Goal: Task Accomplishment & Management: Manage account settings

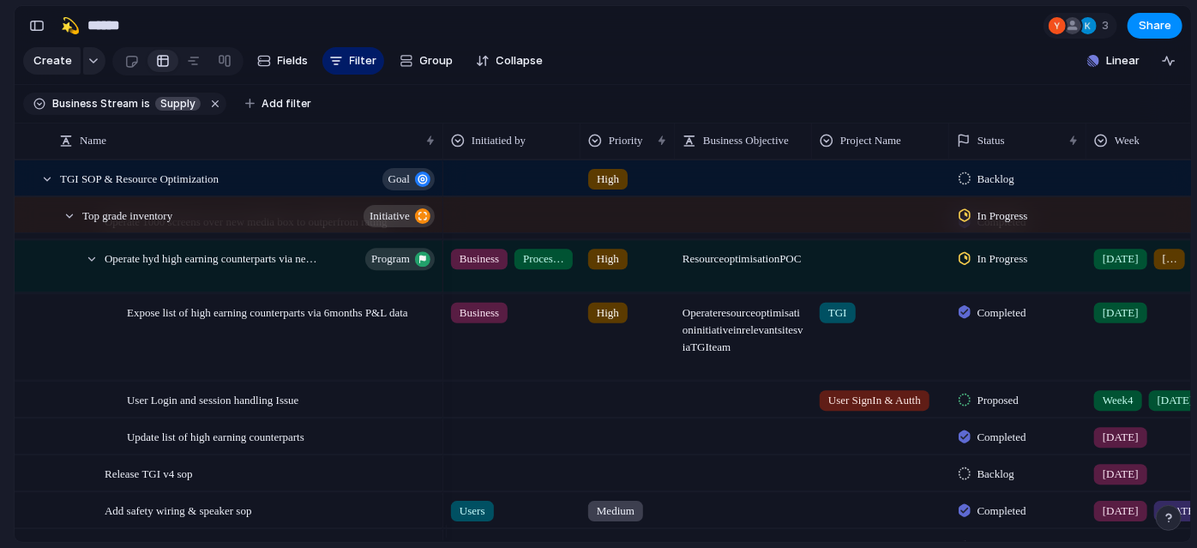
scroll to position [425, 0]
click at [48, 187] on div at bounding box center [46, 179] width 15 height 15
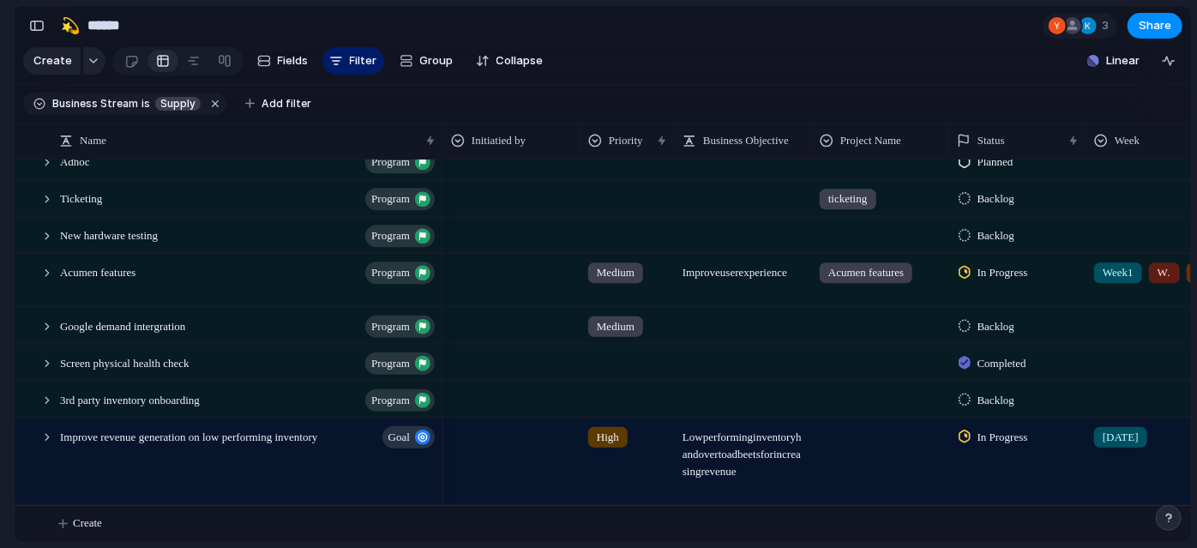
scroll to position [0, 0]
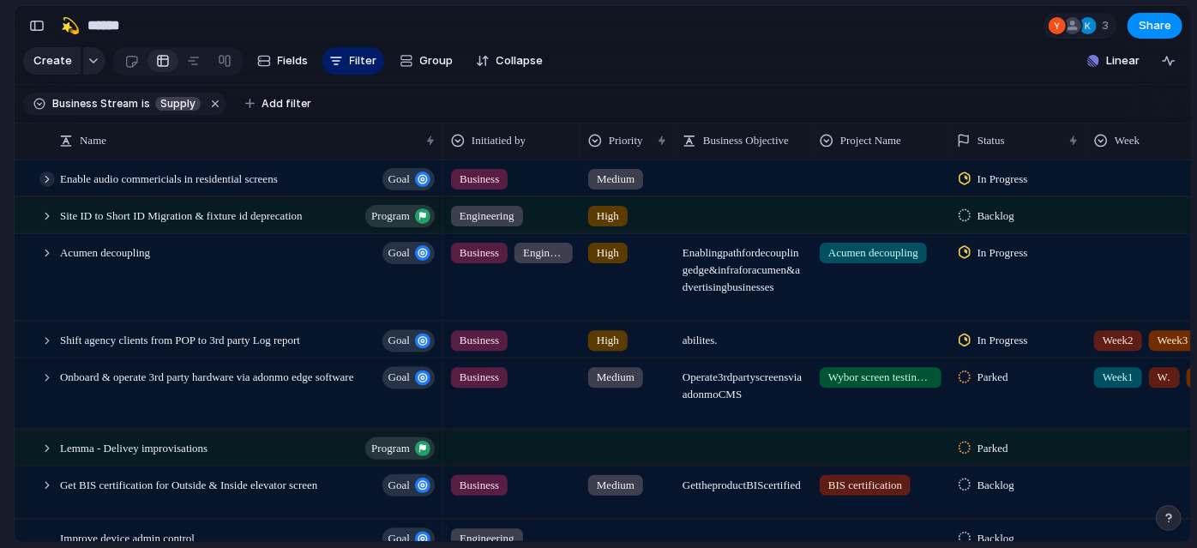
click at [43, 187] on div at bounding box center [46, 179] width 15 height 15
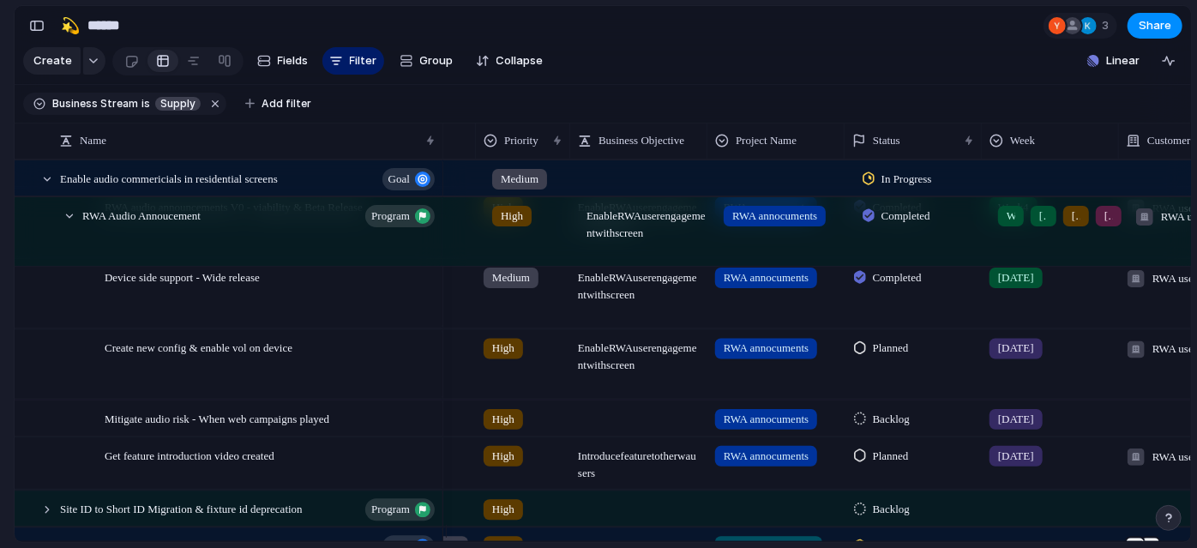
scroll to position [0, 111]
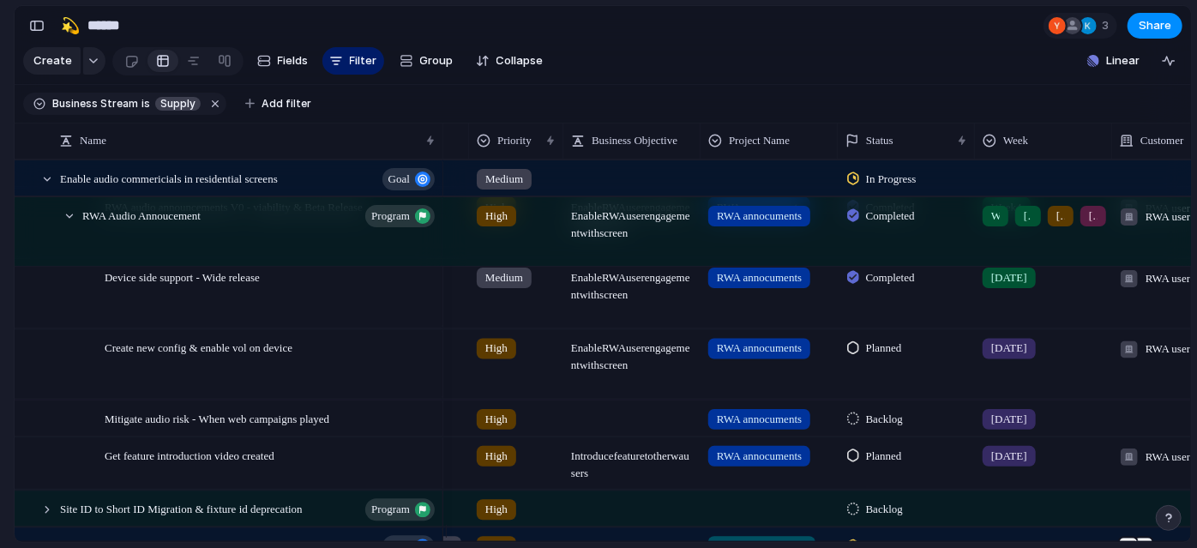
click at [1051, 353] on div "[DATE]" at bounding box center [1044, 344] width 136 height 28
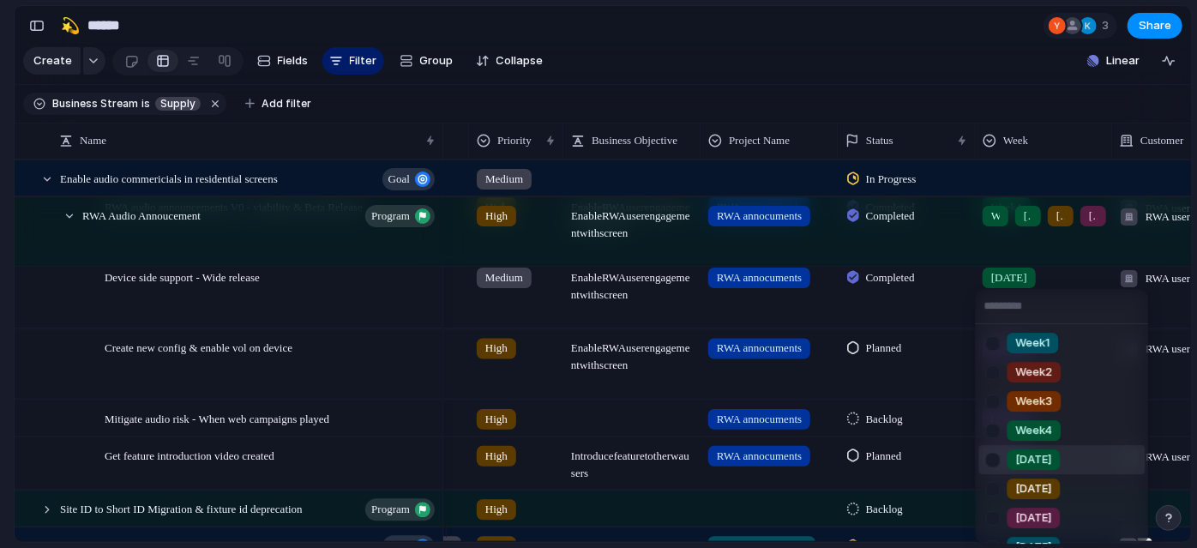
scroll to position [139, 0]
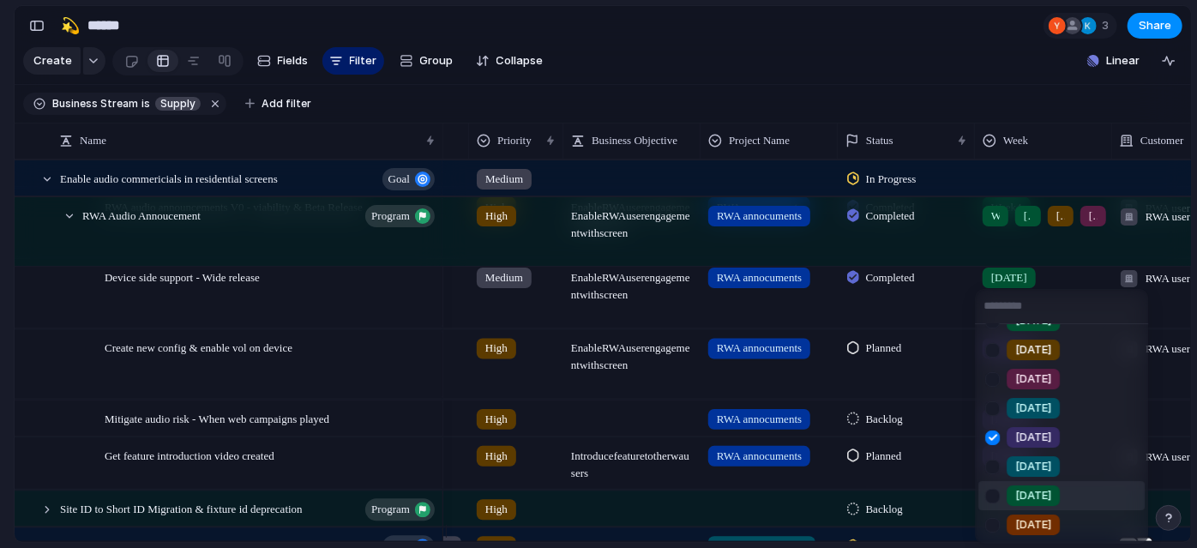
click at [986, 498] on div at bounding box center [993, 496] width 30 height 30
click at [992, 431] on div at bounding box center [993, 438] width 30 height 30
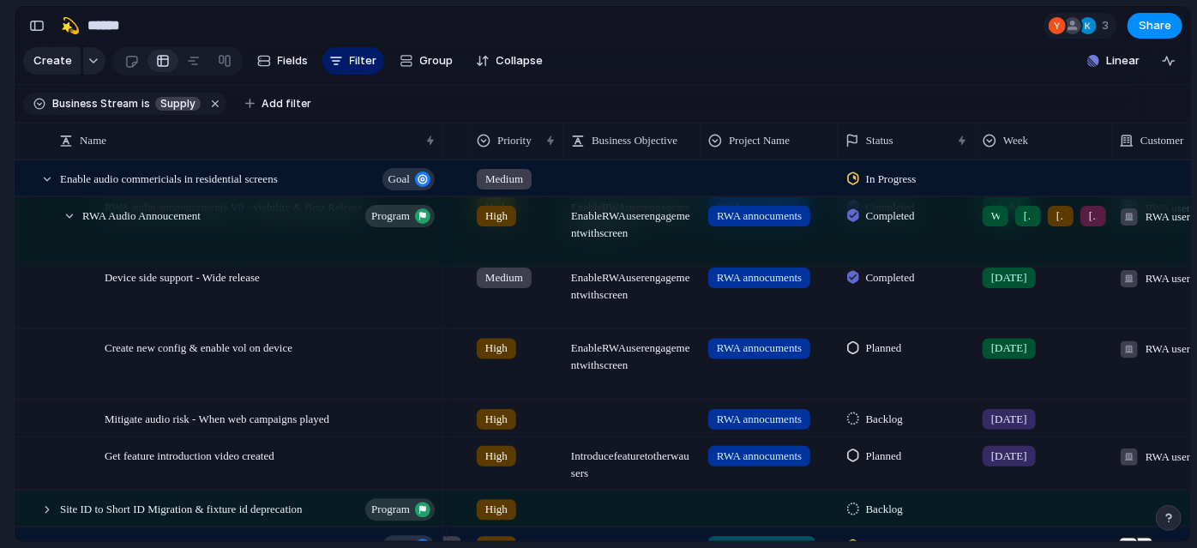
scroll to position [598, 0]
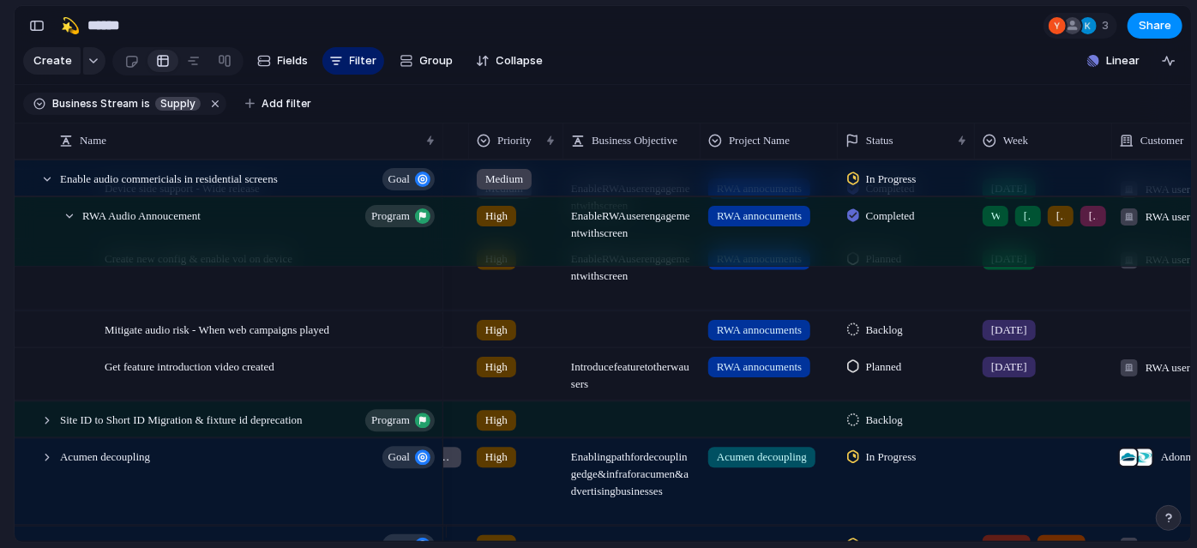
click at [882, 376] on span "Planned" at bounding box center [884, 366] width 36 height 17
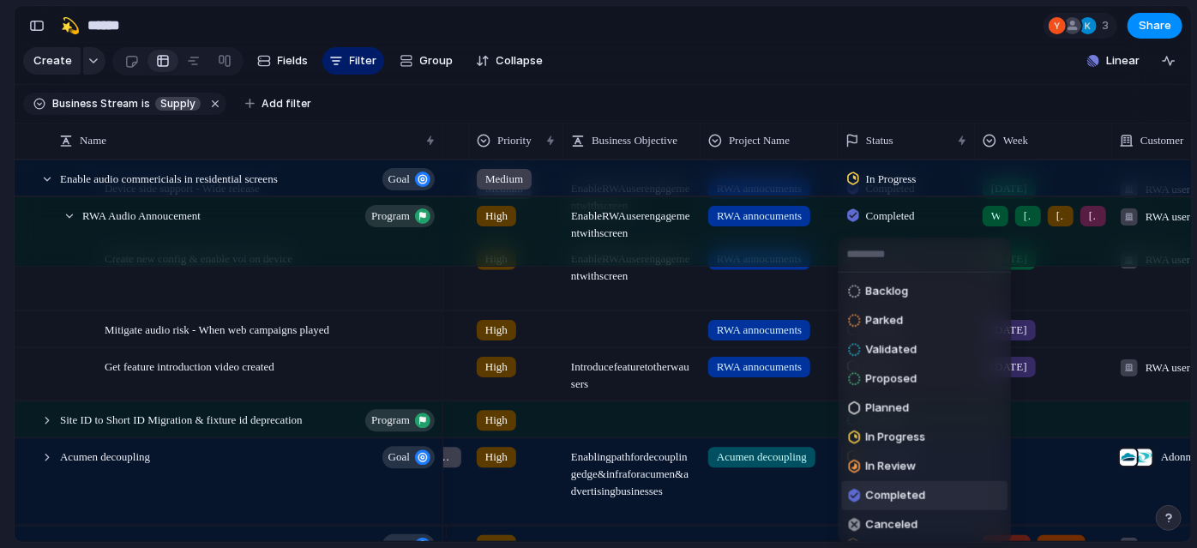
click at [874, 491] on span "Completed" at bounding box center [895, 495] width 60 height 17
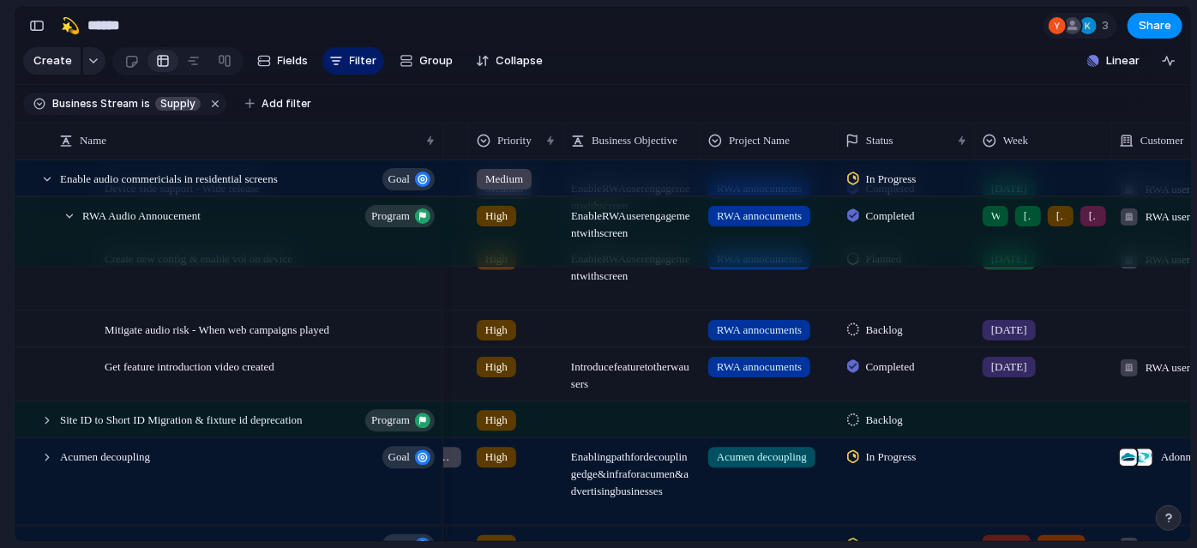
click at [1024, 370] on div "[DATE]" at bounding box center [1009, 367] width 53 height 21
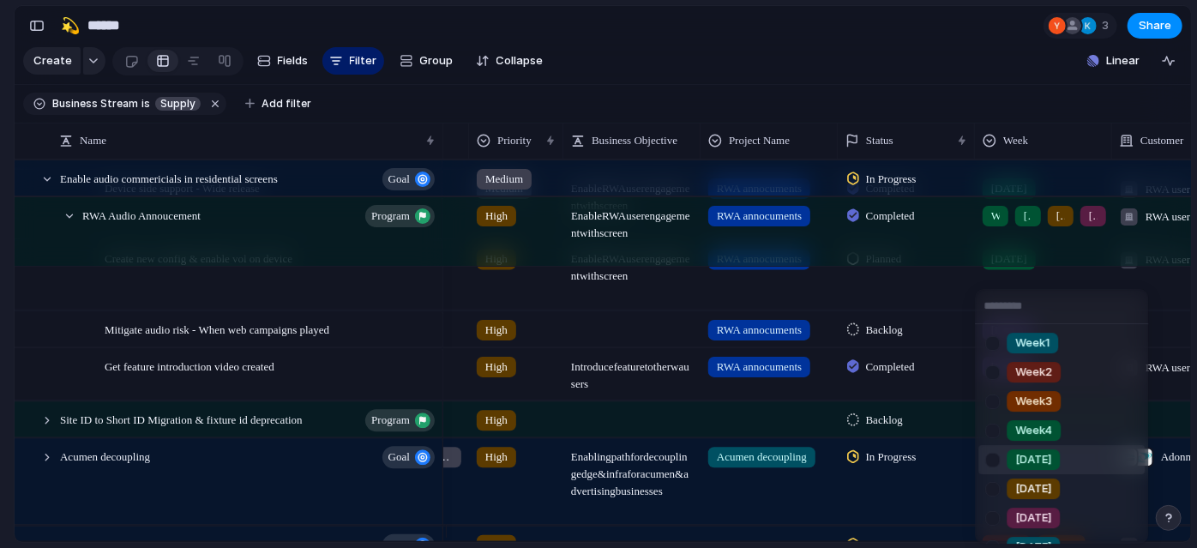
scroll to position [139, 0]
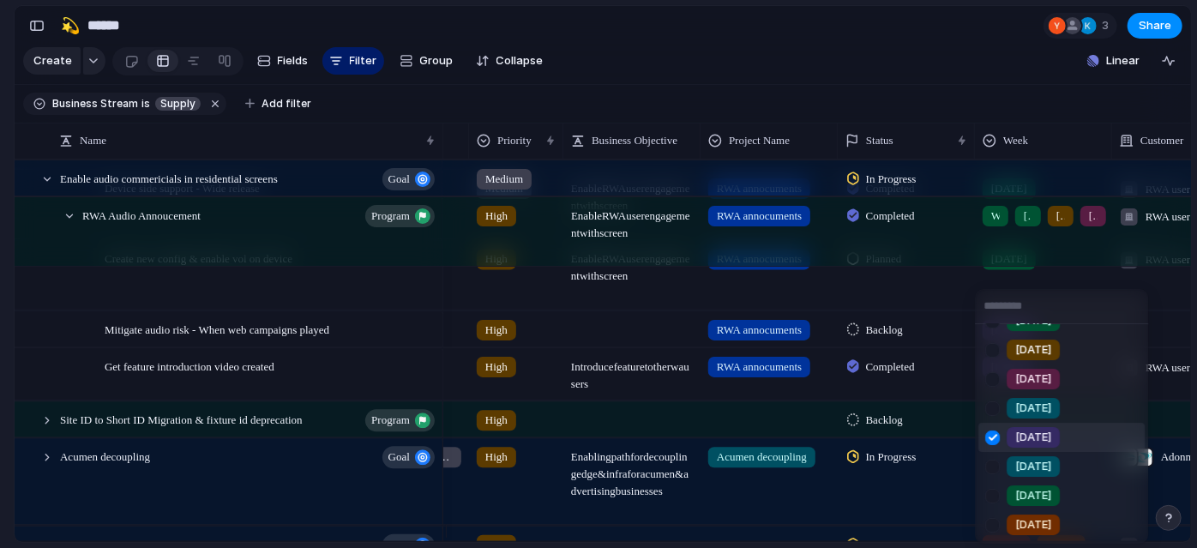
click at [997, 437] on div at bounding box center [993, 438] width 30 height 30
click at [994, 470] on div at bounding box center [993, 467] width 30 height 30
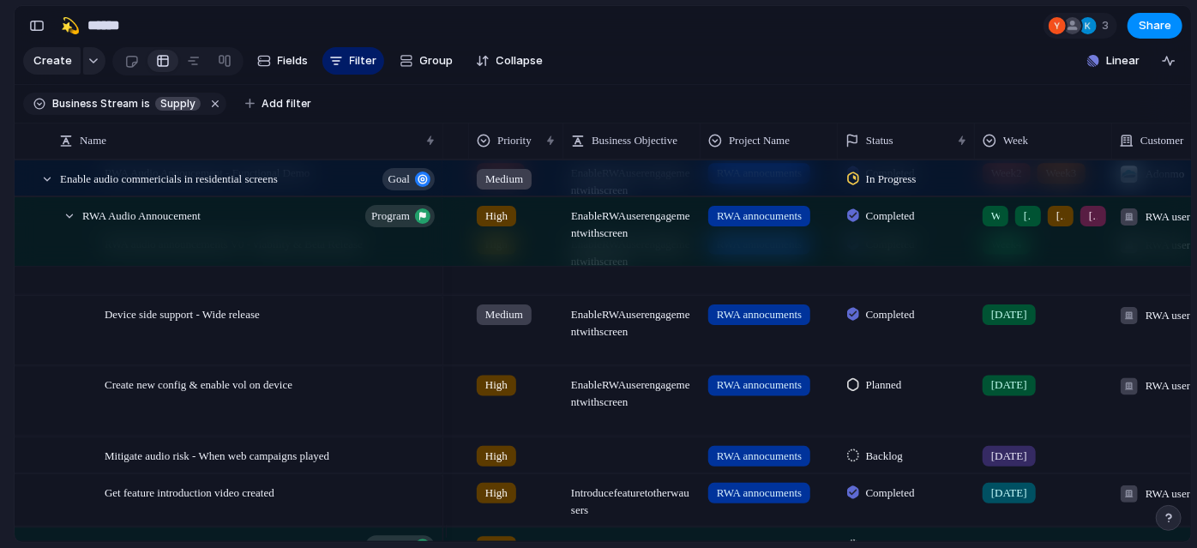
scroll to position [471, 0]
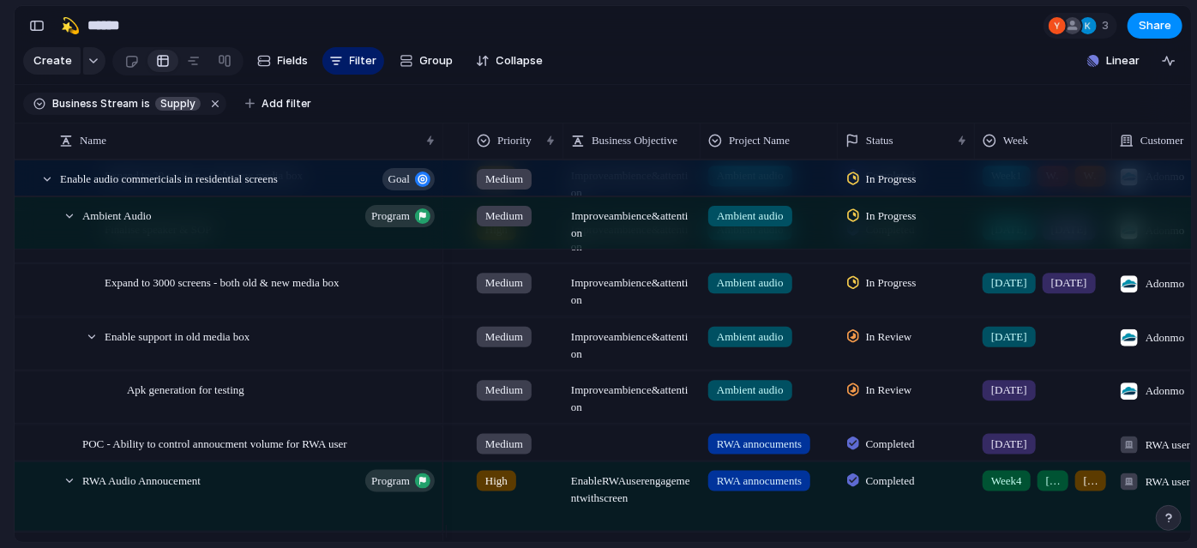
click at [1051, 400] on div "[DATE]" at bounding box center [1044, 386] width 136 height 28
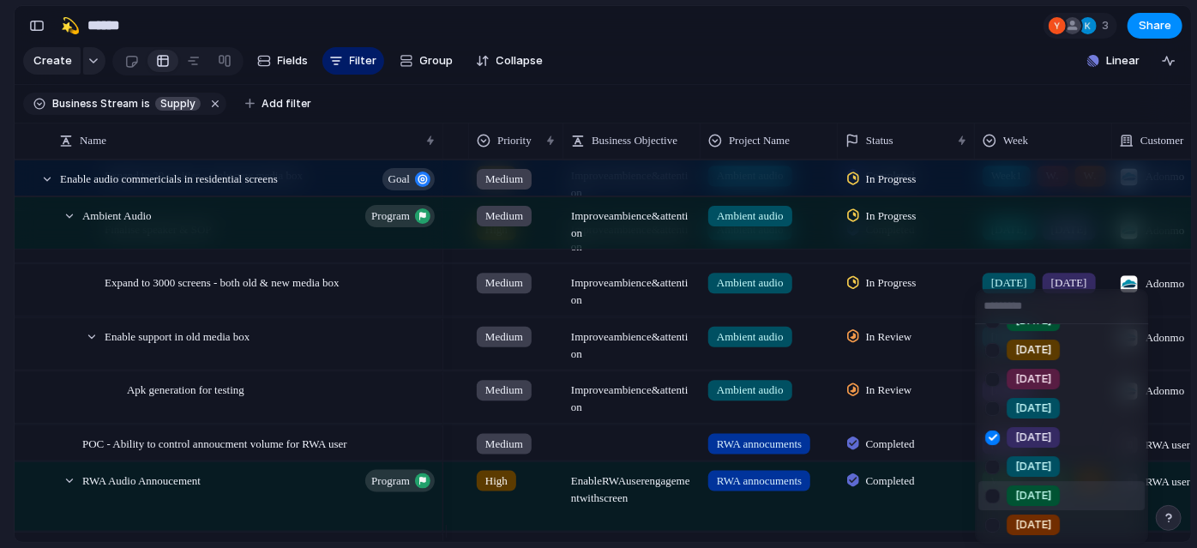
click at [997, 487] on div at bounding box center [993, 496] width 30 height 30
click at [994, 436] on div at bounding box center [993, 438] width 30 height 30
click at [994, 464] on div at bounding box center [993, 467] width 30 height 30
click at [989, 441] on div at bounding box center [993, 438] width 30 height 30
click at [995, 496] on div at bounding box center [993, 496] width 30 height 30
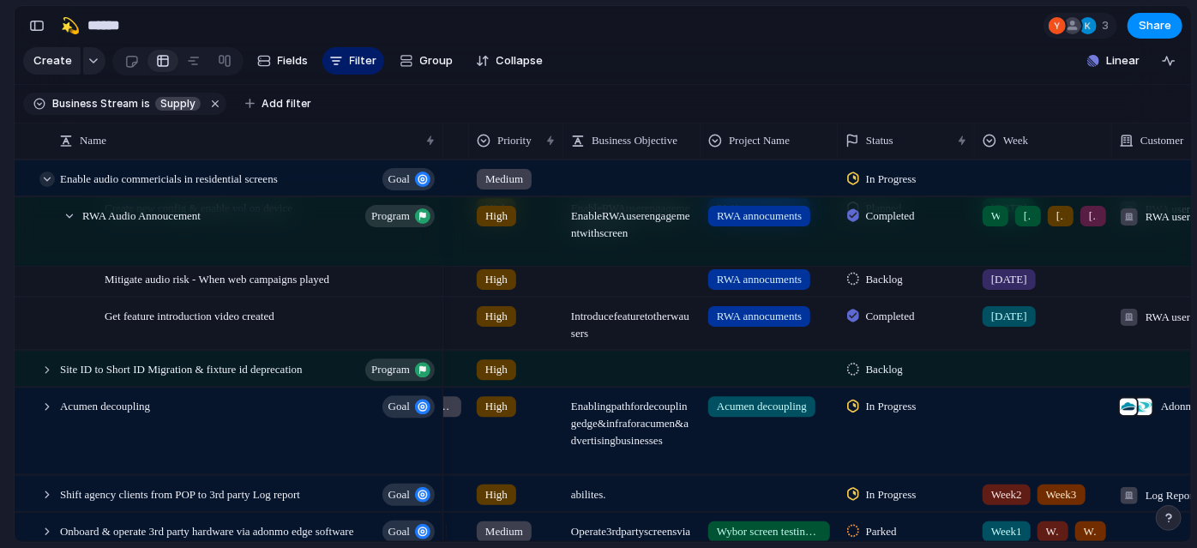
click at [43, 187] on div at bounding box center [46, 179] width 15 height 15
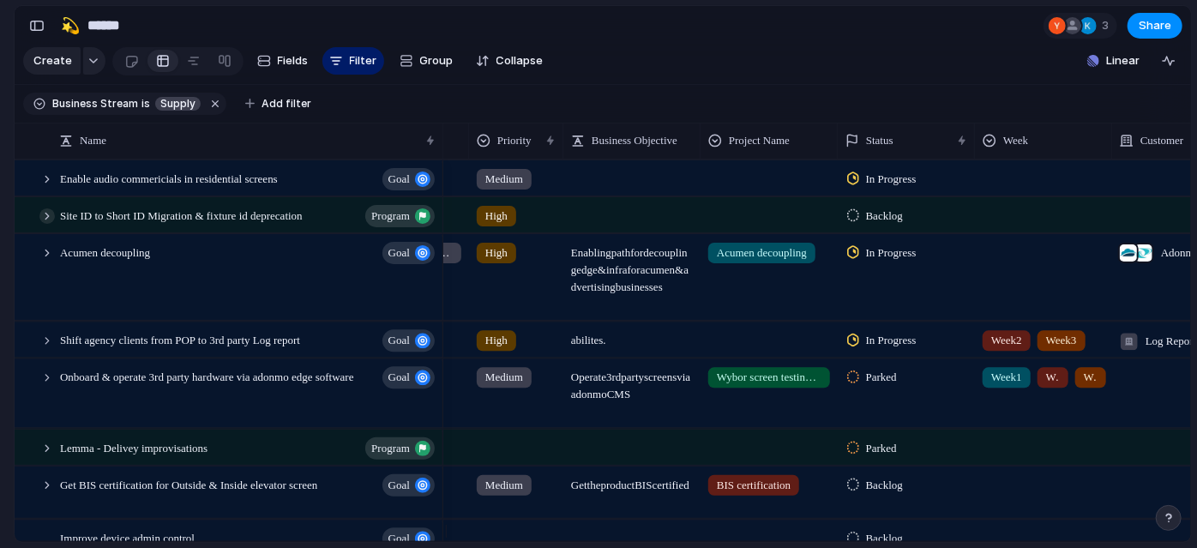
click at [53, 224] on div at bounding box center [46, 215] width 15 height 15
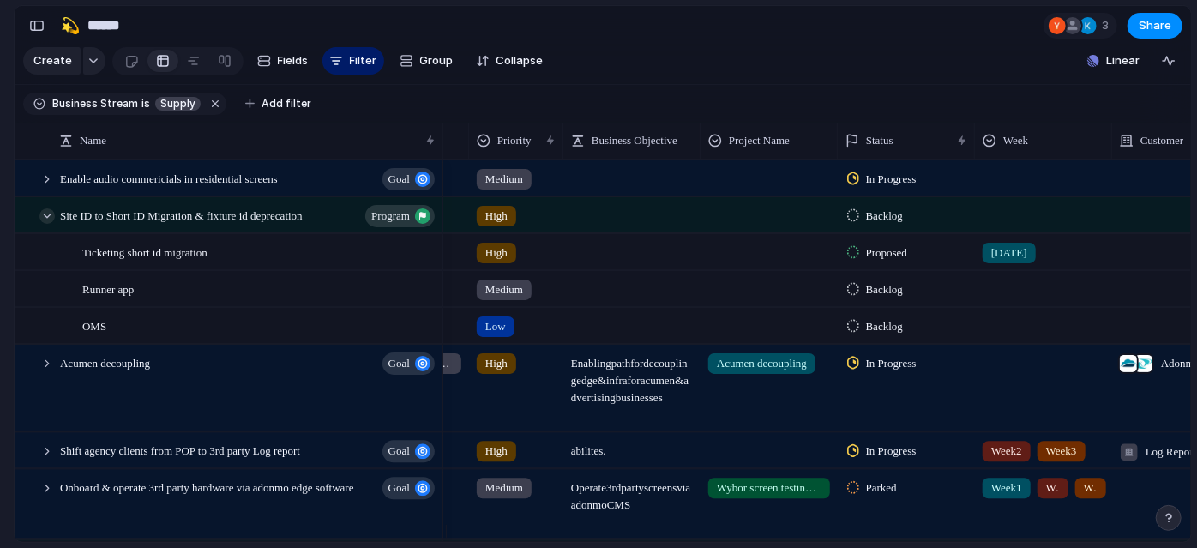
click at [53, 224] on div at bounding box center [46, 215] width 15 height 15
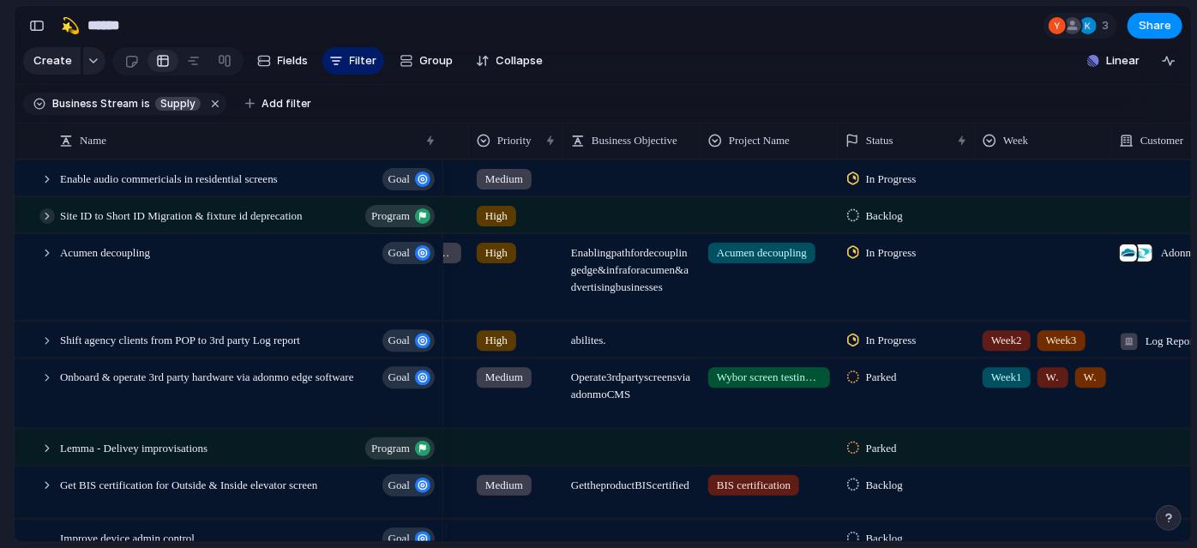
click at [49, 223] on div at bounding box center [46, 215] width 15 height 15
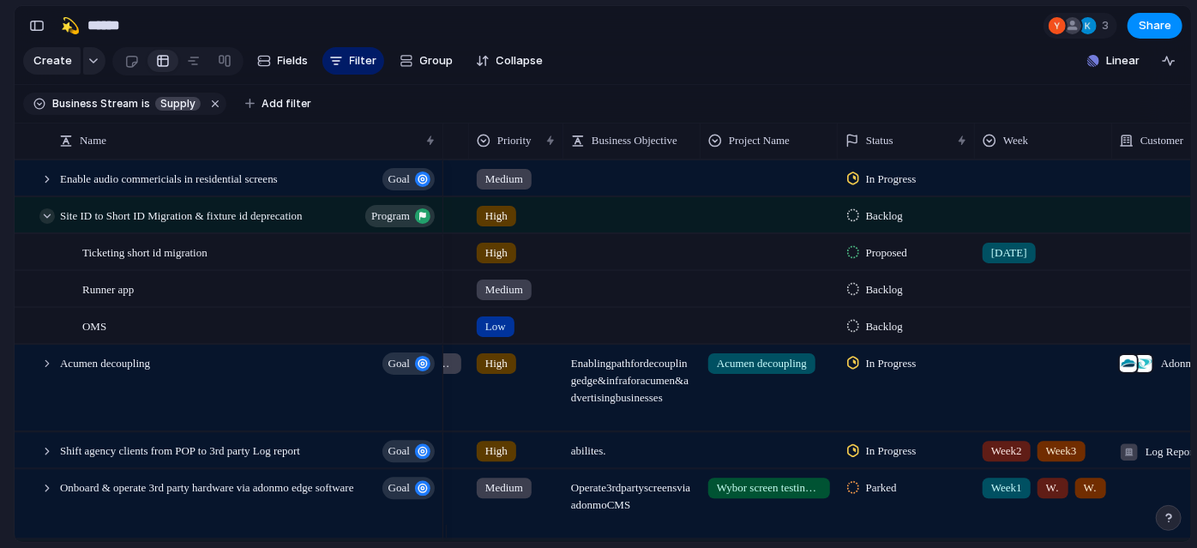
click at [45, 224] on div at bounding box center [46, 215] width 15 height 15
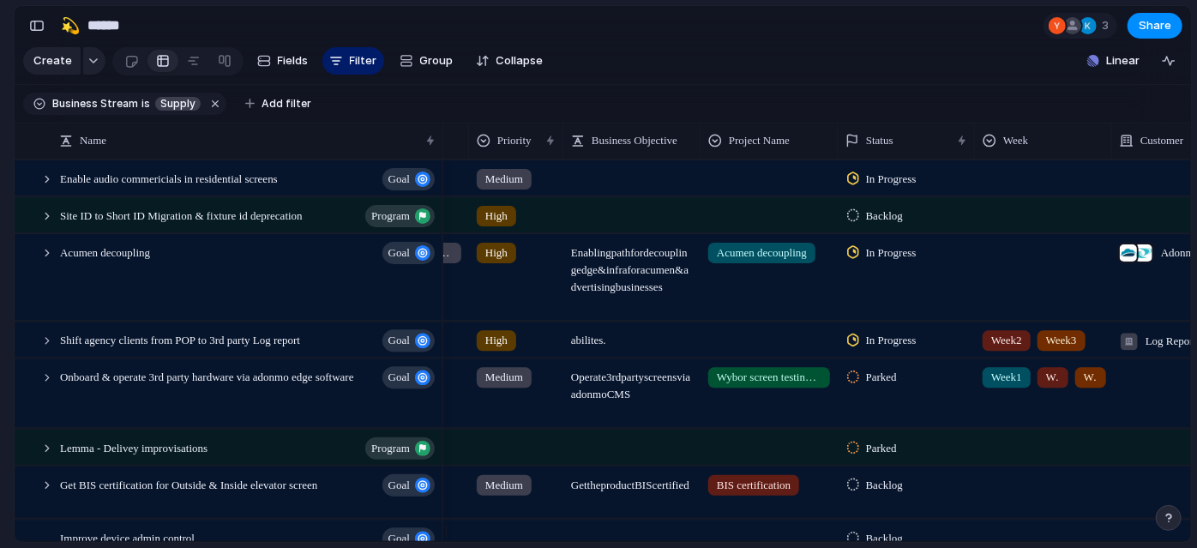
click at [0, 226] on section "🛠️ Sprint Plan Projects 🍎 June- Digital Plan 🧊 July Test 🤖 Week2 🍎 July- Supply…" at bounding box center [94, 268] width 189 height 267
click at [52, 224] on div at bounding box center [46, 215] width 15 height 15
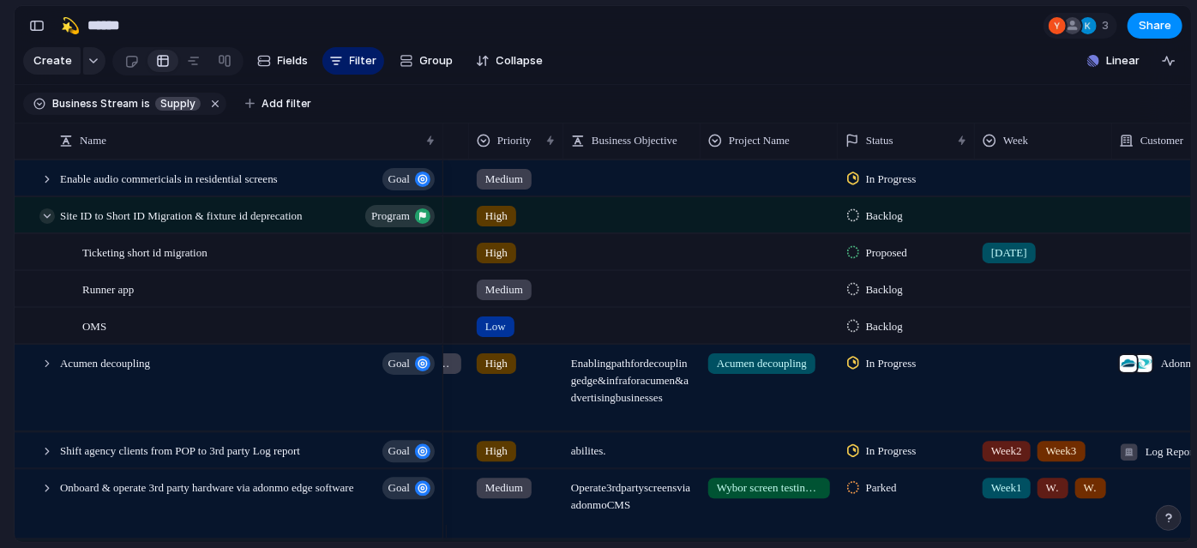
click at [52, 224] on div at bounding box center [46, 215] width 15 height 15
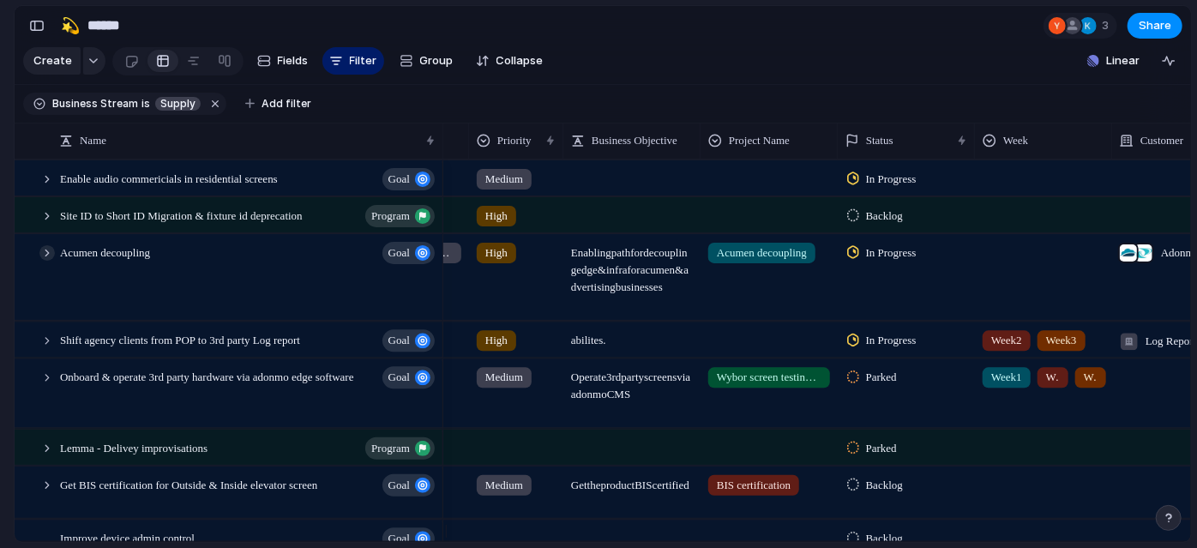
click at [49, 261] on div at bounding box center [46, 252] width 15 height 15
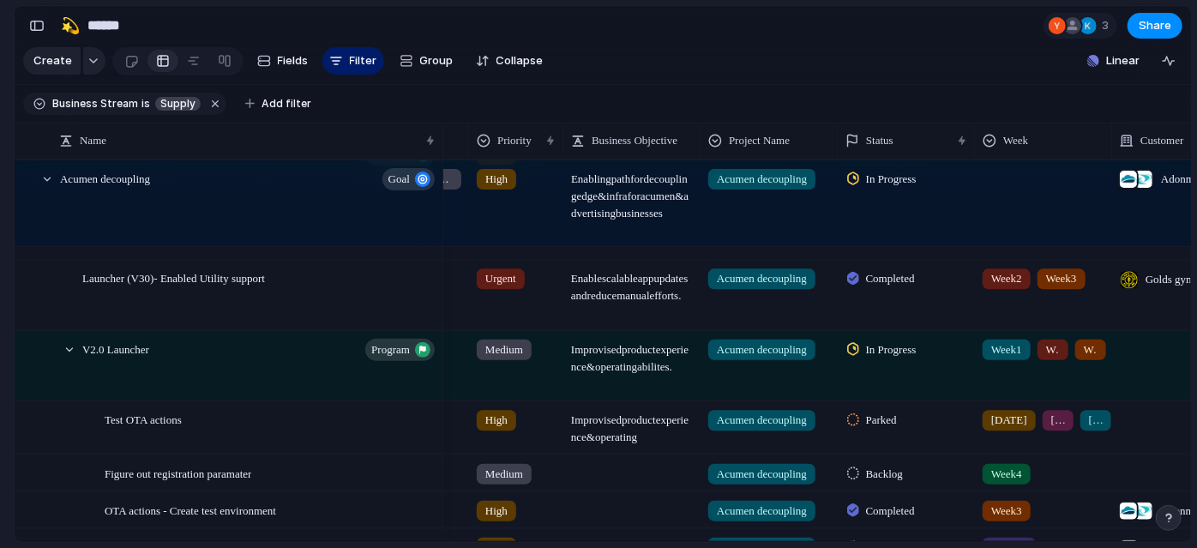
scroll to position [133, 0]
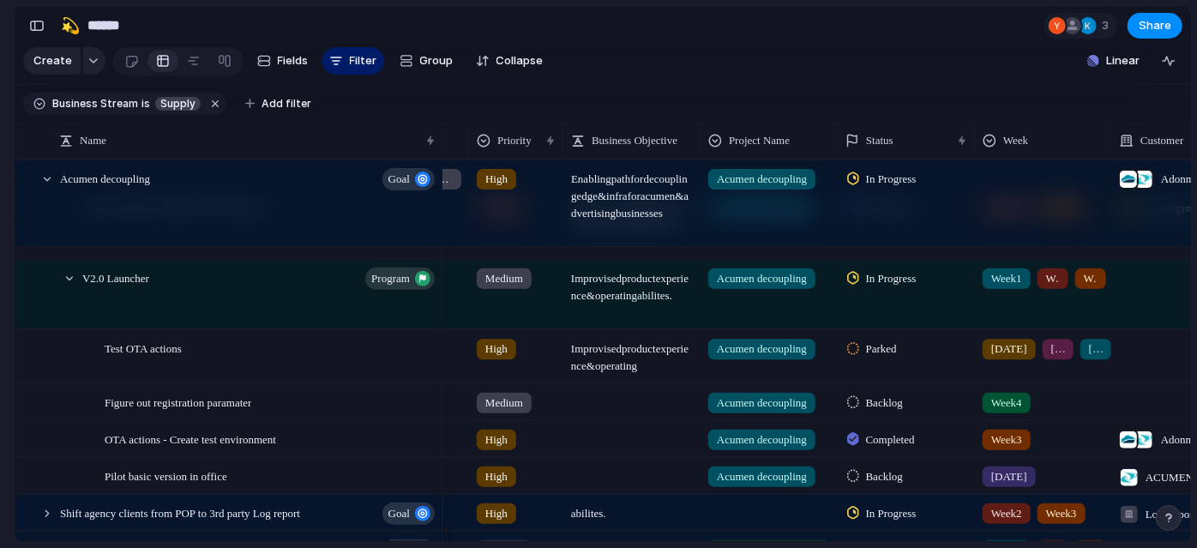
click at [1039, 382] on div "[DATE] [DATE] [DATE]" at bounding box center [1043, 355] width 137 height 51
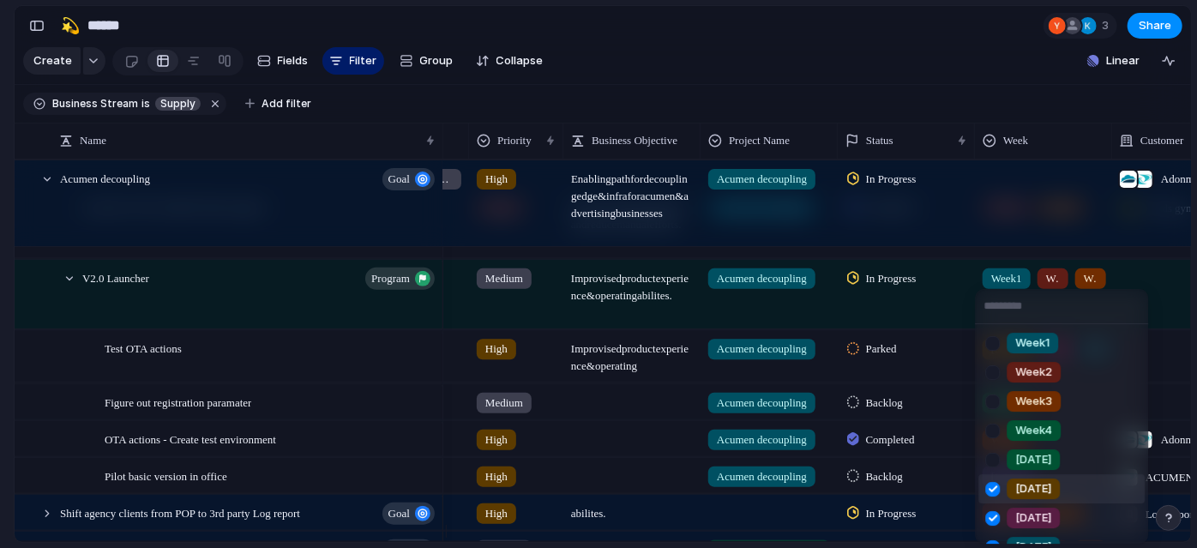
scroll to position [139, 0]
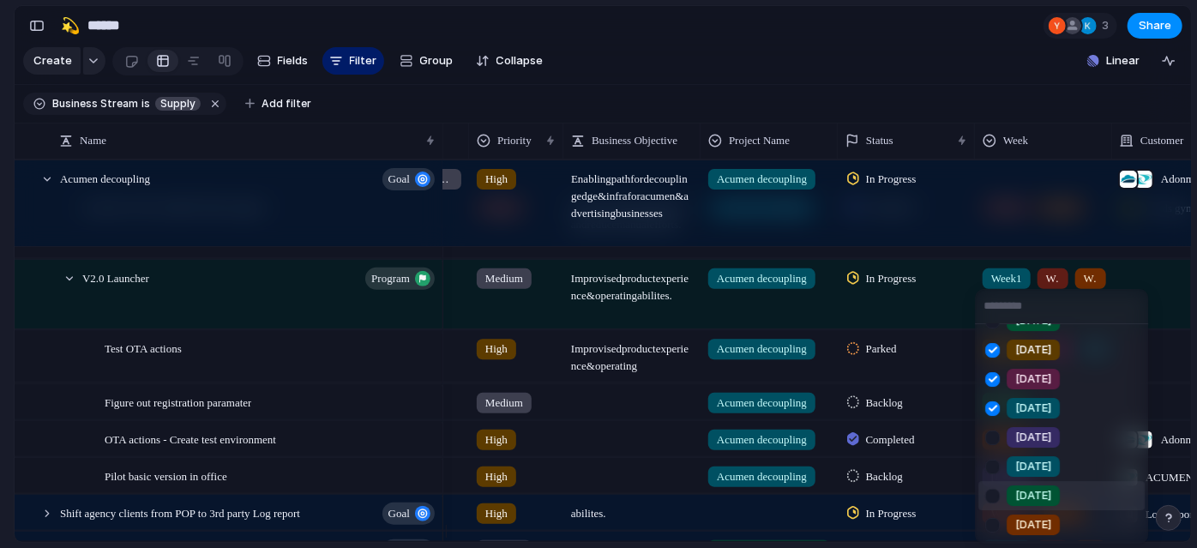
click at [990, 497] on div at bounding box center [993, 496] width 30 height 30
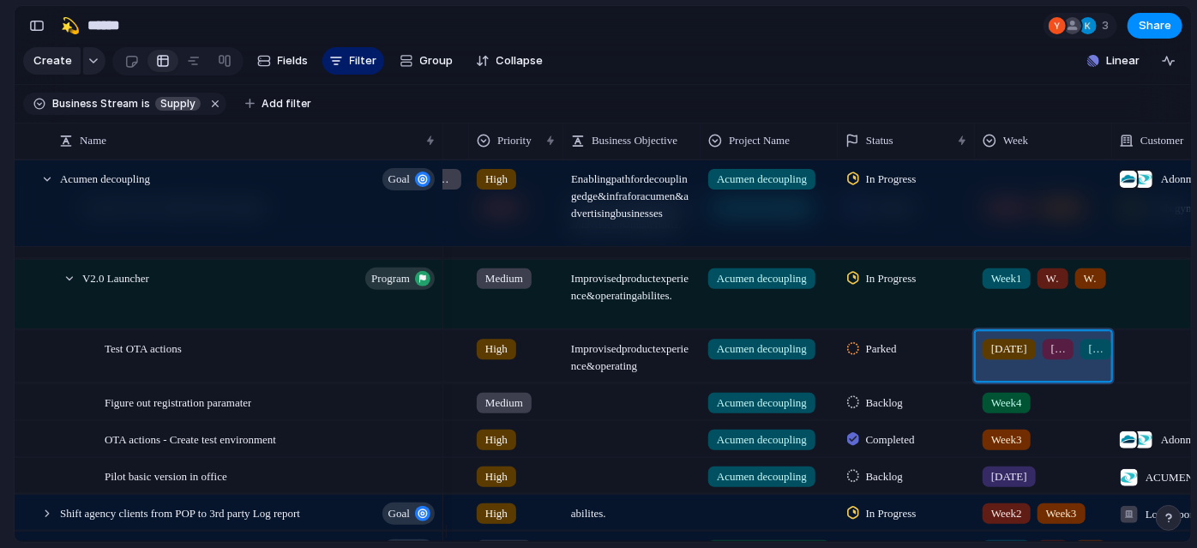
click at [1024, 382] on div "[DATE] [DATE] [DATE] [DATE]" at bounding box center [1043, 355] width 137 height 51
click at [1043, 359] on div "[DATE]" at bounding box center [1058, 349] width 31 height 21
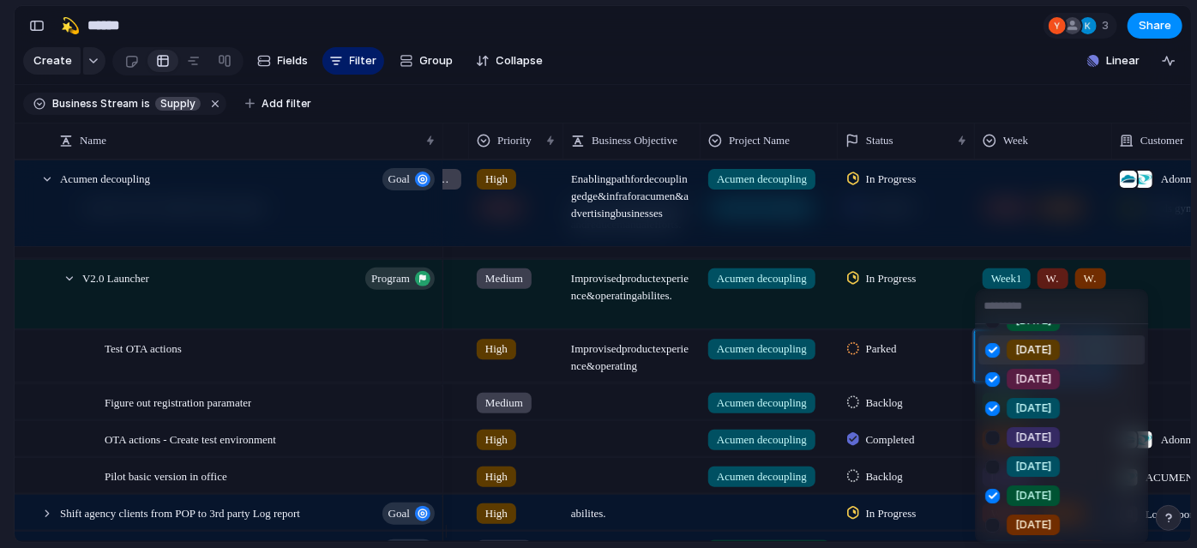
click at [0, 317] on div "Week1 Week2 Week3 Week4 [DATE] [DATE] [DATE] [DATE] [DATE] [DATE] [DATE] [DATE]" at bounding box center [598, 274] width 1197 height 548
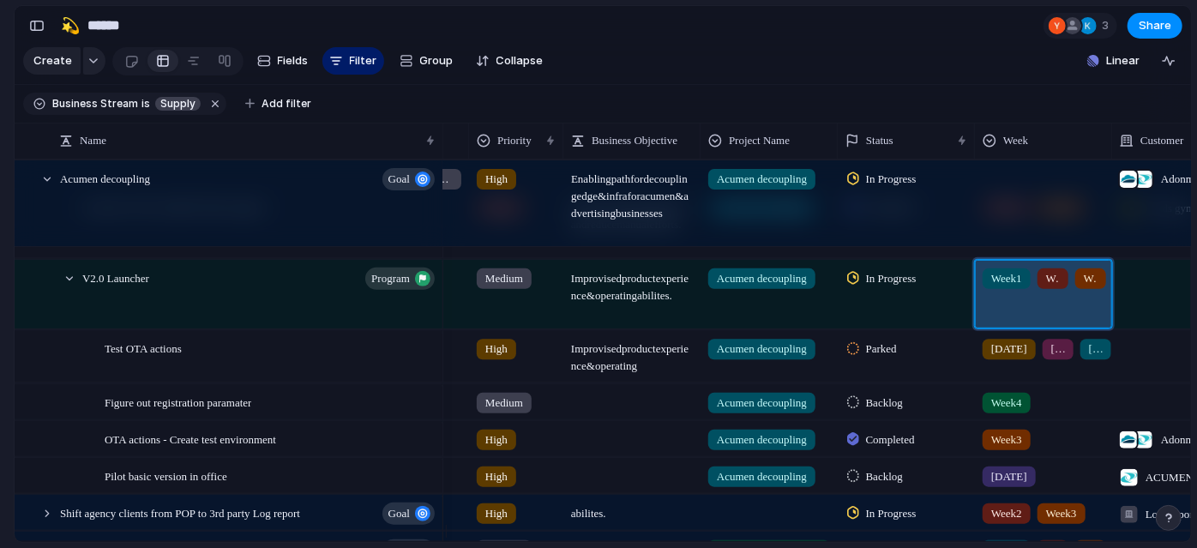
click at [1013, 313] on div "Week1 Week2 Week3 Week4 [DATE] [DATE]" at bounding box center [1043, 293] width 137 height 69
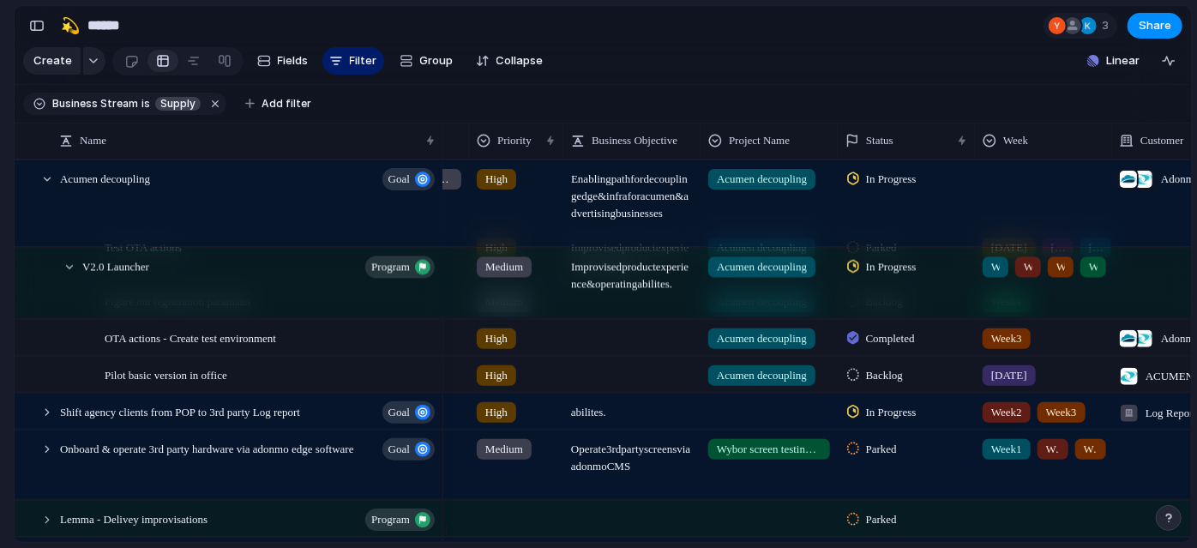
scroll to position [149, 0]
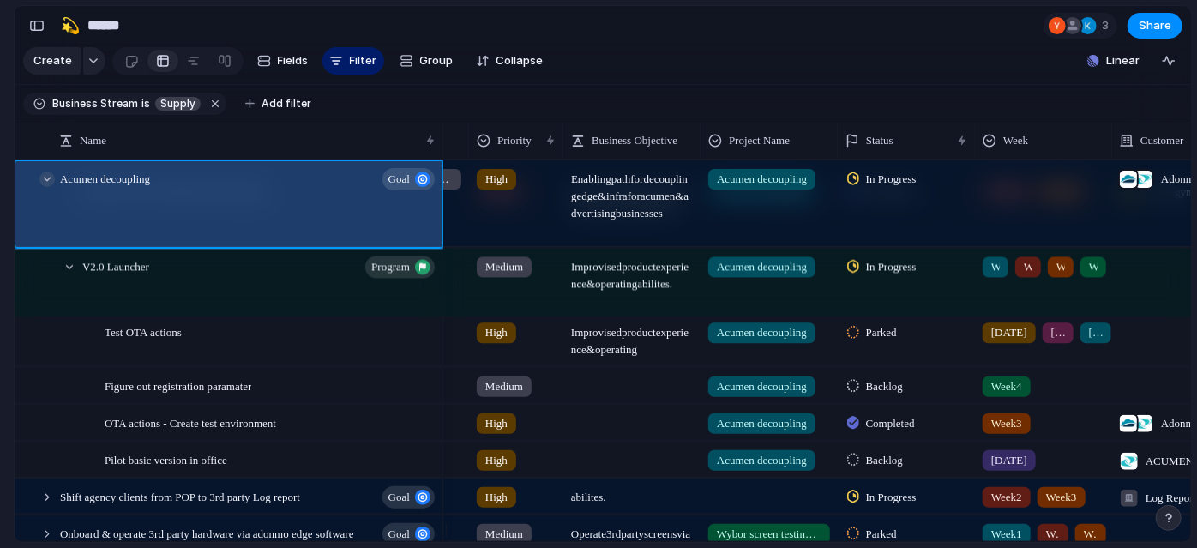
click at [49, 187] on div at bounding box center [46, 179] width 15 height 15
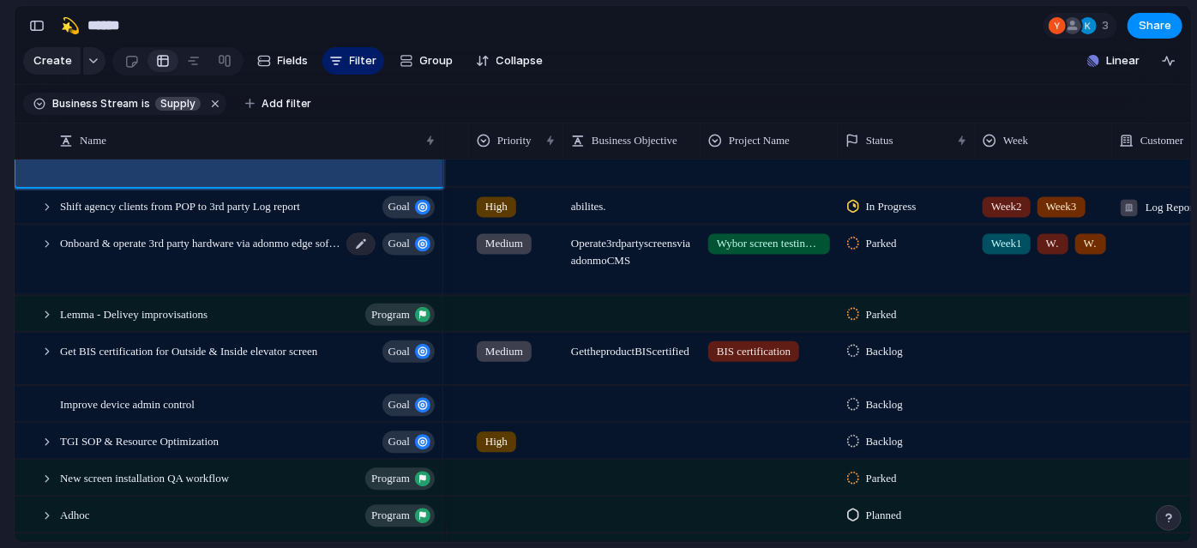
scroll to position [133, 0]
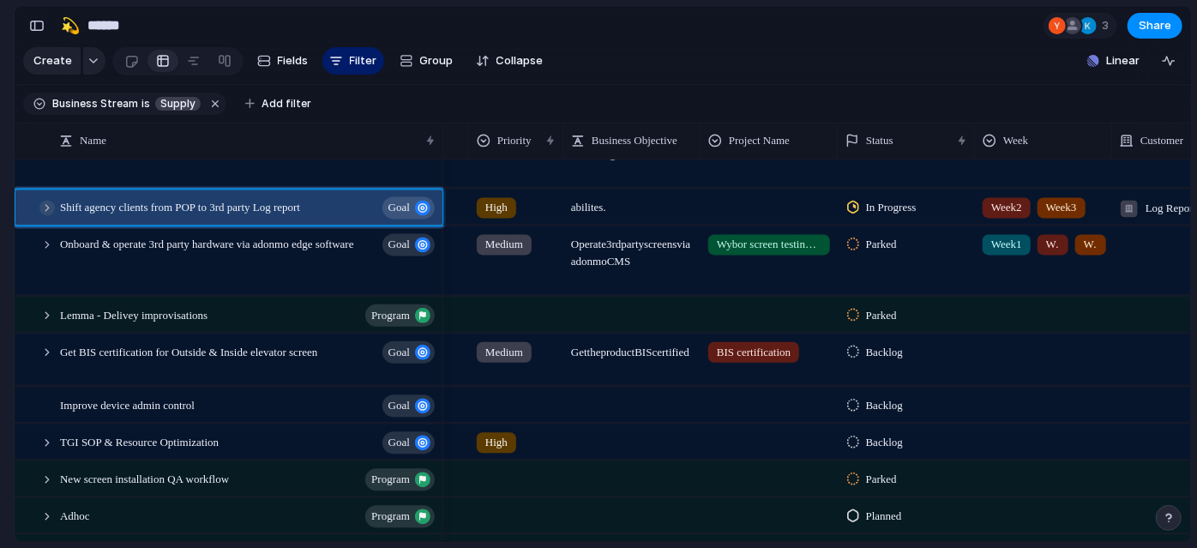
click at [47, 215] on div at bounding box center [46, 207] width 15 height 15
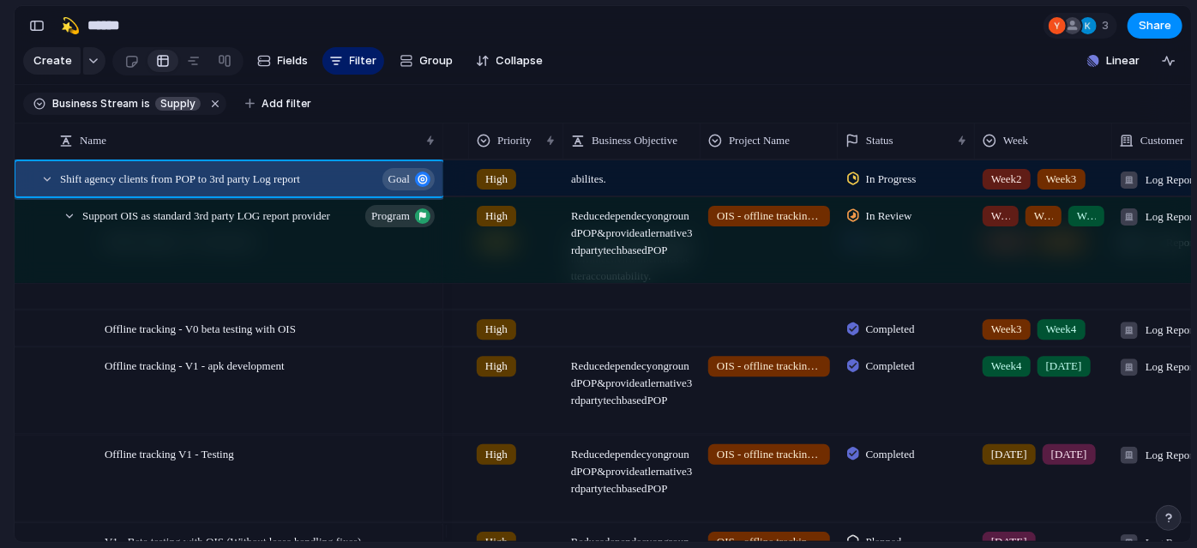
scroll to position [217, 0]
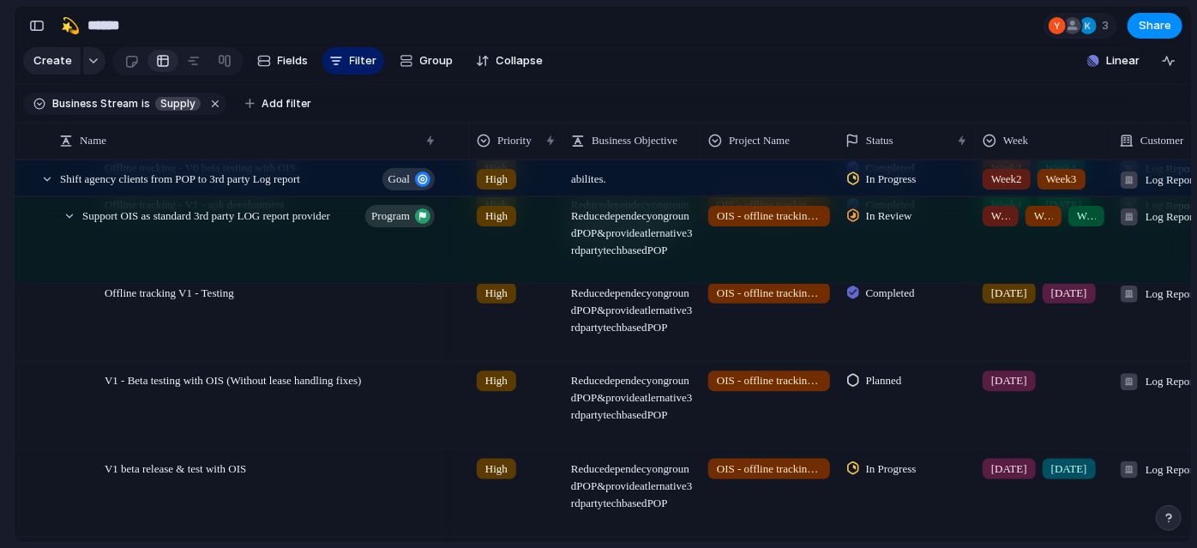
click at [1002, 389] on span "[DATE]" at bounding box center [1009, 380] width 36 height 17
click at [870, 397] on div "Week1 Week2 Week3 Week4 [DATE] [DATE] [DATE] [DATE] [DATE] [DATE] [DATE] [DATE]" at bounding box center [598, 274] width 1197 height 548
click at [870, 389] on span "Planned" at bounding box center [884, 380] width 36 height 17
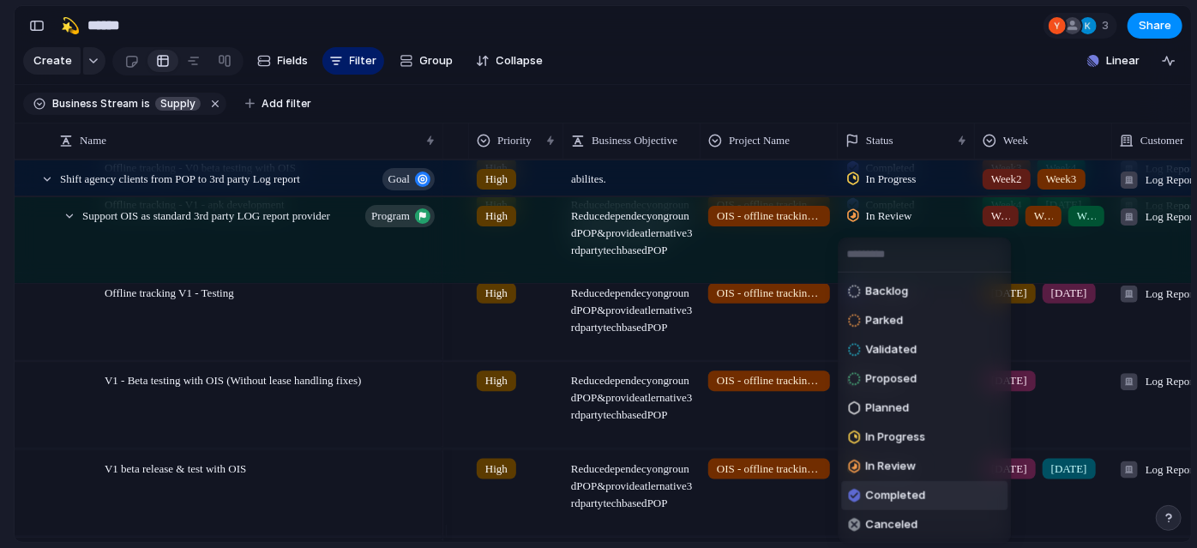
click at [881, 494] on span "Completed" at bounding box center [895, 495] width 60 height 17
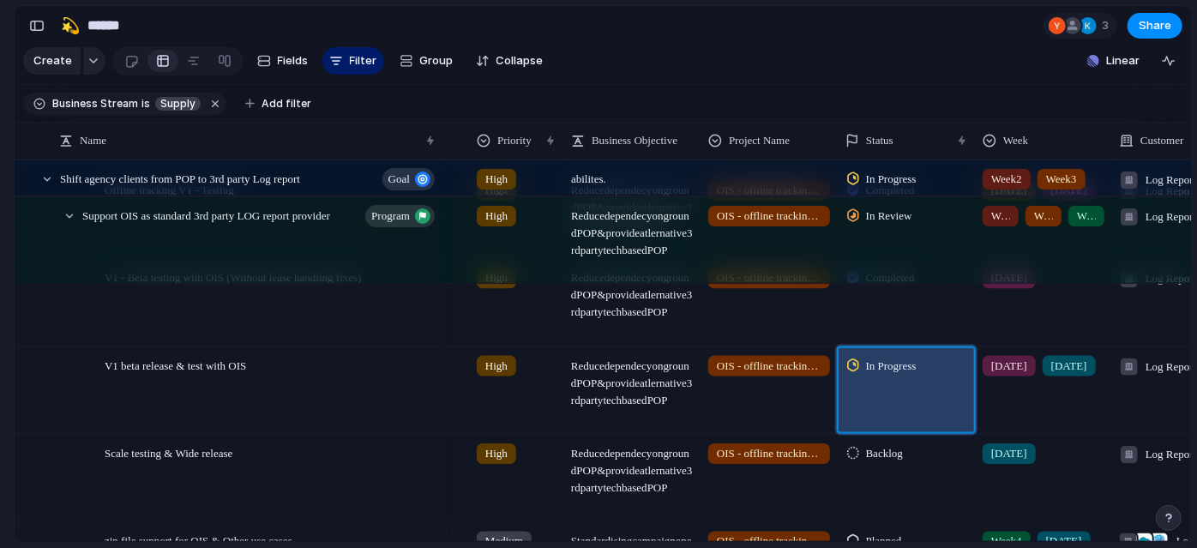
click at [888, 374] on span "In Progress" at bounding box center [891, 365] width 51 height 17
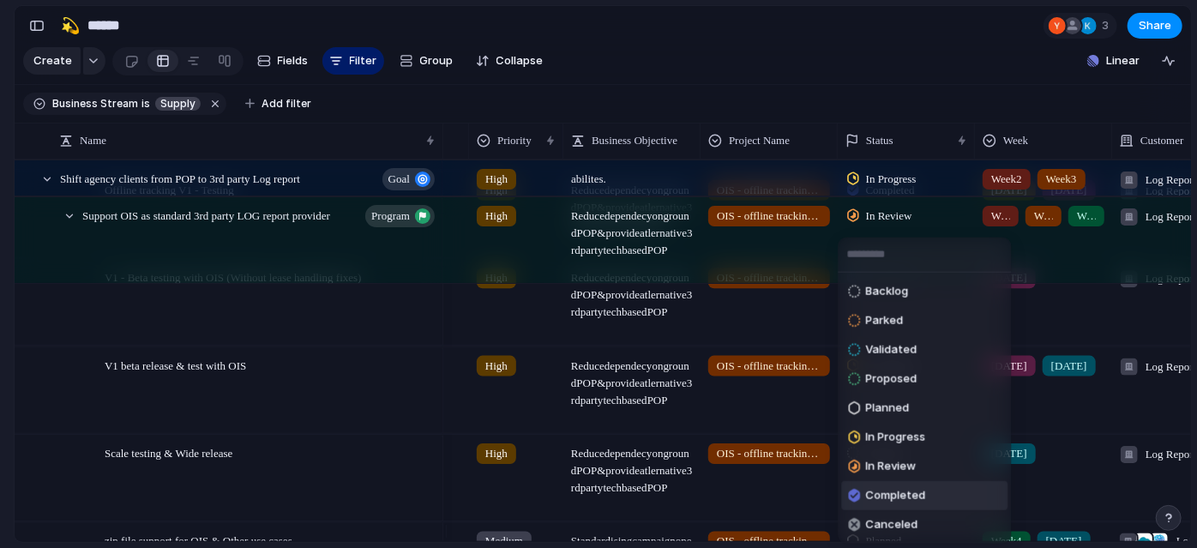
click at [886, 487] on span "Completed" at bounding box center [895, 495] width 60 height 17
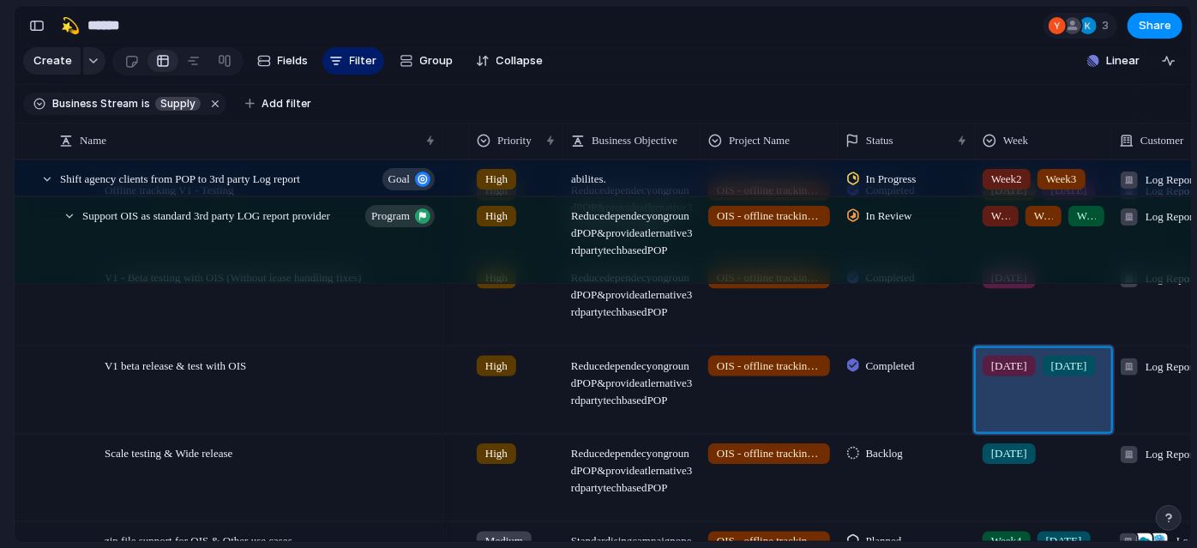
click at [1048, 411] on div "[DATE] [DATE]" at bounding box center [1043, 389] width 137 height 86
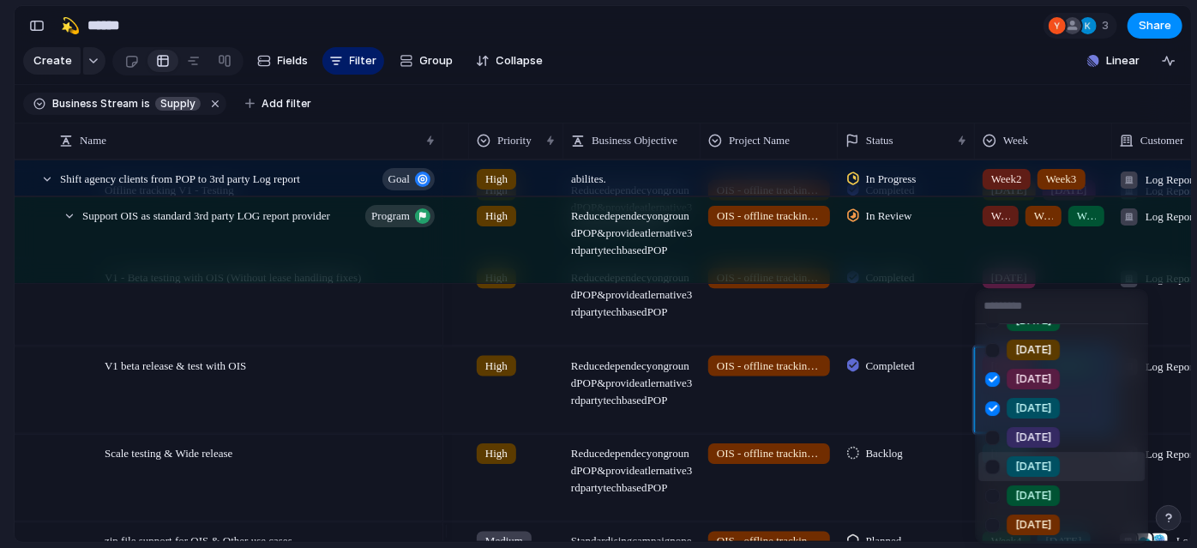
click at [883, 459] on div "Week1 Week2 Week3 Week4 [DATE] [DATE] [DATE] [DATE] [DATE] [DATE] [DATE] [DATE]" at bounding box center [598, 274] width 1197 height 548
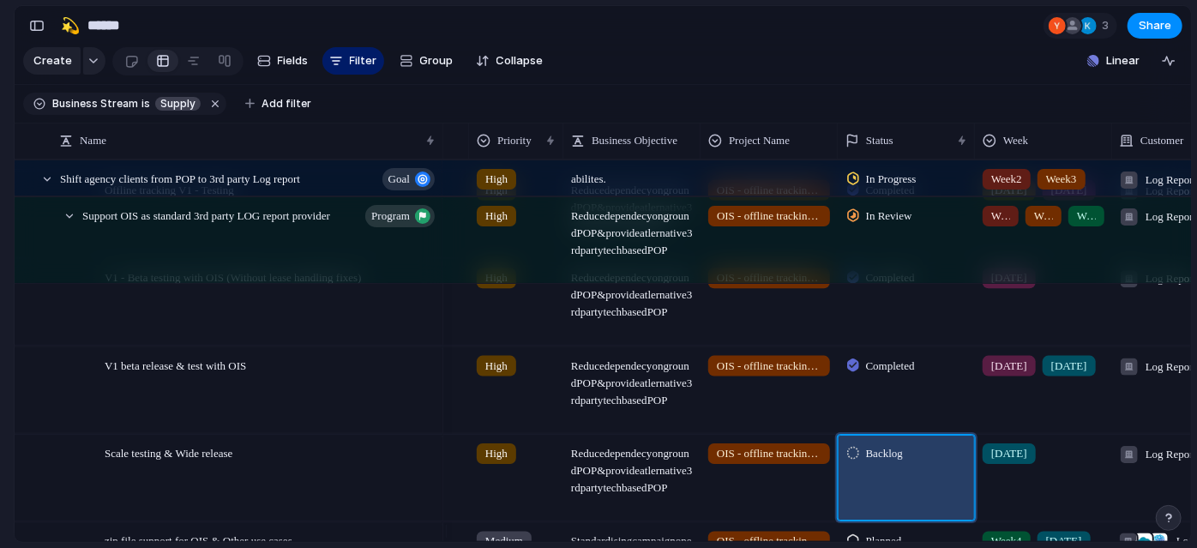
click at [887, 462] on span "Backlog" at bounding box center [884, 453] width 37 height 17
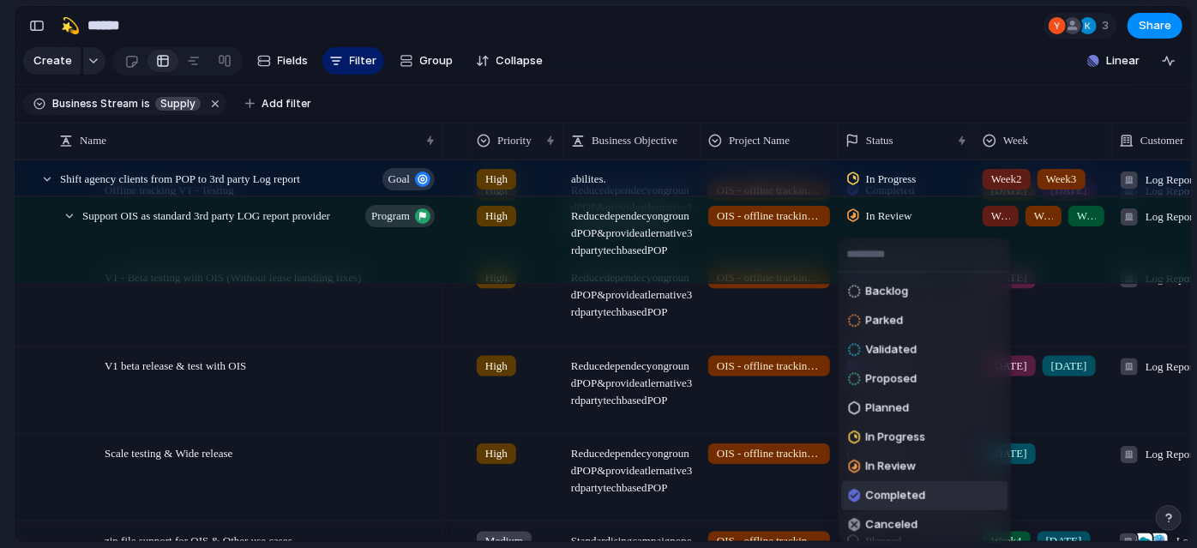
click at [907, 493] on span "Completed" at bounding box center [895, 495] width 60 height 17
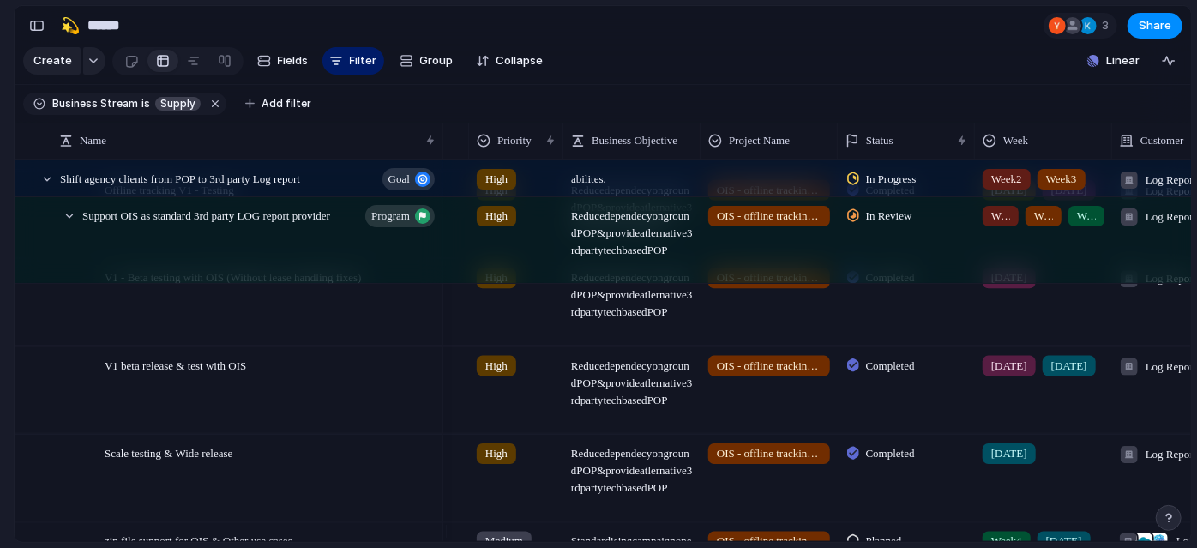
click at [1054, 464] on div "[DATE]" at bounding box center [1044, 450] width 136 height 28
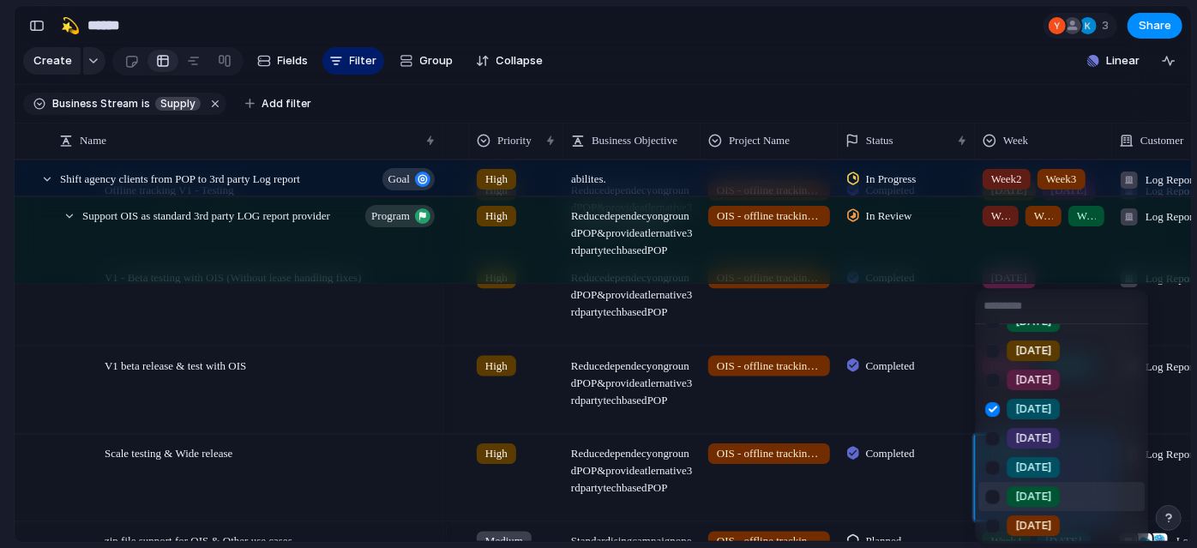
scroll to position [139, 0]
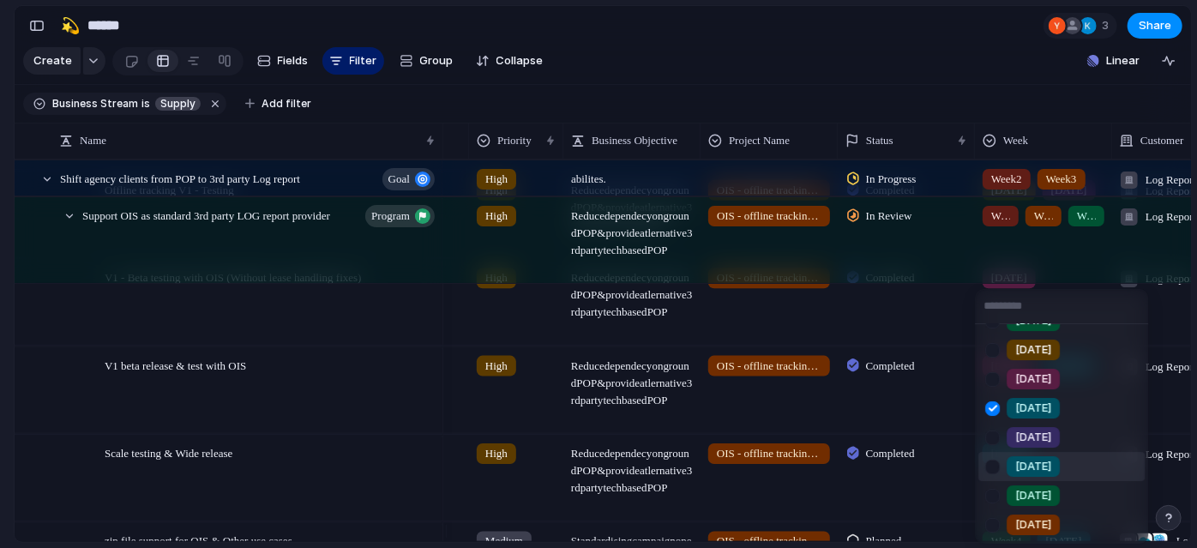
click at [992, 464] on div at bounding box center [993, 467] width 30 height 30
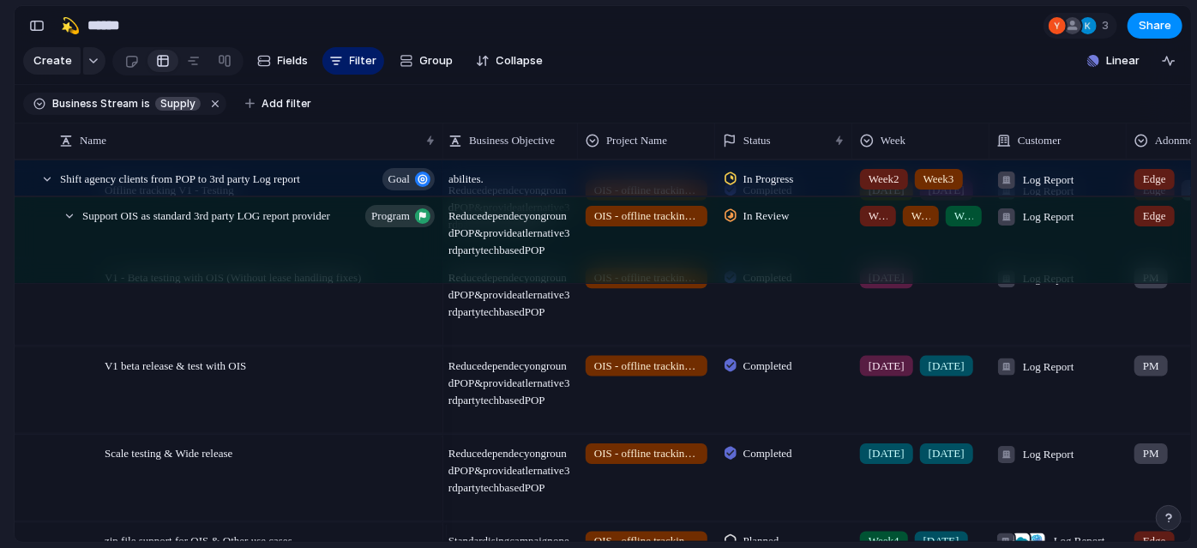
scroll to position [0, 259]
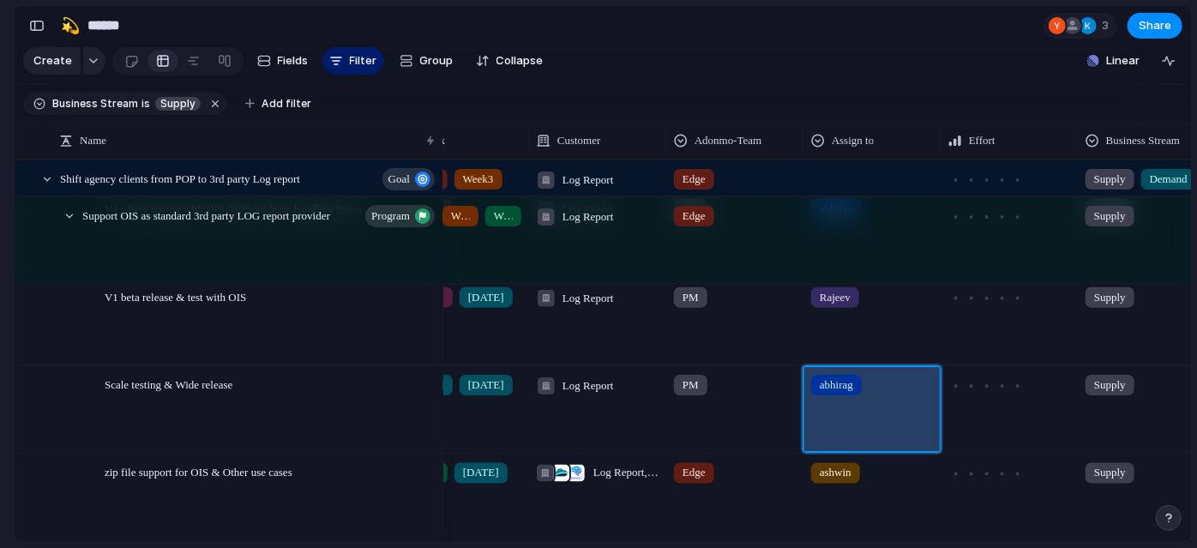
click at [874, 410] on div "abhirag" at bounding box center [872, 409] width 137 height 86
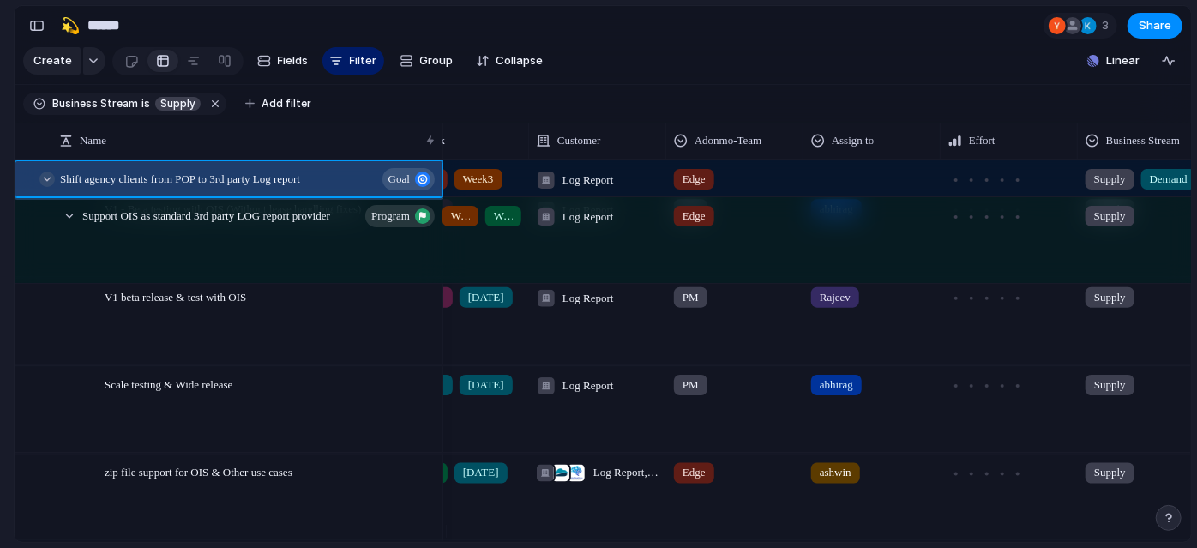
click at [45, 187] on div at bounding box center [46, 179] width 15 height 15
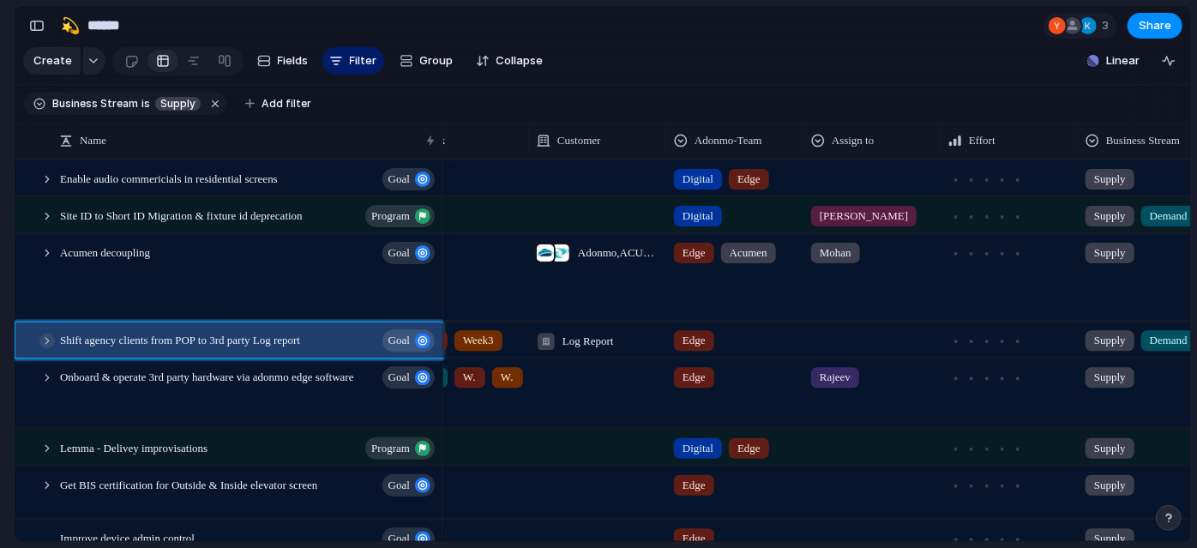
click at [45, 348] on div at bounding box center [46, 340] width 15 height 15
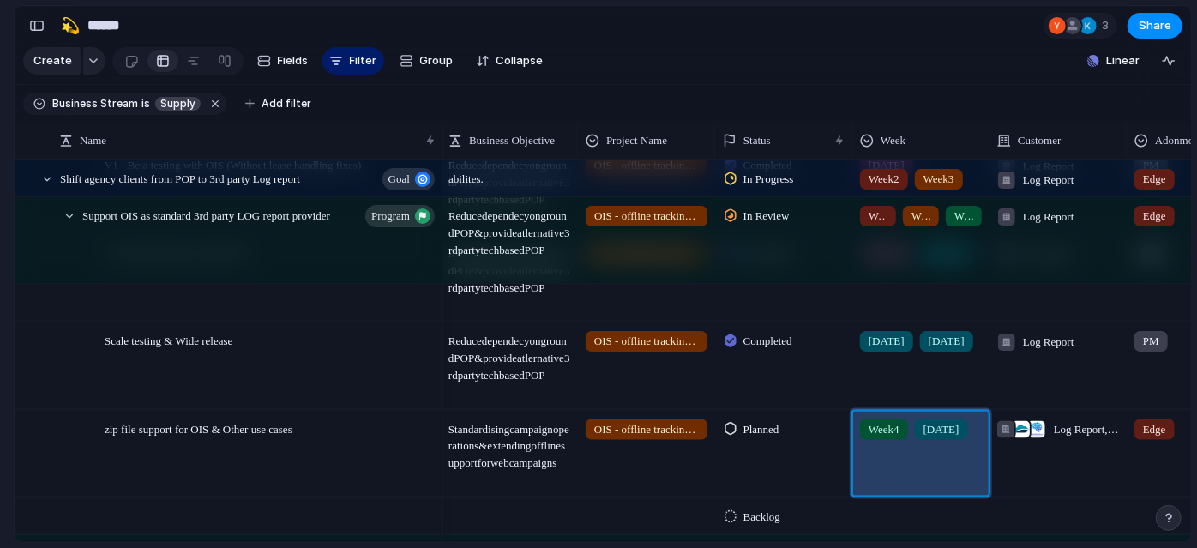
click at [909, 422] on div "Week4 [DATE]" at bounding box center [921, 425] width 136 height 28
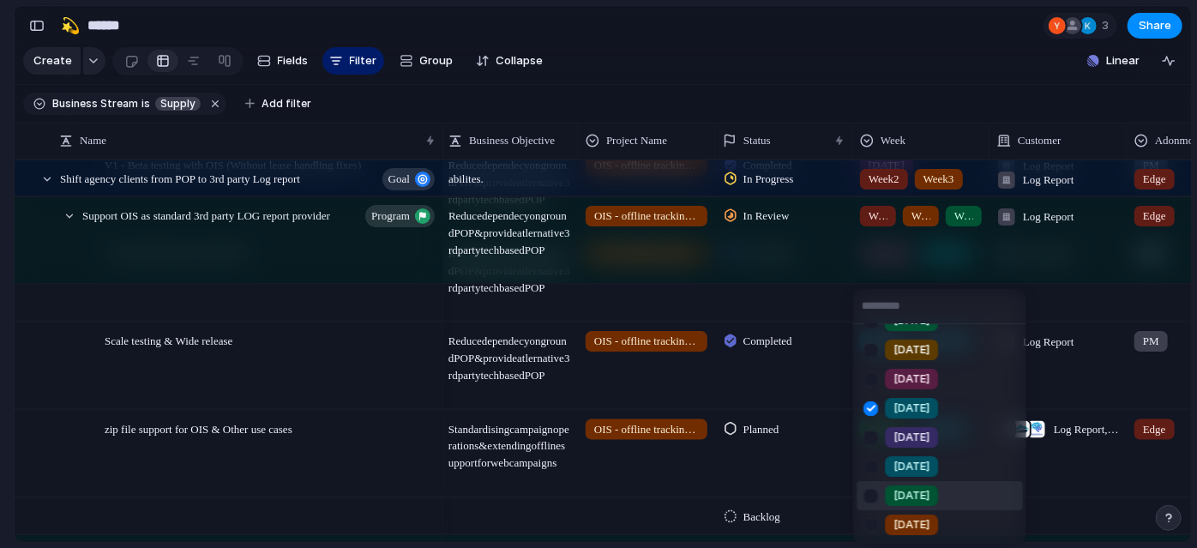
click at [869, 491] on div at bounding box center [871, 496] width 30 height 30
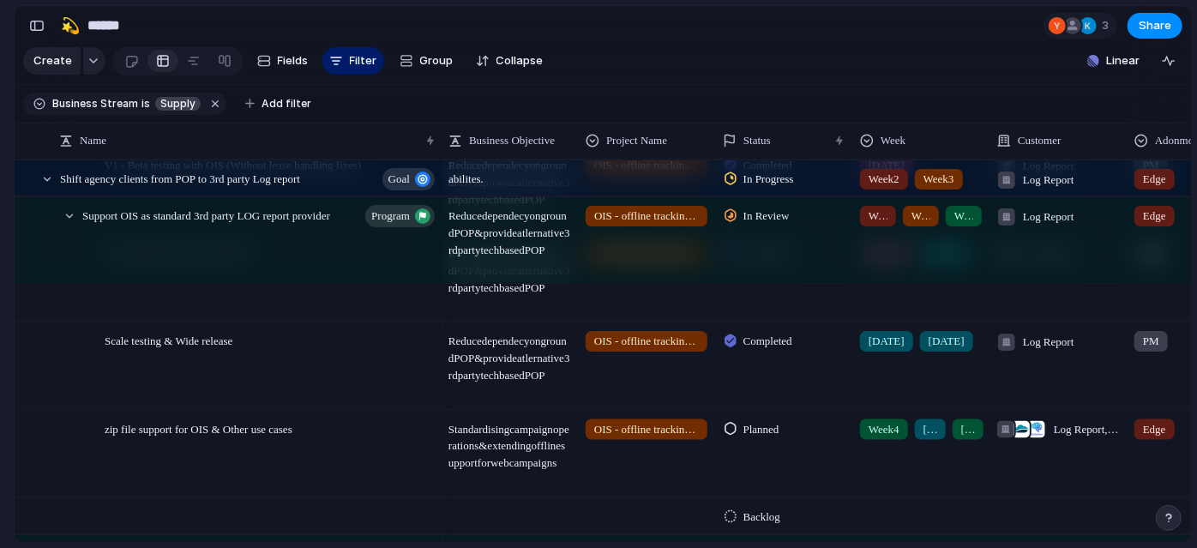
click at [0, 423] on div "Week1 Week2 Week3 Week4 [DATE] [DATE] [DATE] [DATE] [DATE] [DATE] [DATE] [DATE]" at bounding box center [598, 274] width 1197 height 548
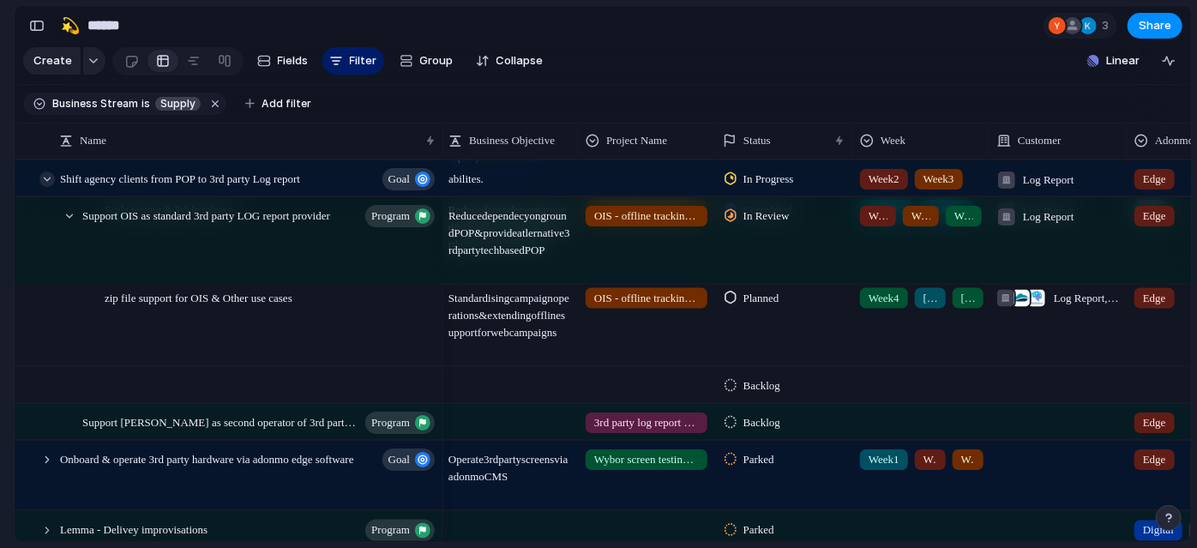
click at [50, 187] on div at bounding box center [46, 179] width 15 height 15
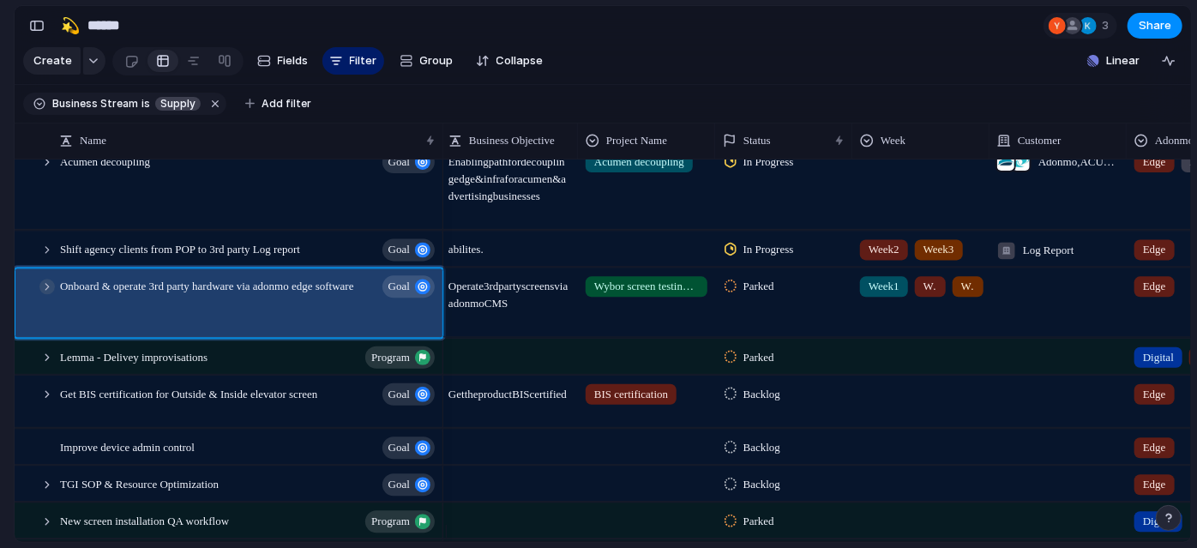
click at [45, 294] on div at bounding box center [46, 286] width 15 height 15
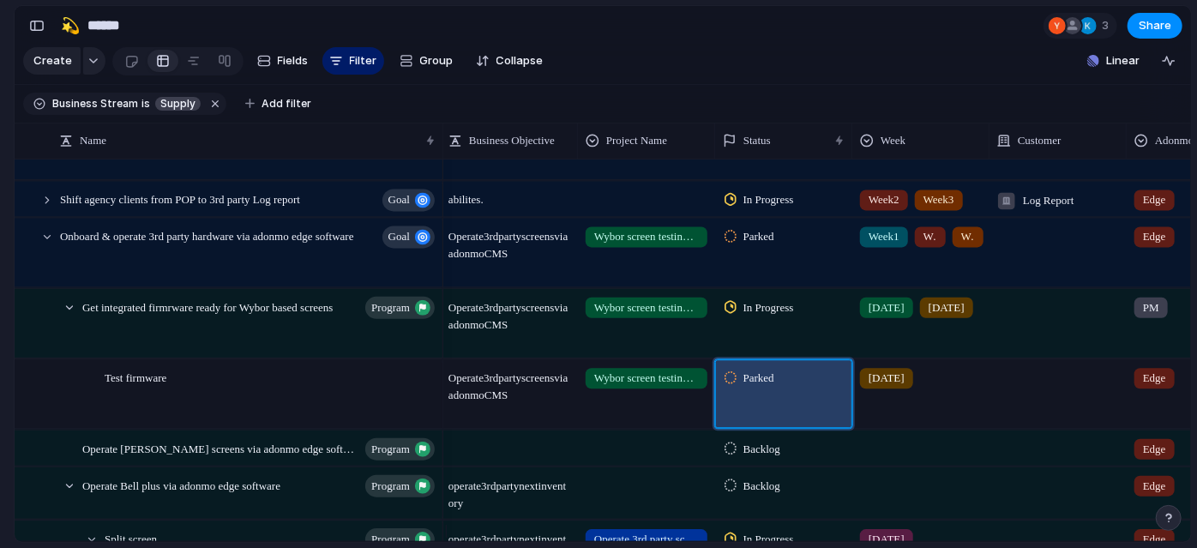
click at [761, 387] on span "Parked" at bounding box center [759, 378] width 31 height 17
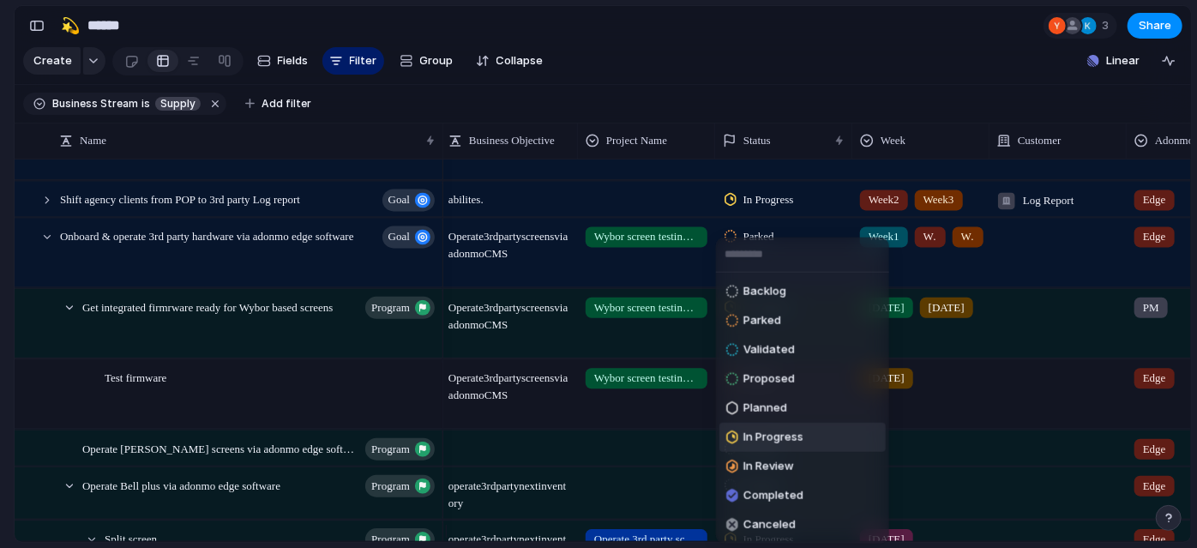
click at [796, 432] on span "In Progress" at bounding box center [774, 437] width 60 height 17
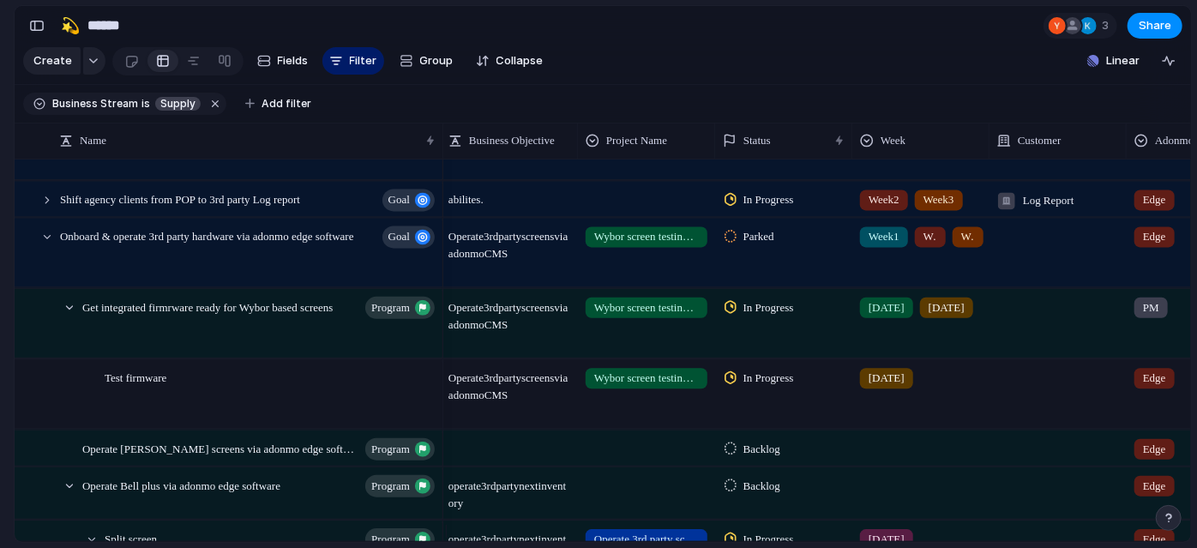
click at [947, 413] on div "[DATE]" at bounding box center [920, 393] width 137 height 69
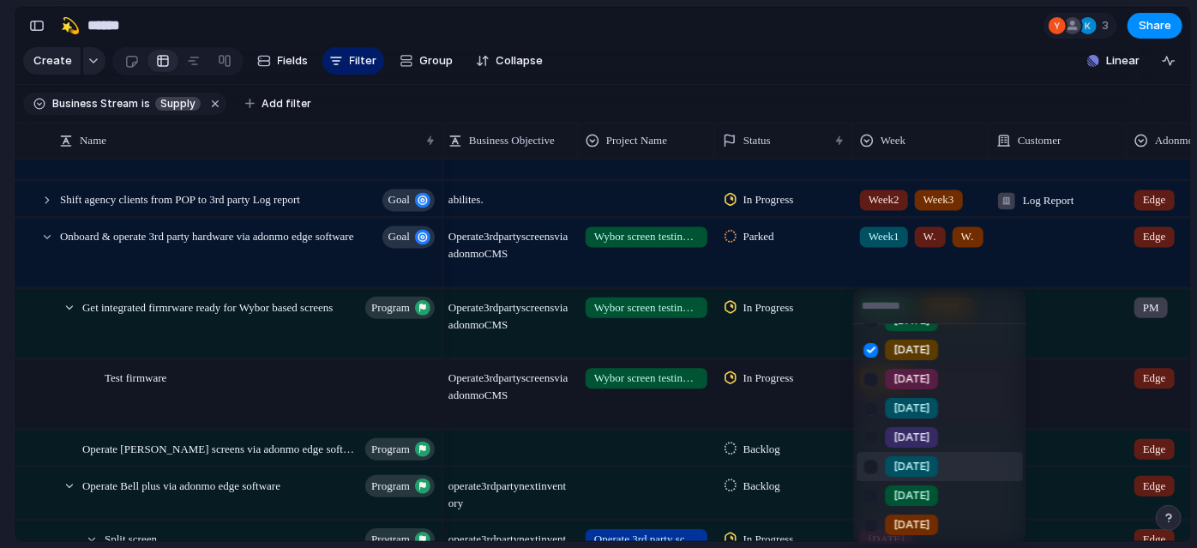
click at [870, 469] on div at bounding box center [871, 467] width 30 height 30
click at [868, 491] on div at bounding box center [871, 496] width 30 height 30
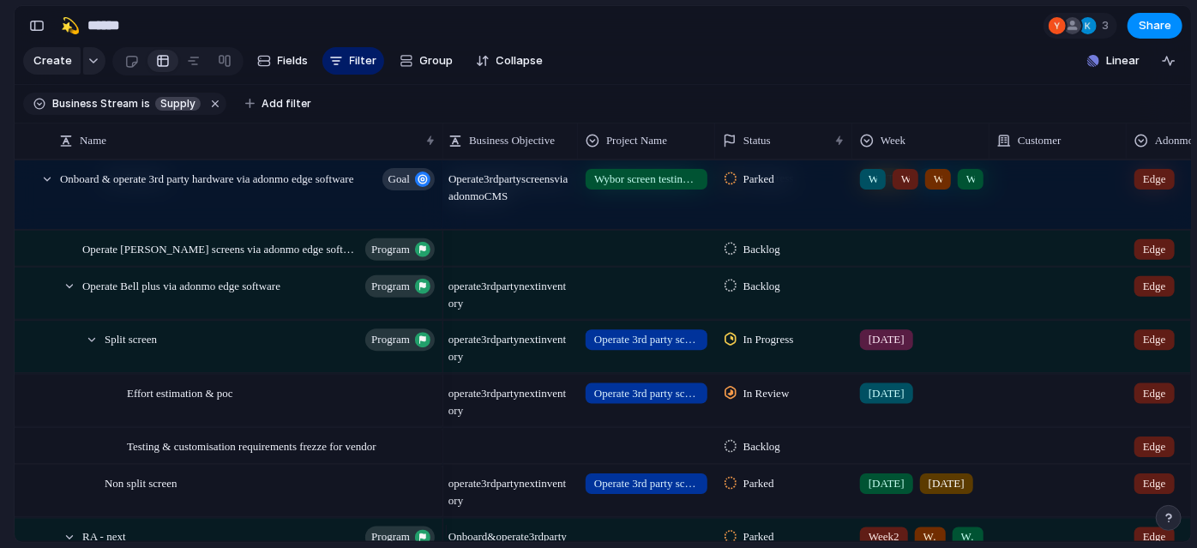
click at [768, 455] on span "Backlog" at bounding box center [762, 446] width 37 height 17
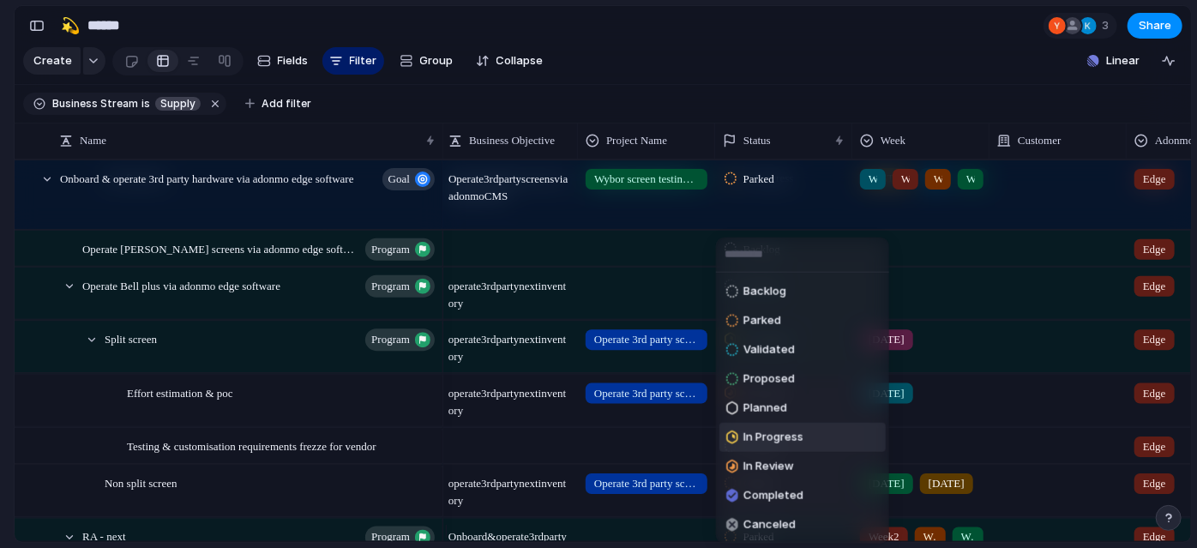
click at [803, 437] on span "In Progress" at bounding box center [774, 437] width 60 height 17
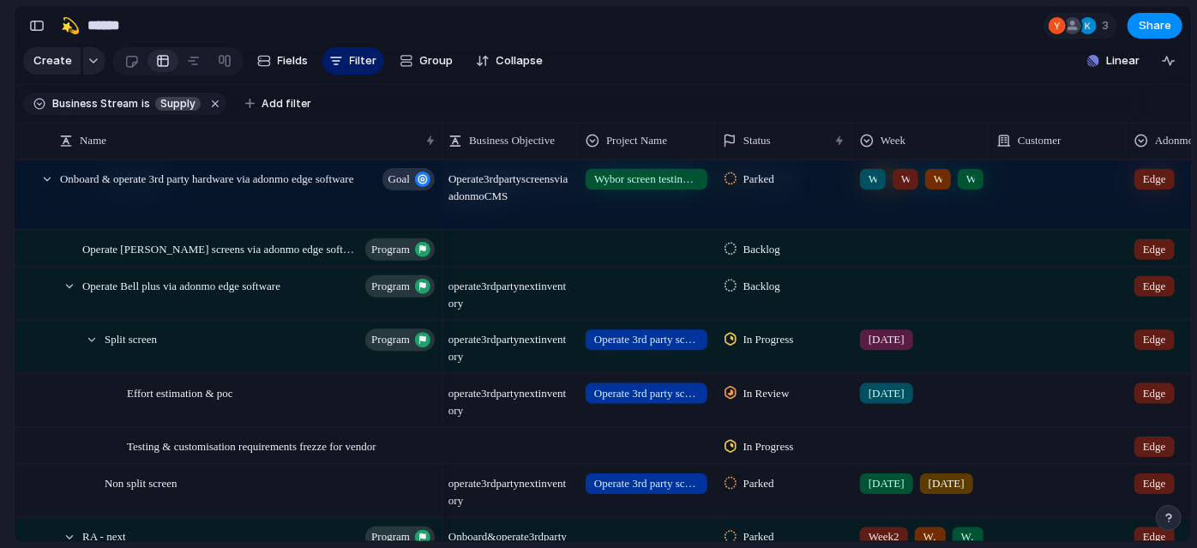
click at [877, 457] on div at bounding box center [921, 443] width 136 height 28
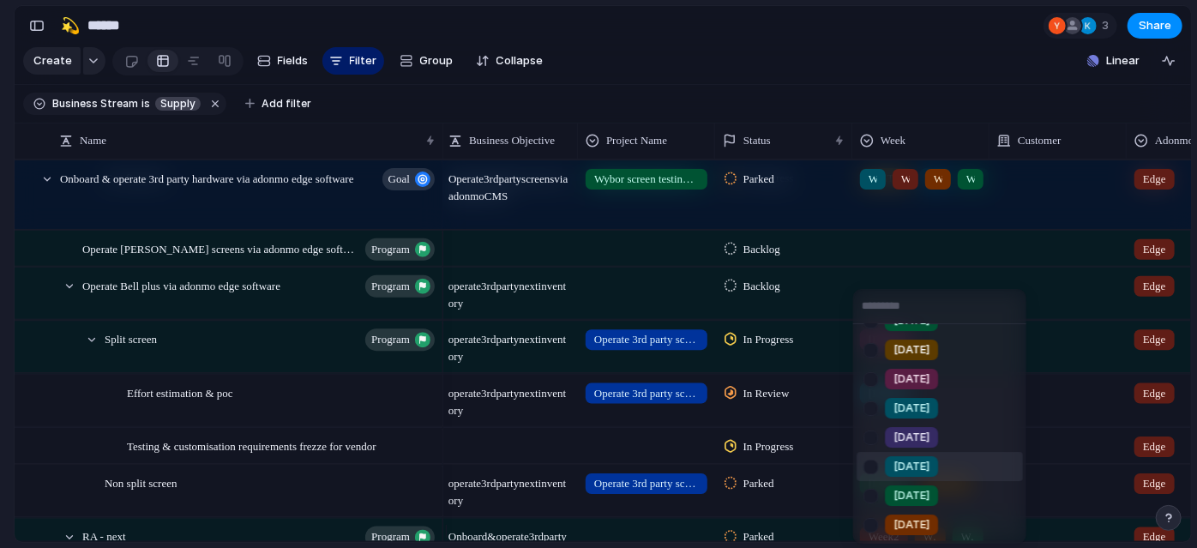
click at [866, 477] on div at bounding box center [871, 467] width 30 height 30
click at [869, 488] on div at bounding box center [871, 496] width 30 height 30
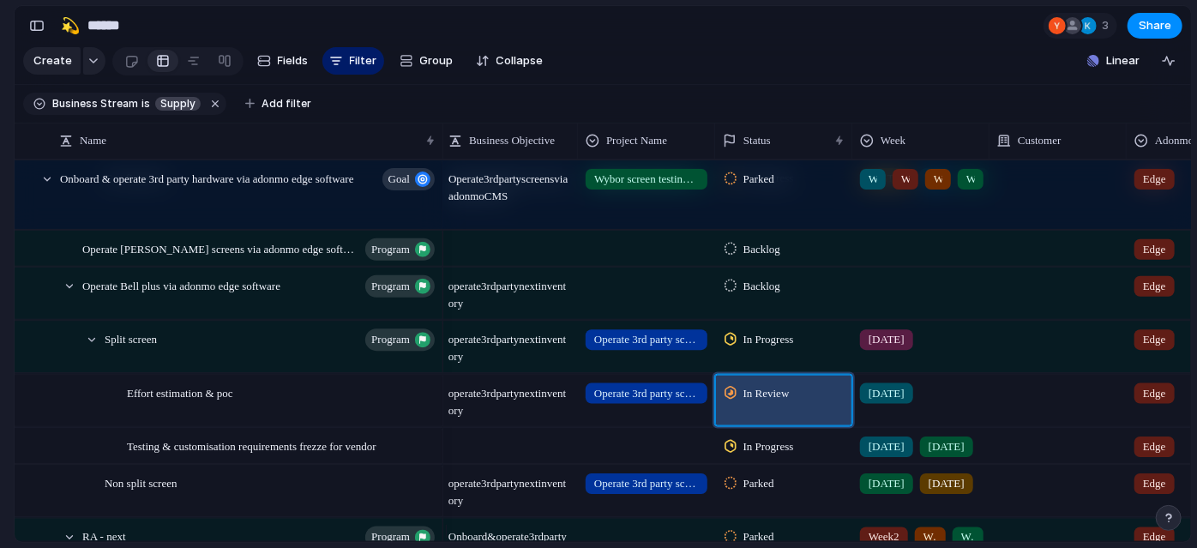
click at [777, 401] on span "In Review" at bounding box center [767, 392] width 46 height 17
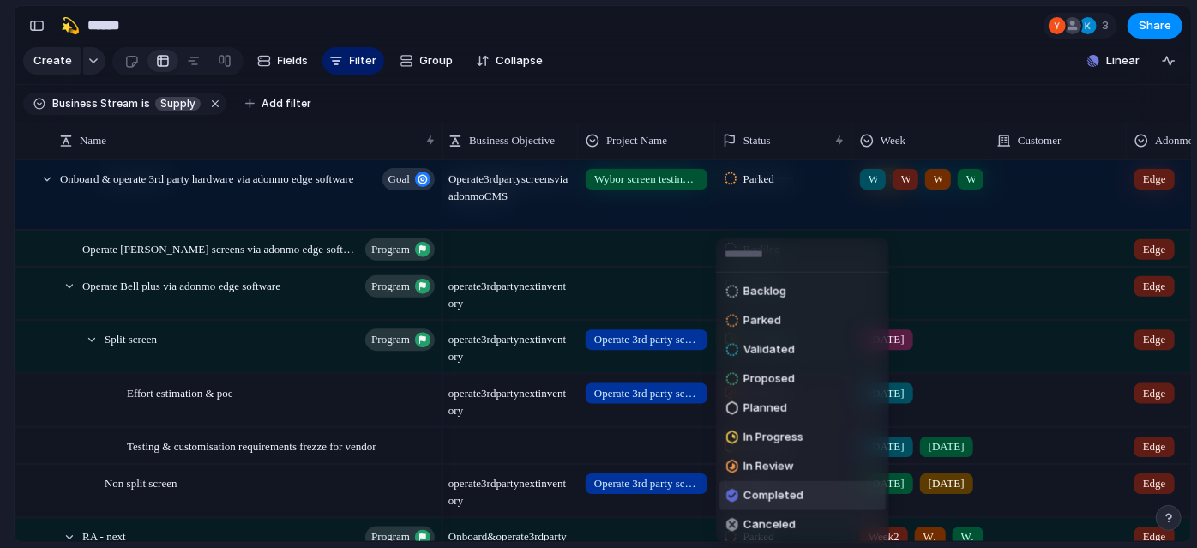
click at [768, 491] on span "Completed" at bounding box center [774, 495] width 60 height 17
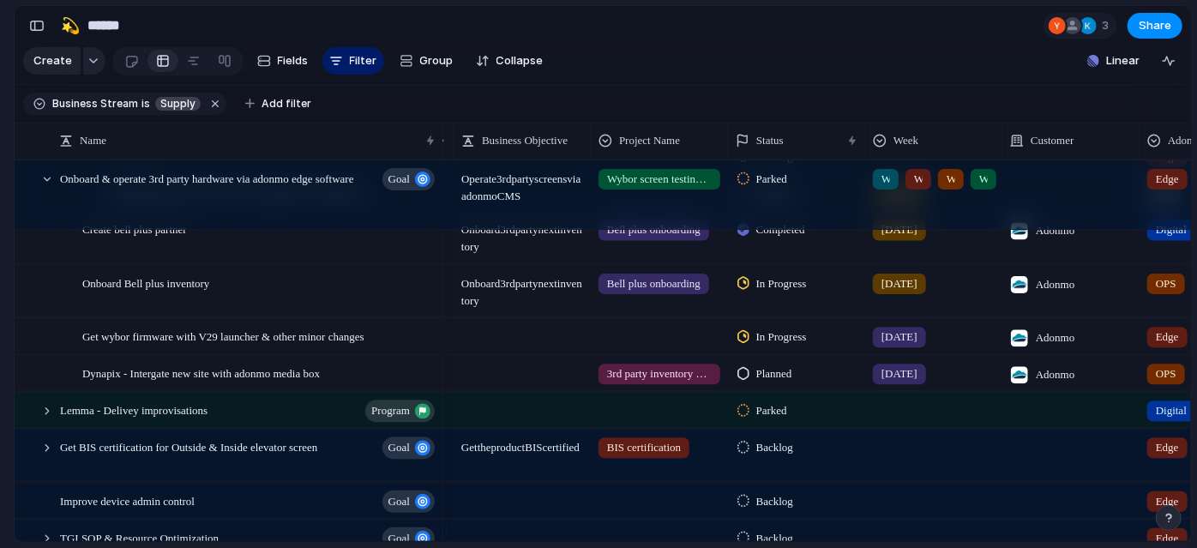
click at [796, 346] on span "In Progress" at bounding box center [781, 336] width 51 height 17
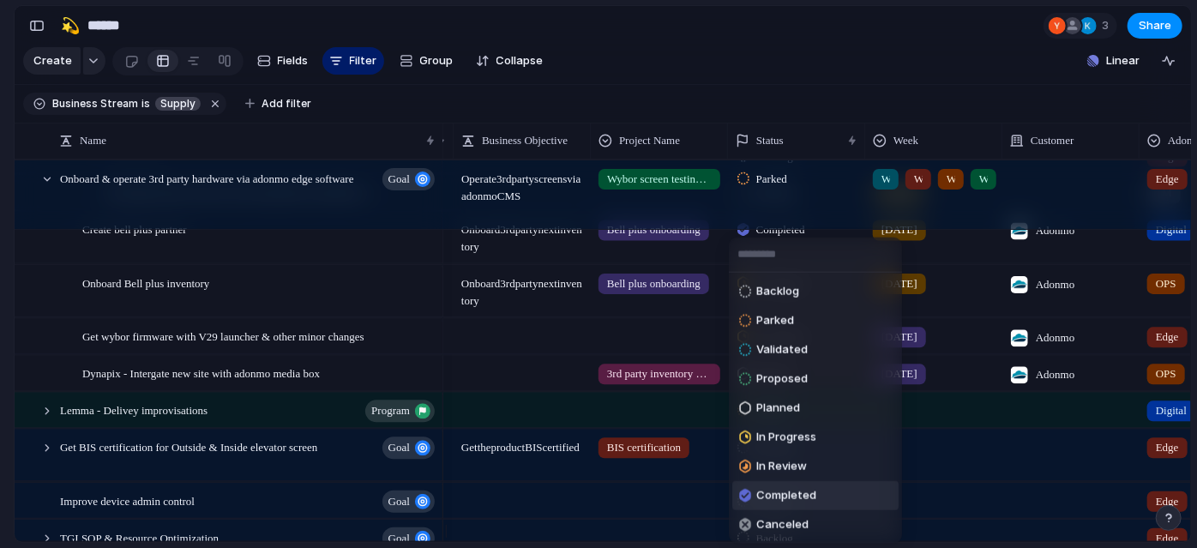
click at [795, 492] on span "Completed" at bounding box center [786, 495] width 60 height 17
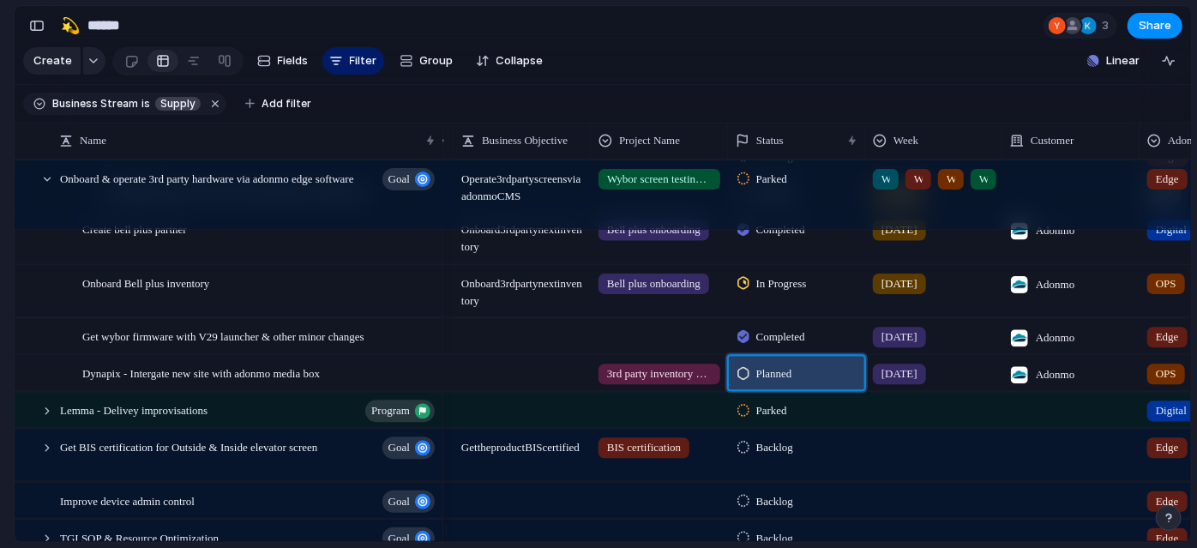
click at [768, 381] on span "Planned" at bounding box center [774, 373] width 36 height 17
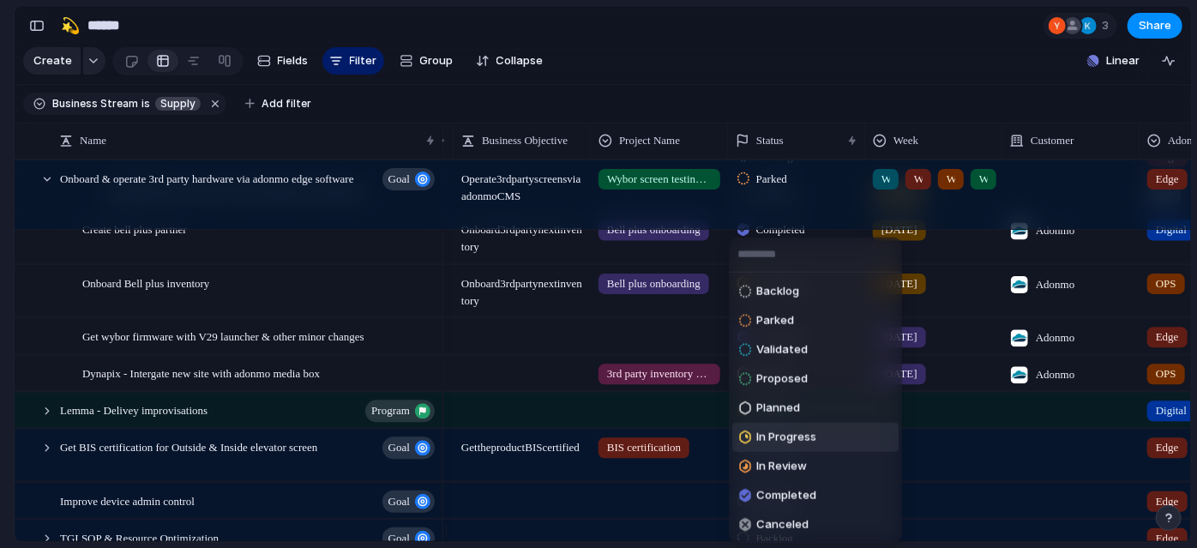
click at [858, 443] on li "In Progress" at bounding box center [815, 437] width 166 height 29
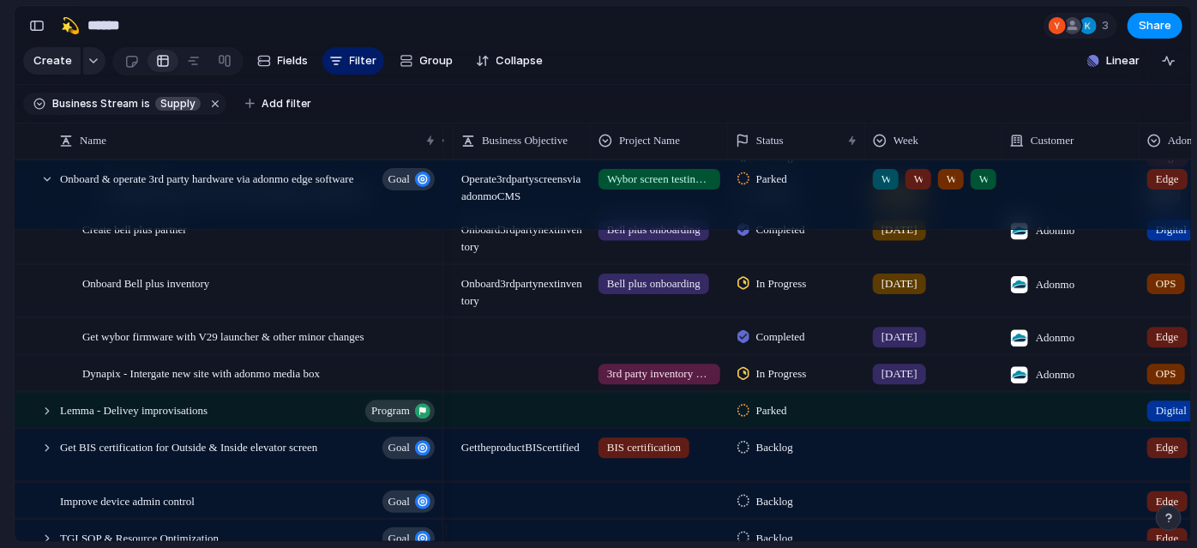
click at [961, 384] on div "[DATE]" at bounding box center [934, 370] width 136 height 28
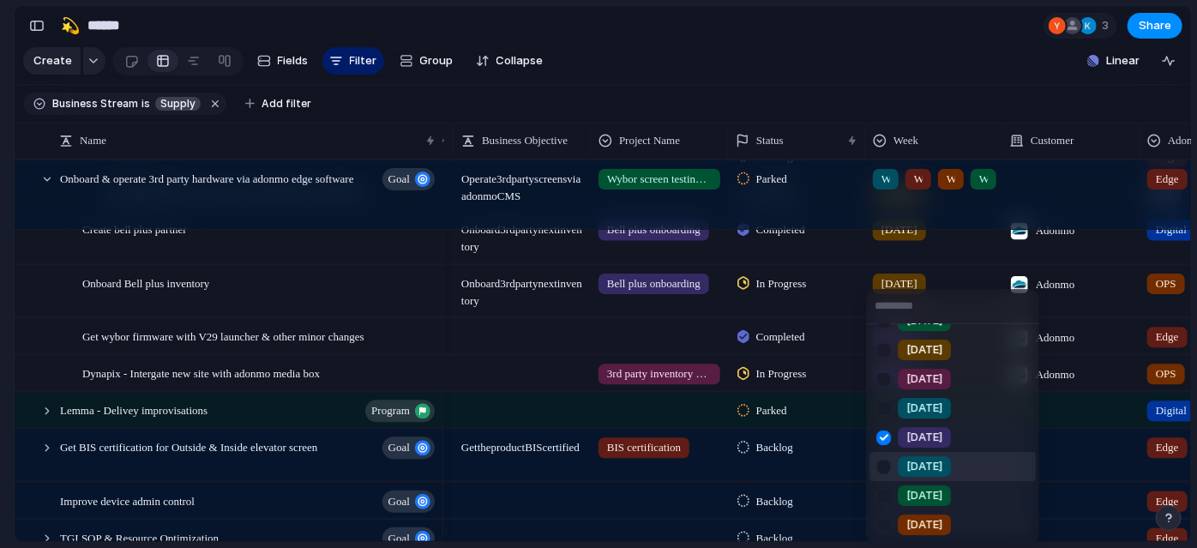
click at [880, 470] on div at bounding box center [884, 467] width 30 height 30
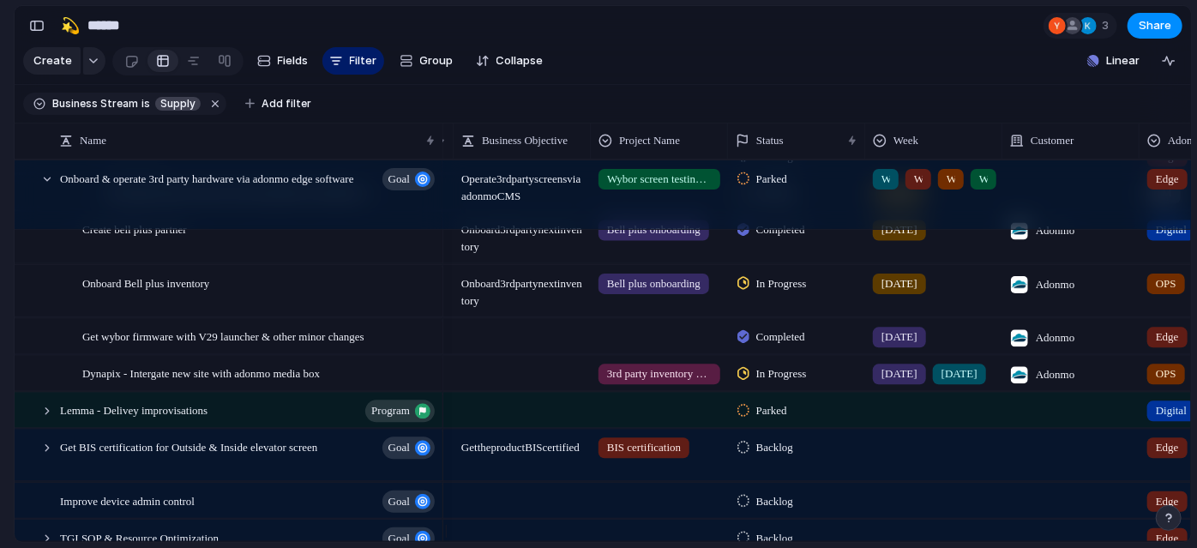
click at [0, 373] on div "Week1 Week2 Week3 Week4 [DATE] [DATE] [DATE] [DATE] [DATE] [DATE] [DATE] [DATE]" at bounding box center [598, 274] width 1197 height 548
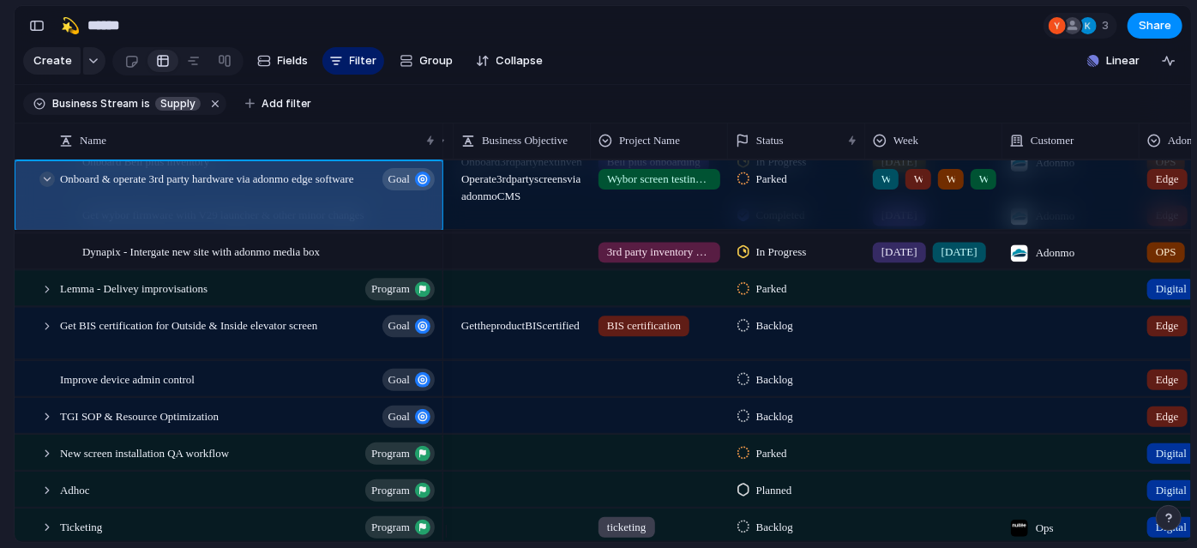
click at [50, 187] on div at bounding box center [46, 179] width 15 height 15
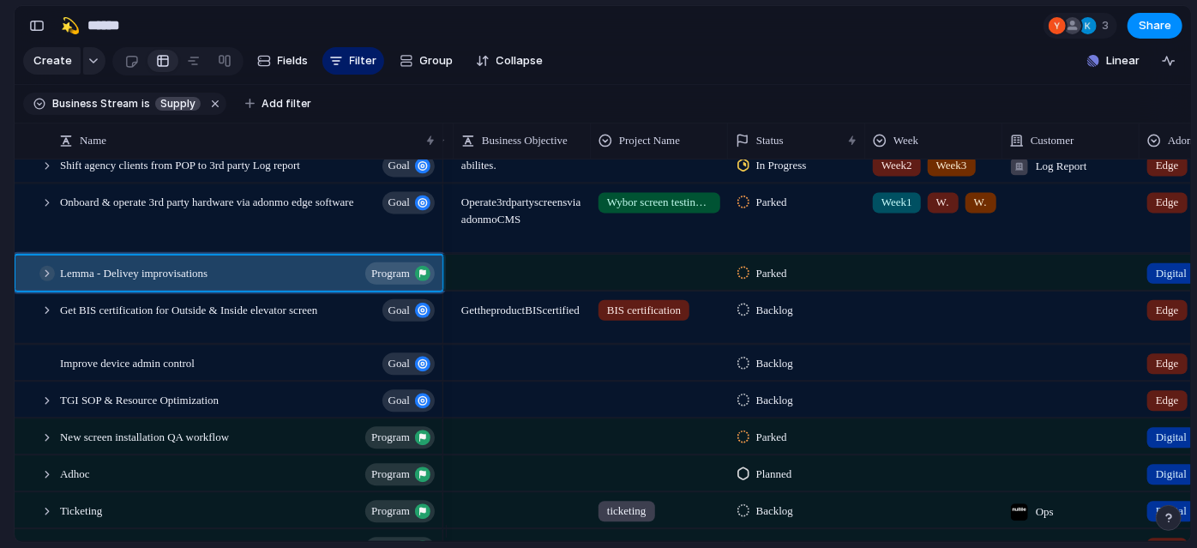
click at [52, 280] on div at bounding box center [46, 272] width 15 height 15
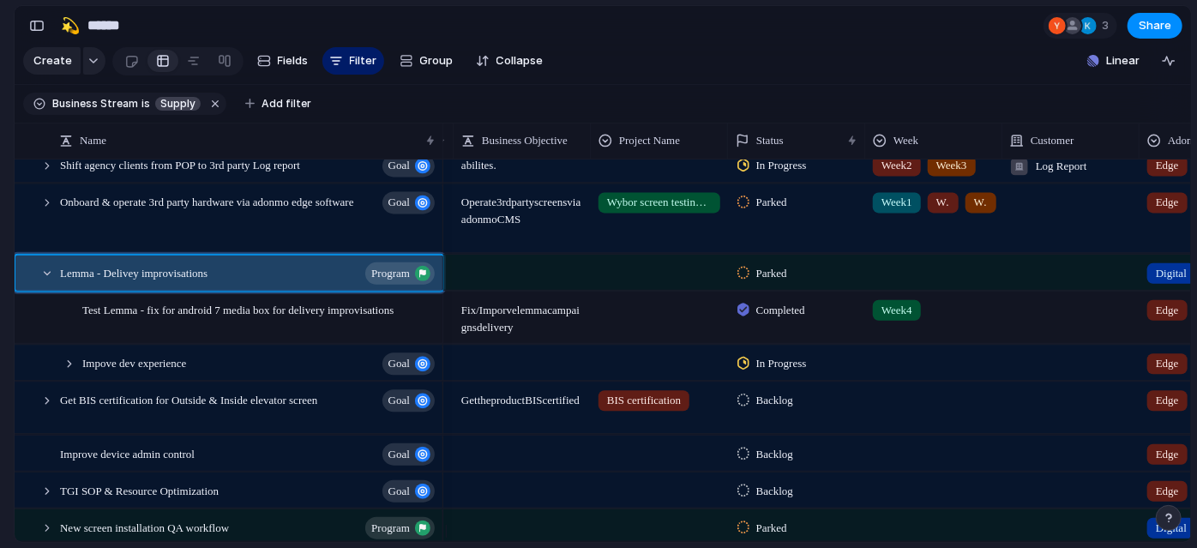
click at [807, 320] on div "Completed" at bounding box center [774, 309] width 73 height 21
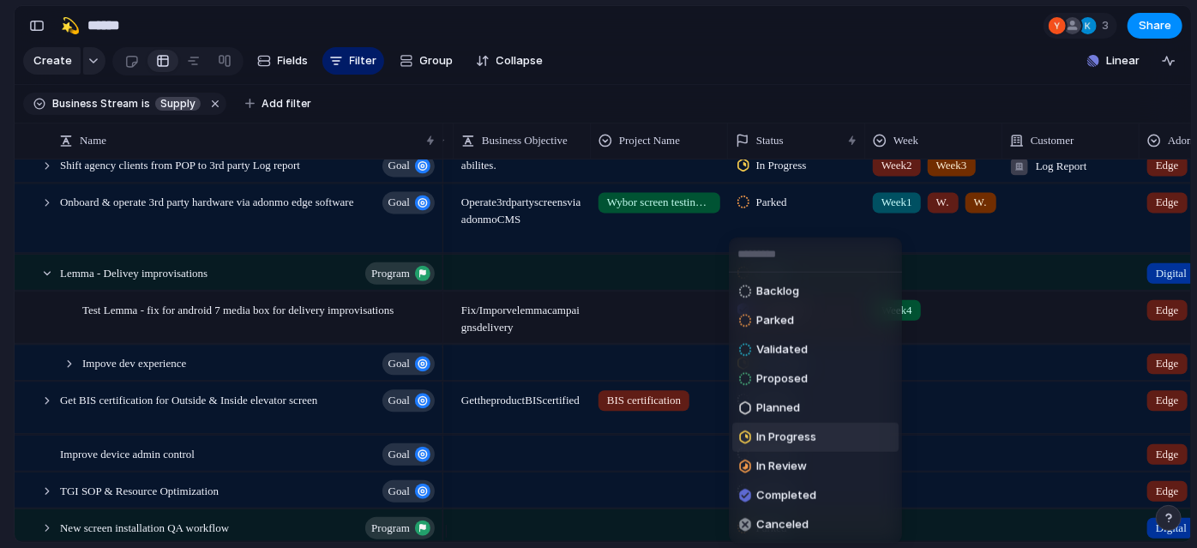
click at [866, 441] on li "In Progress" at bounding box center [815, 437] width 166 height 29
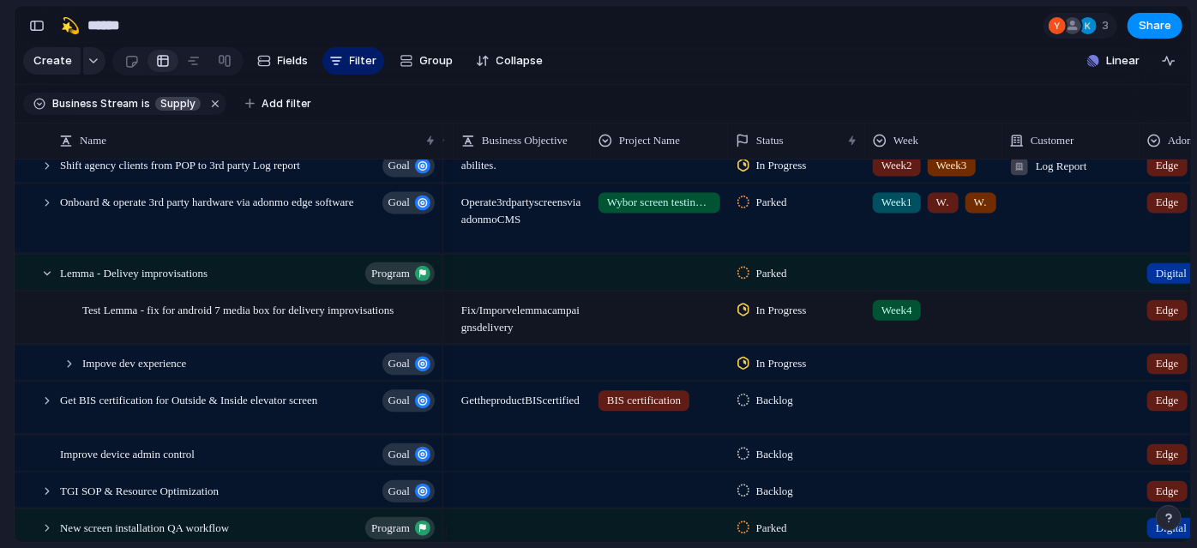
click at [983, 333] on div "Week4" at bounding box center [933, 316] width 137 height 51
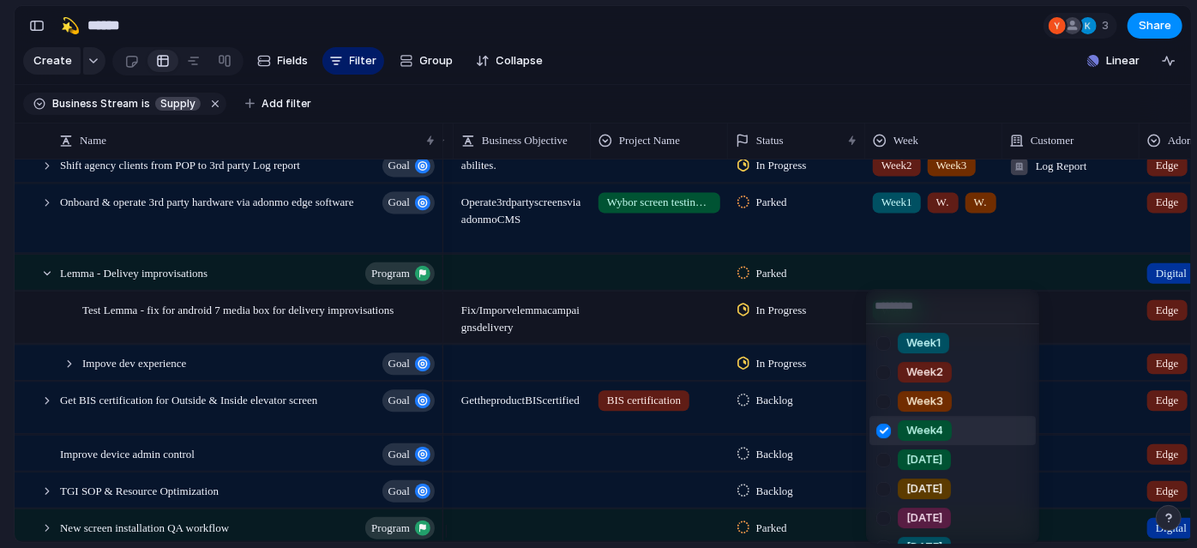
click at [881, 425] on div at bounding box center [884, 431] width 30 height 30
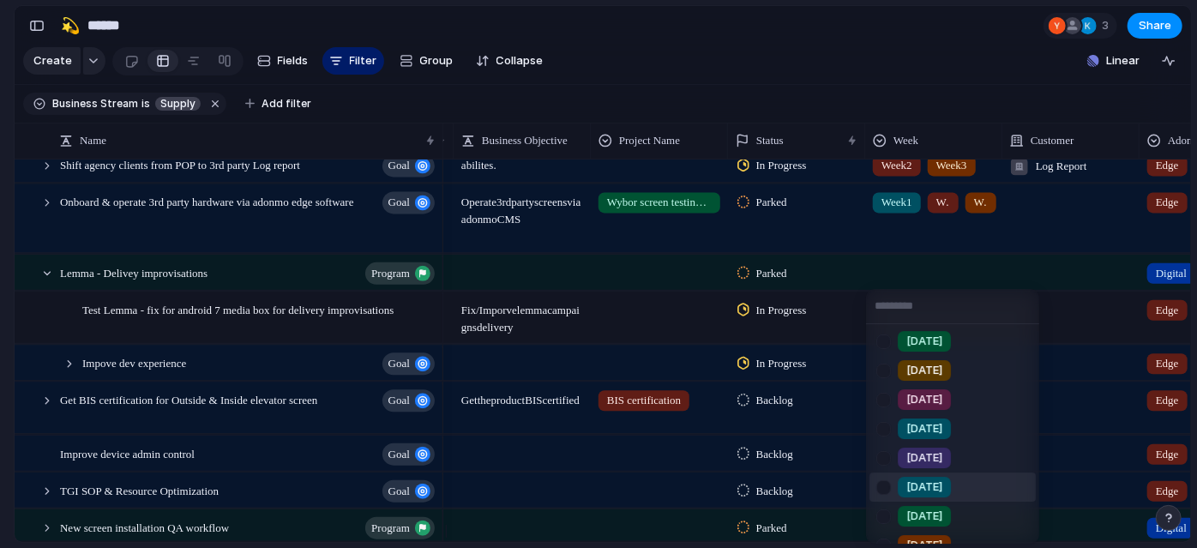
scroll to position [139, 0]
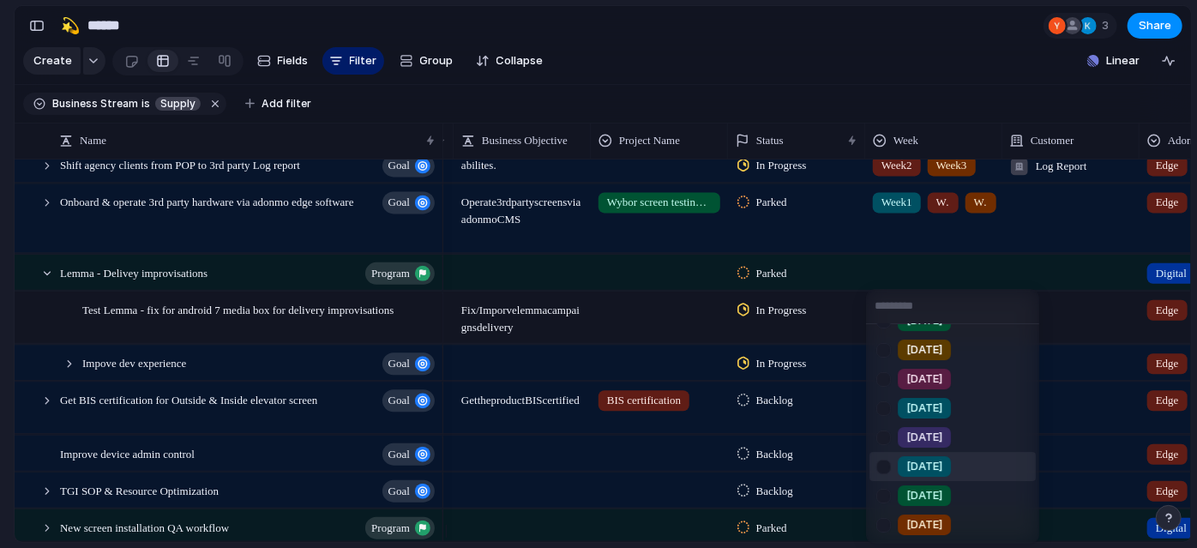
click at [882, 470] on div at bounding box center [884, 467] width 30 height 30
click at [883, 491] on div at bounding box center [884, 496] width 30 height 30
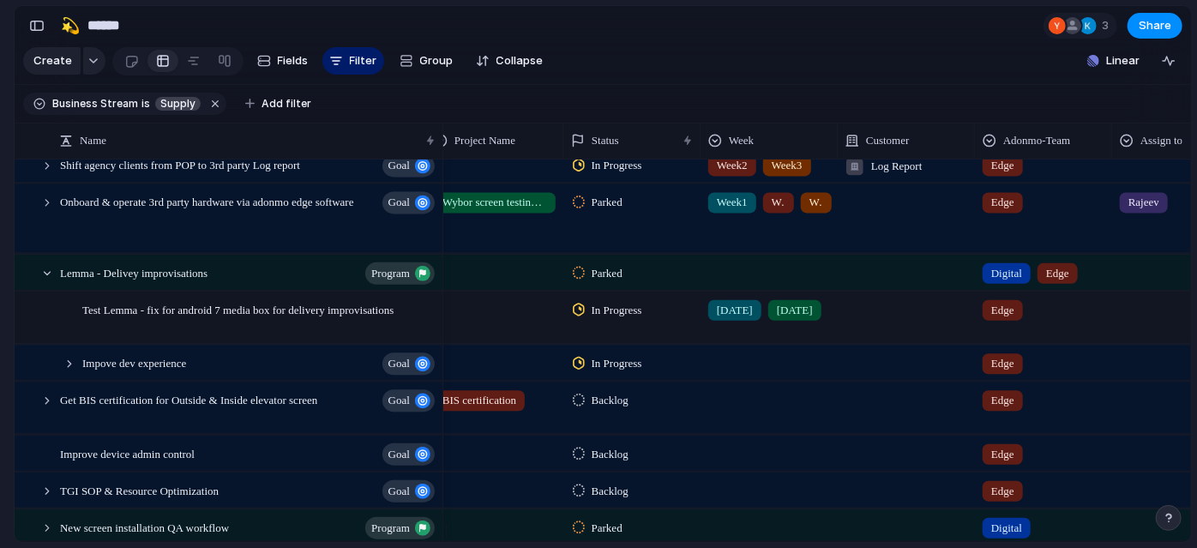
scroll to position [0, 615]
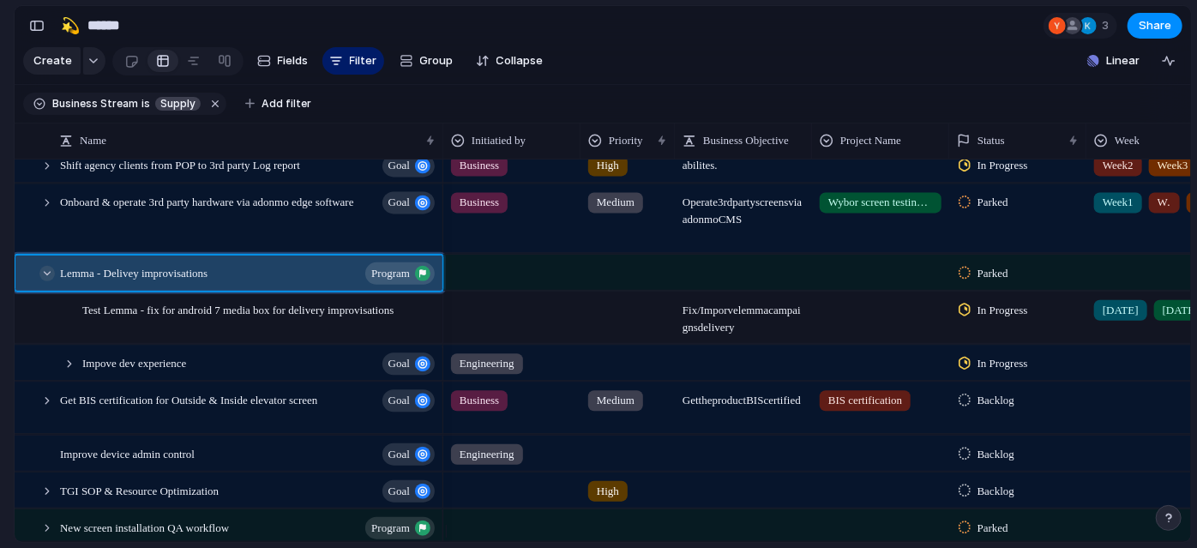
click at [46, 280] on div at bounding box center [46, 272] width 15 height 15
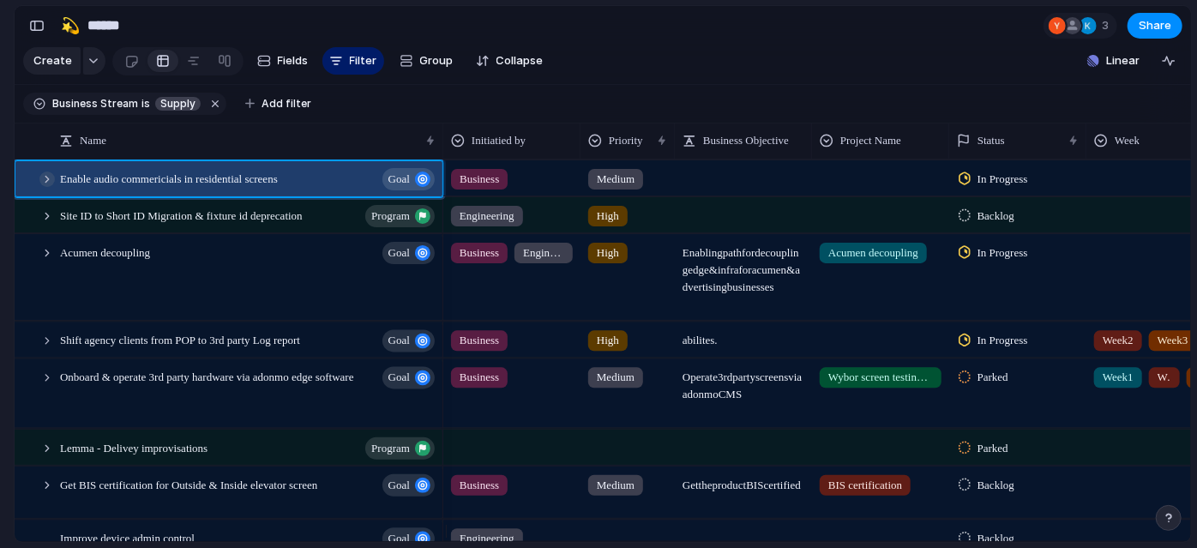
click at [51, 187] on div at bounding box center [46, 179] width 15 height 15
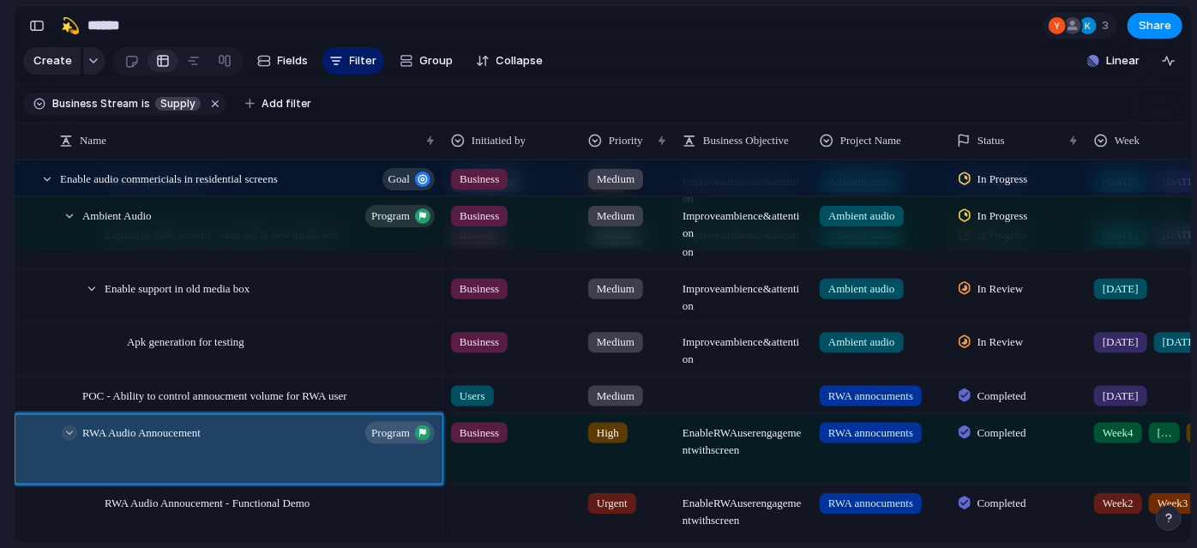
click at [68, 440] on div at bounding box center [69, 432] width 15 height 15
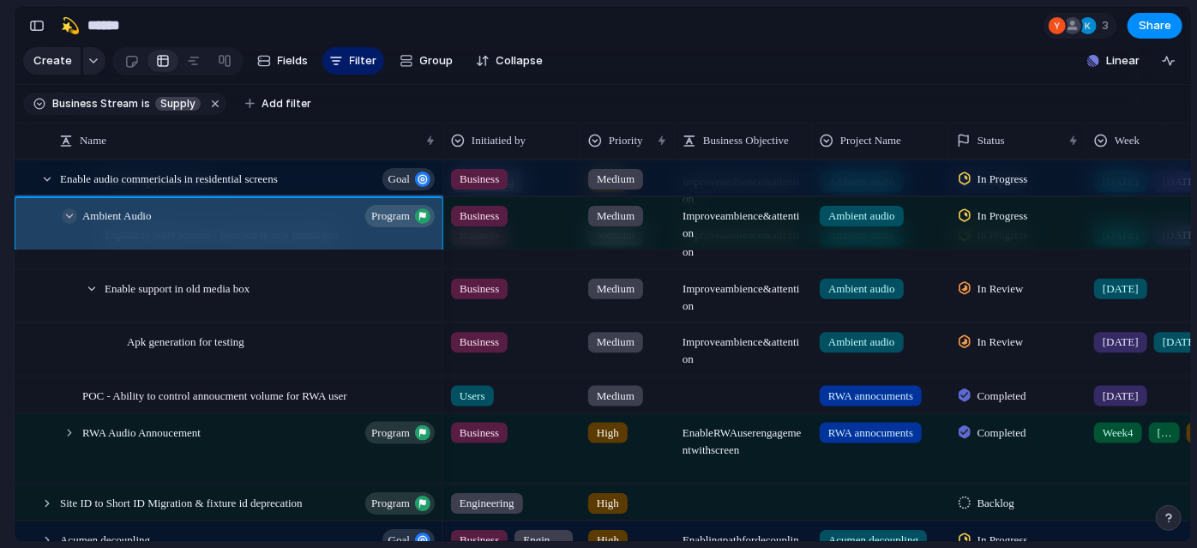
click at [66, 224] on div at bounding box center [69, 215] width 15 height 15
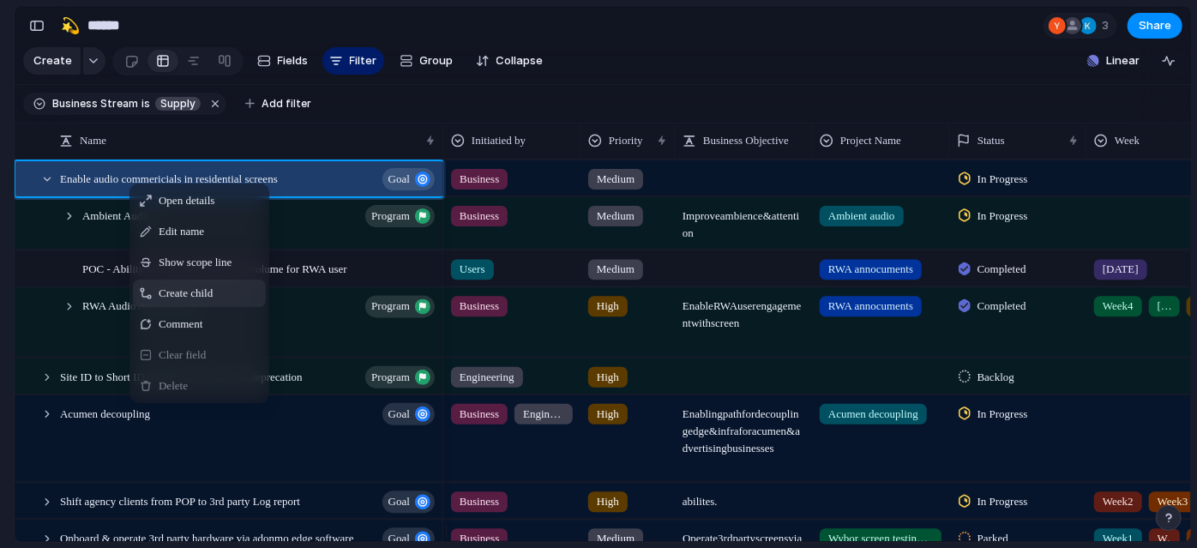
click at [213, 302] on span "Create child" at bounding box center [186, 293] width 54 height 17
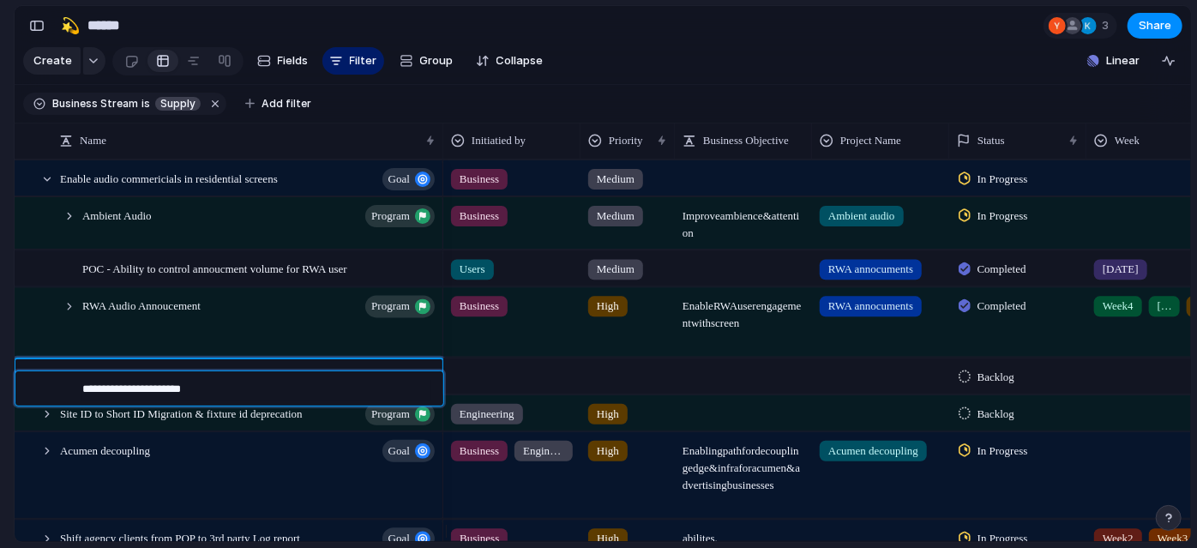
type textarea "**********"
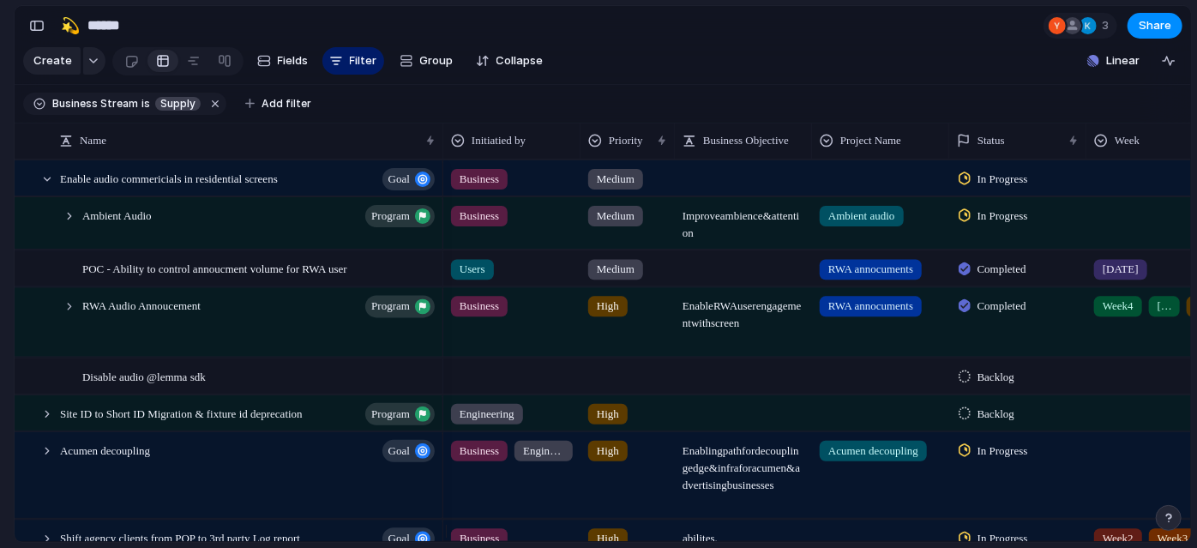
click at [0, 391] on section "🛠️ Sprint Plan Projects 🍎 June- Digital Plan 🧊 July Test 🤖 Week2 🍎 July- Supply…" at bounding box center [94, 268] width 189 height 267
click at [493, 385] on div at bounding box center [512, 372] width 136 height 28
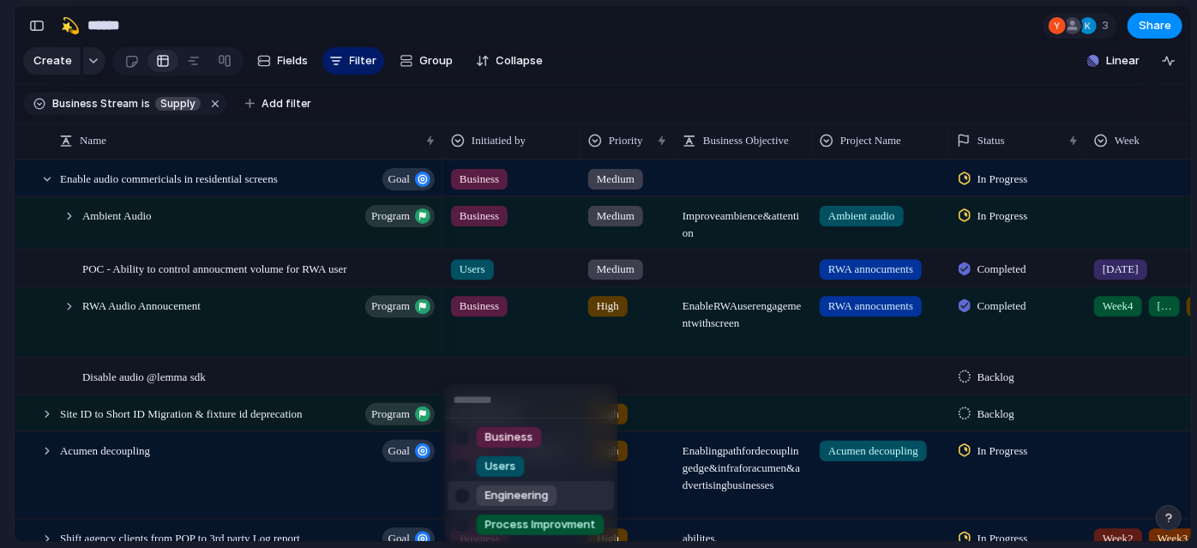
click at [508, 496] on span "Engineering" at bounding box center [516, 495] width 63 height 17
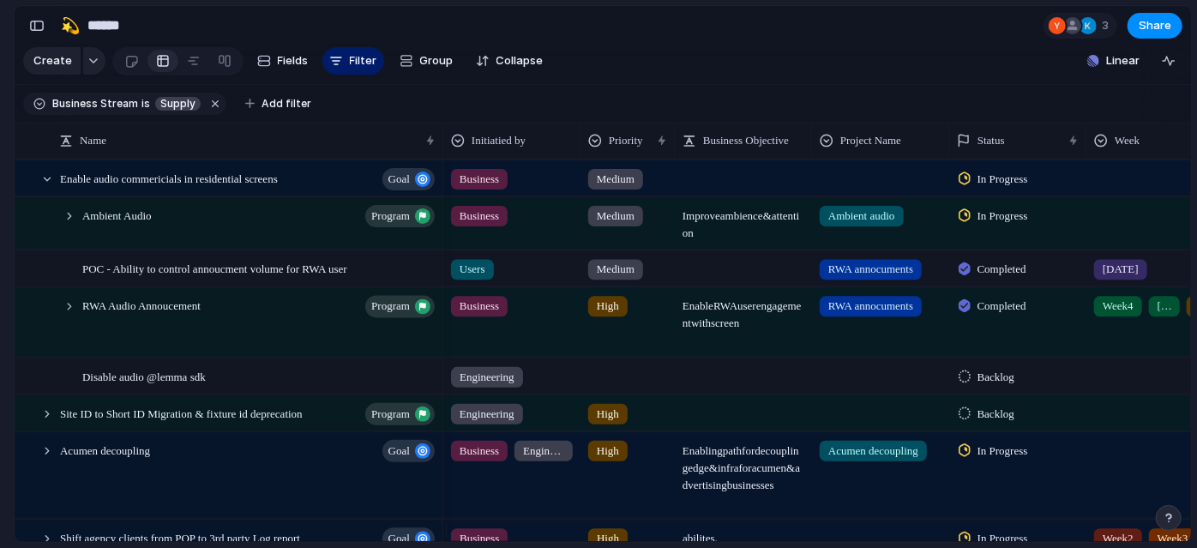
click at [632, 387] on div at bounding box center [627, 372] width 93 height 28
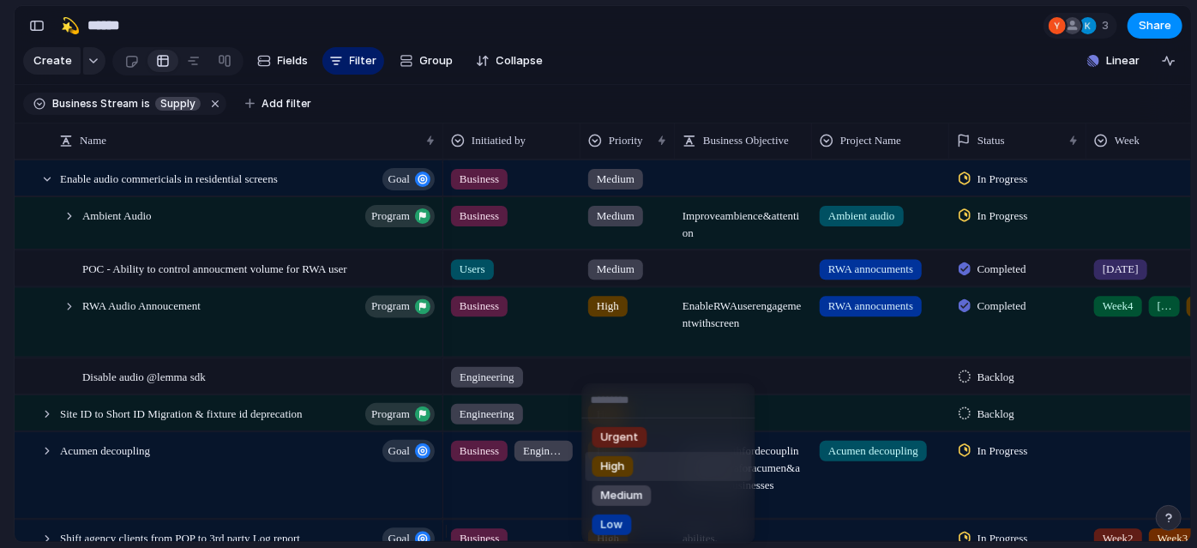
click at [623, 459] on span "High" at bounding box center [613, 466] width 24 height 17
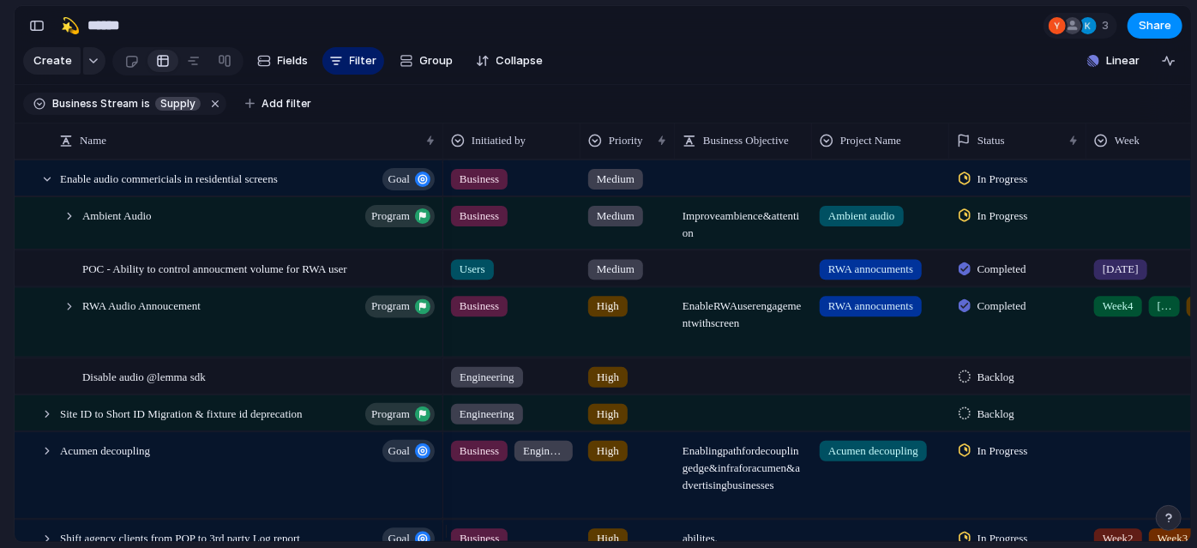
click at [628, 387] on div "High" at bounding box center [607, 376] width 39 height 21
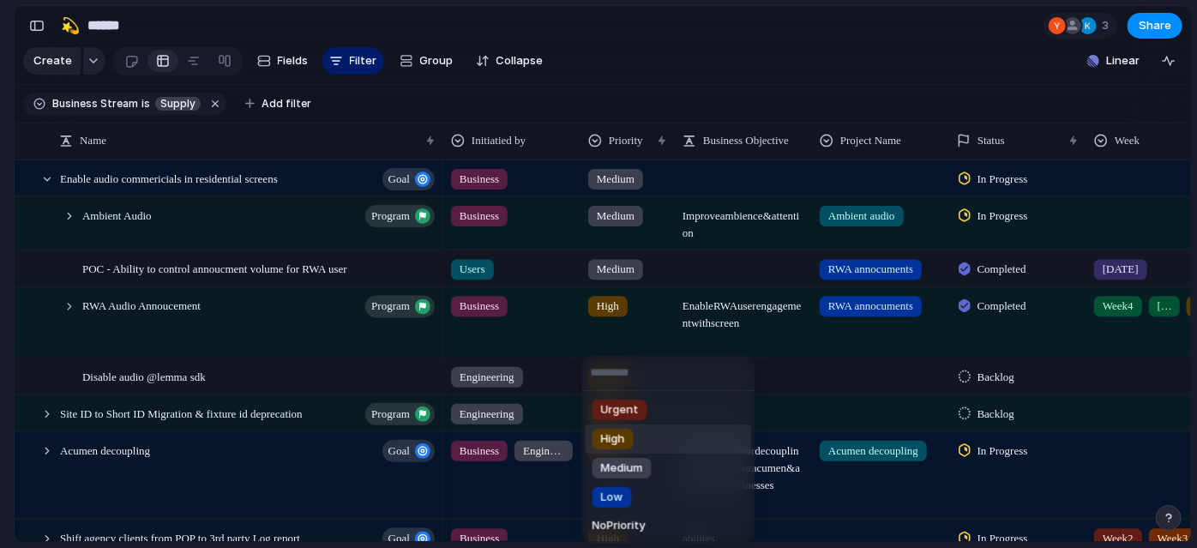
click at [622, 436] on span "High" at bounding box center [613, 439] width 24 height 17
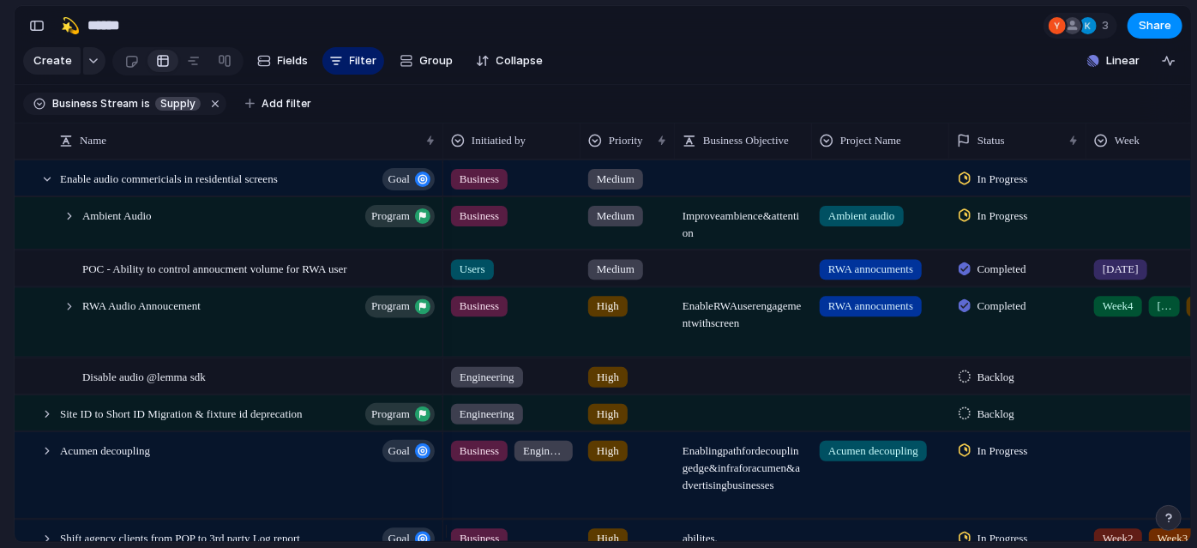
click at [725, 376] on div at bounding box center [744, 367] width 136 height 18
click at [727, 332] on span "Enable RWA user engagement with screen" at bounding box center [744, 310] width 136 height 44
click at [727, 342] on textarea "**********" at bounding box center [745, 335] width 124 height 51
click at [729, 242] on span "Improve ambience & attention" at bounding box center [744, 220] width 136 height 44
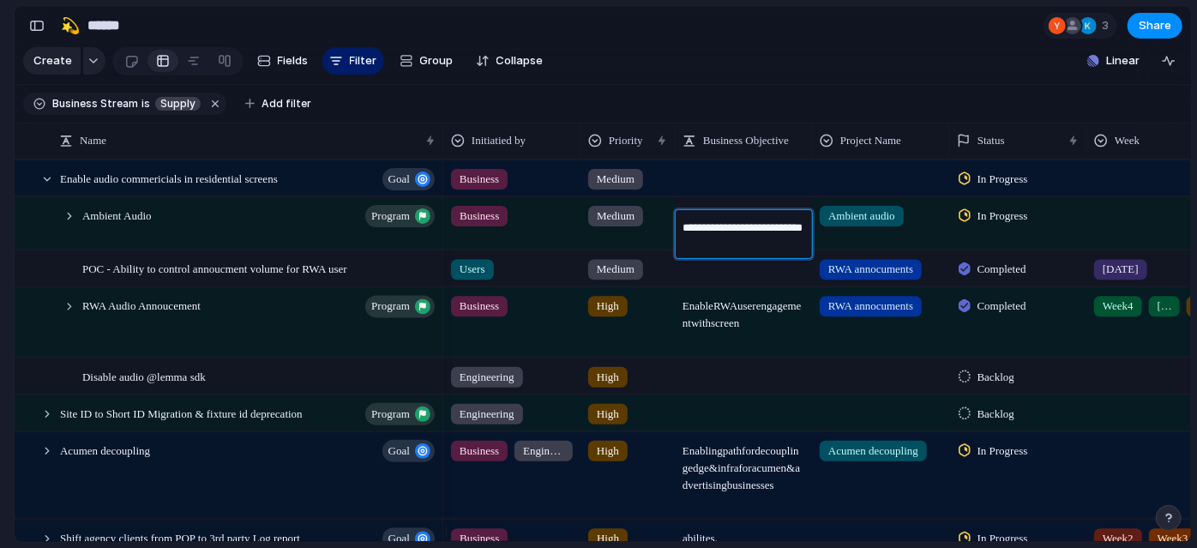
click at [729, 250] on textarea "**********" at bounding box center [745, 237] width 124 height 34
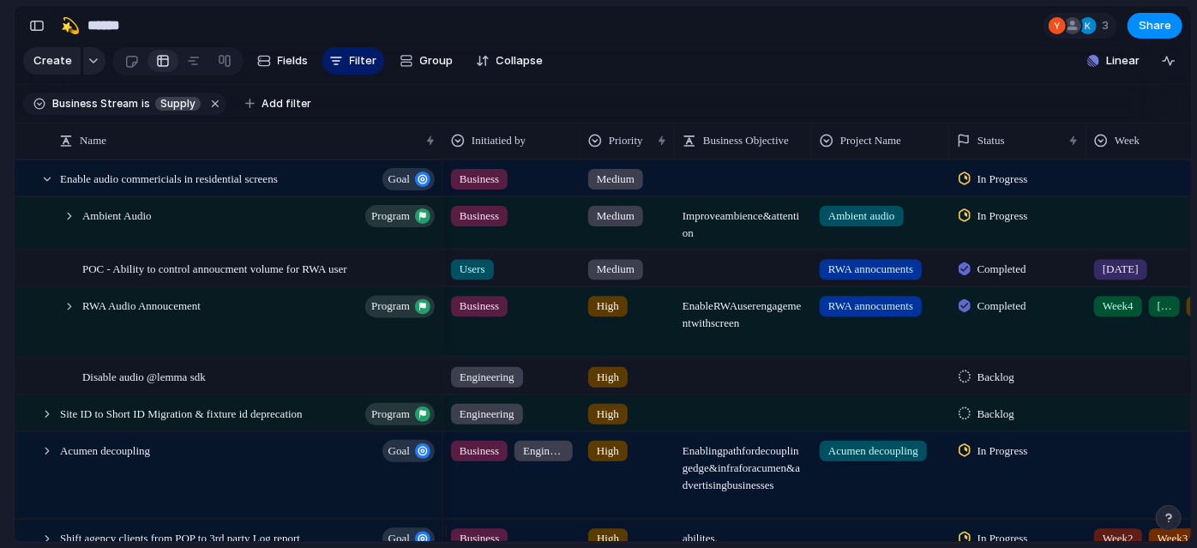
click at [701, 368] on span at bounding box center [744, 362] width 136 height 9
type textarea "**********"
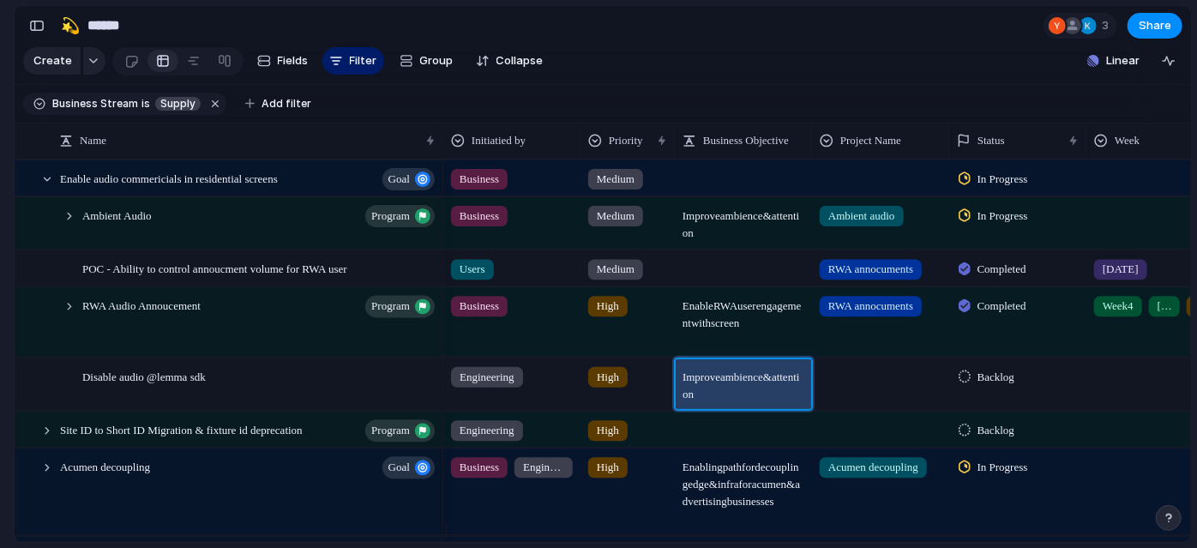
click at [727, 179] on div at bounding box center [744, 170] width 136 height 18
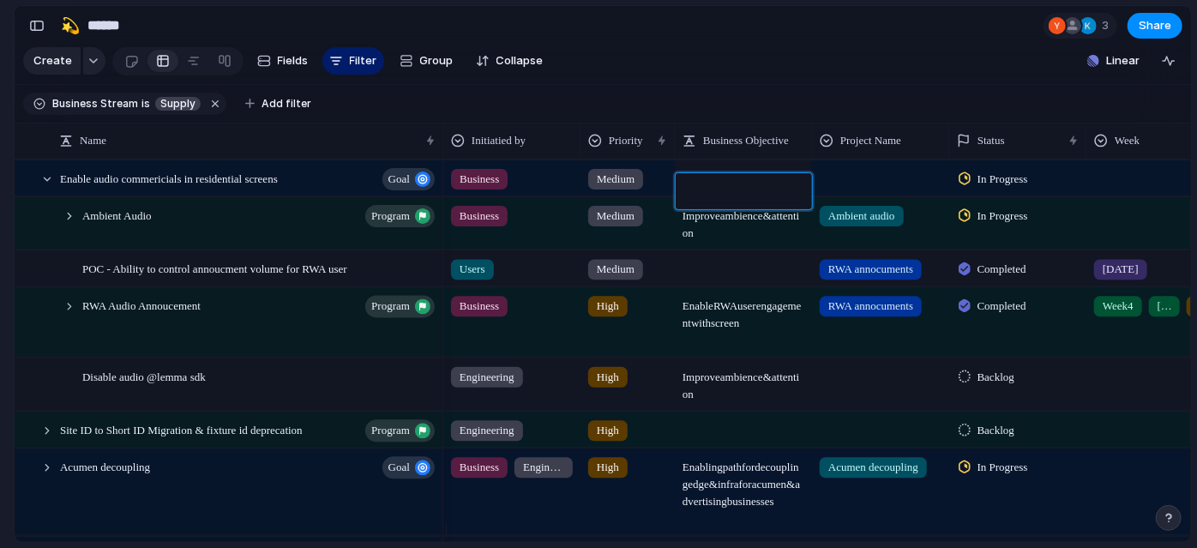
click at [727, 190] on textarea at bounding box center [745, 193] width 124 height 21
type textarea "*"
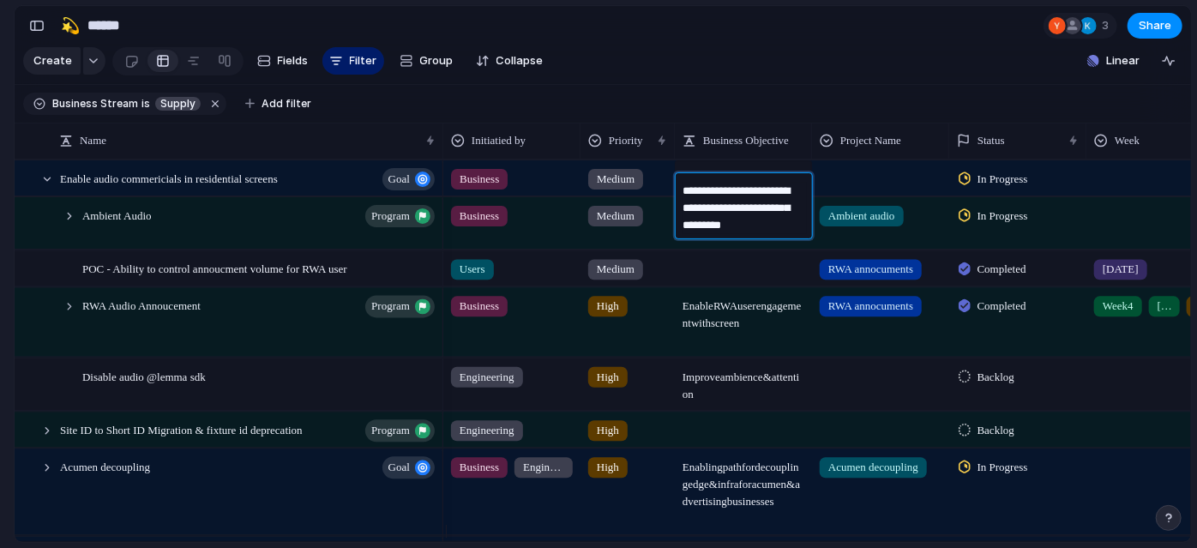
type textarea "**********"
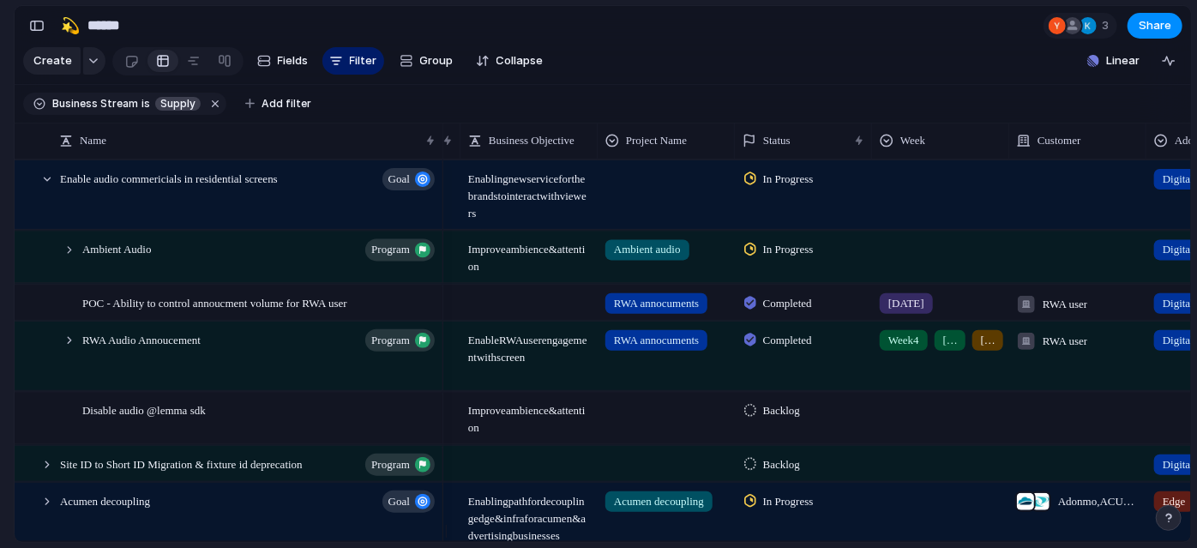
scroll to position [0, 217]
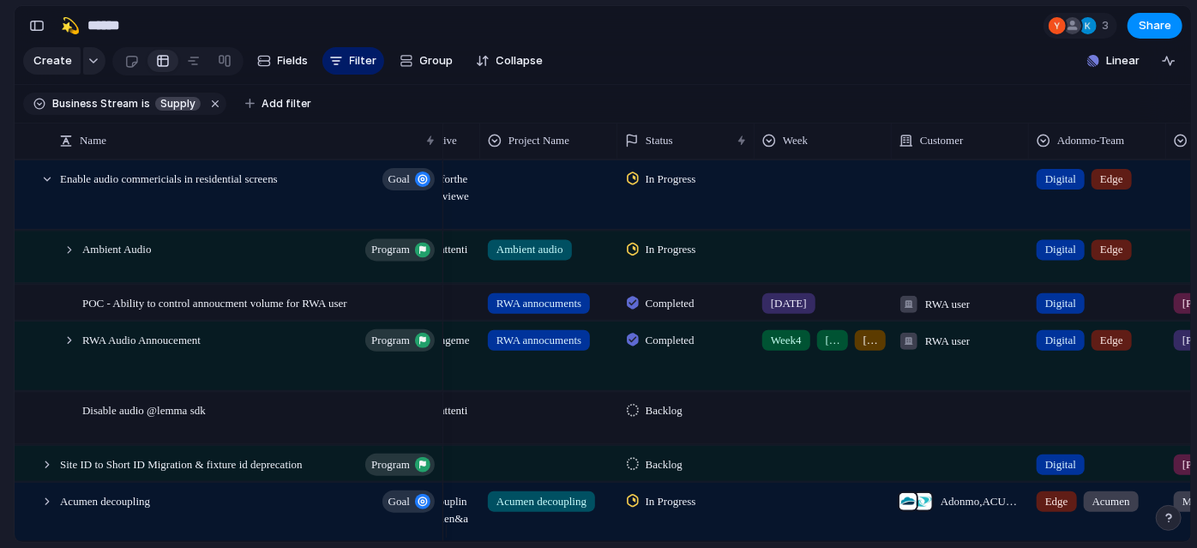
click at [678, 421] on div "Backlog" at bounding box center [657, 411] width 61 height 21
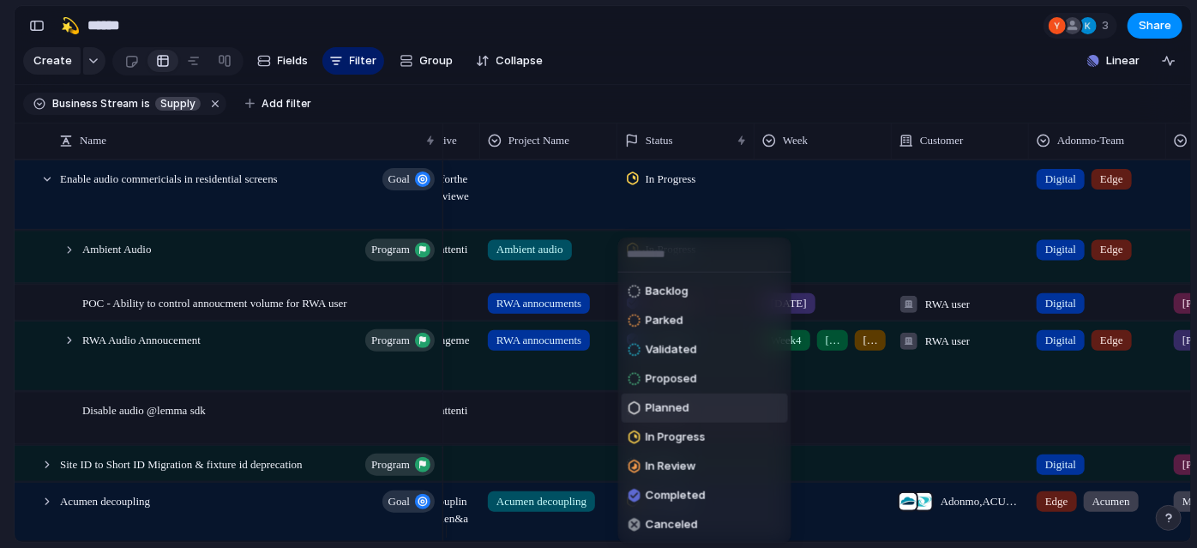
click at [678, 416] on div "Planned" at bounding box center [659, 408] width 61 height 21
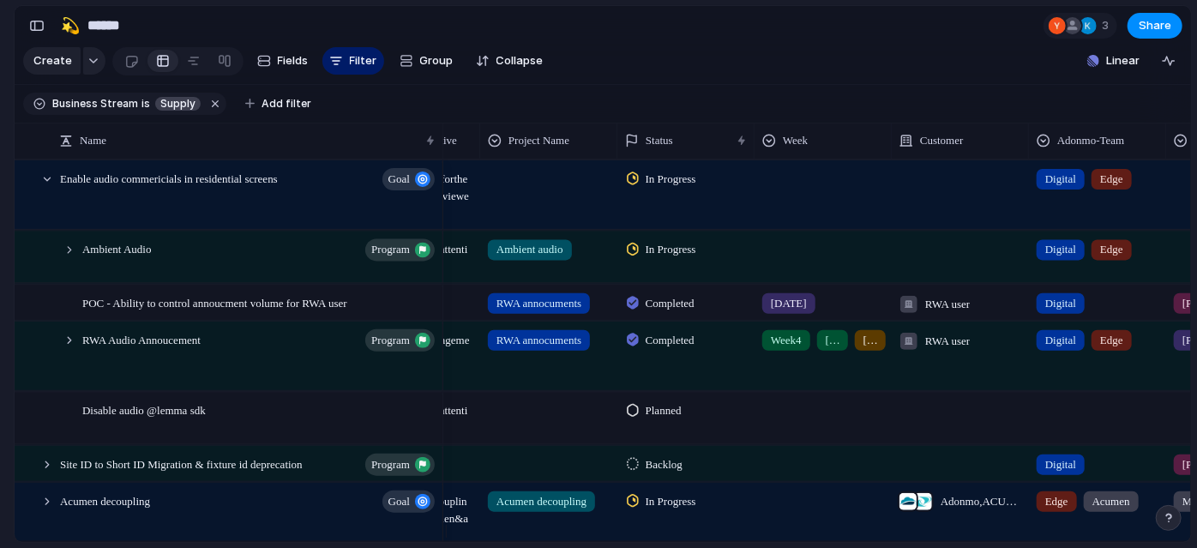
click at [821, 415] on div at bounding box center [824, 407] width 136 height 28
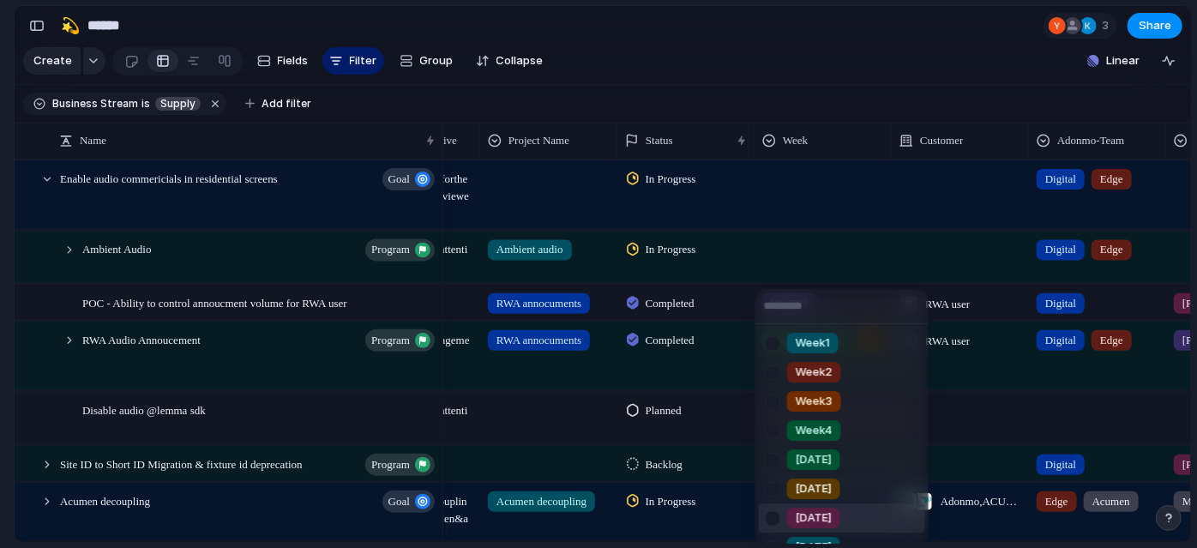
scroll to position [139, 0]
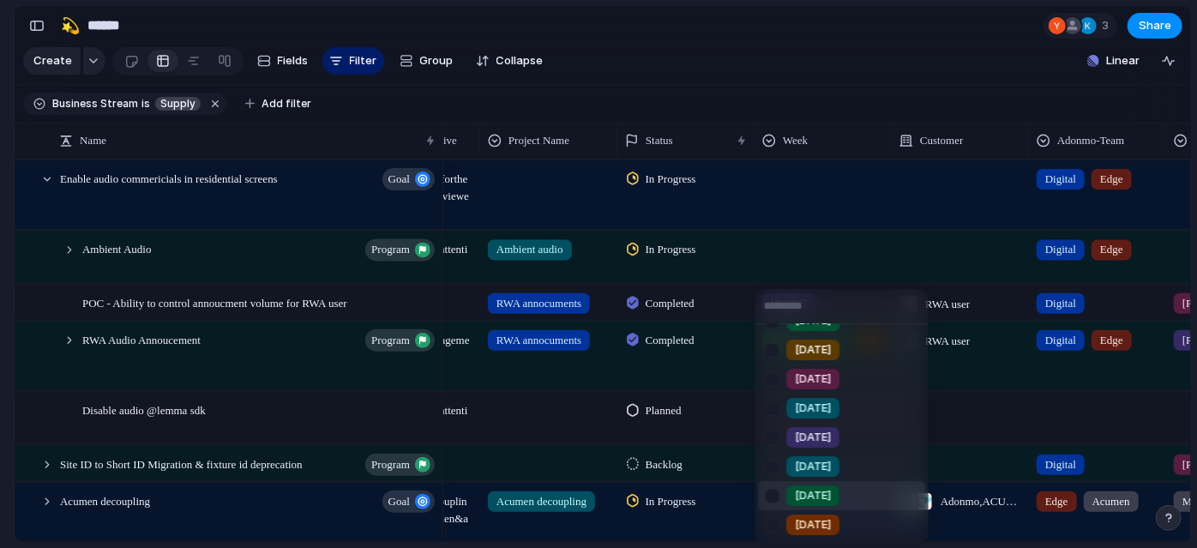
click at [810, 487] on span "[DATE]" at bounding box center [814, 495] width 36 height 17
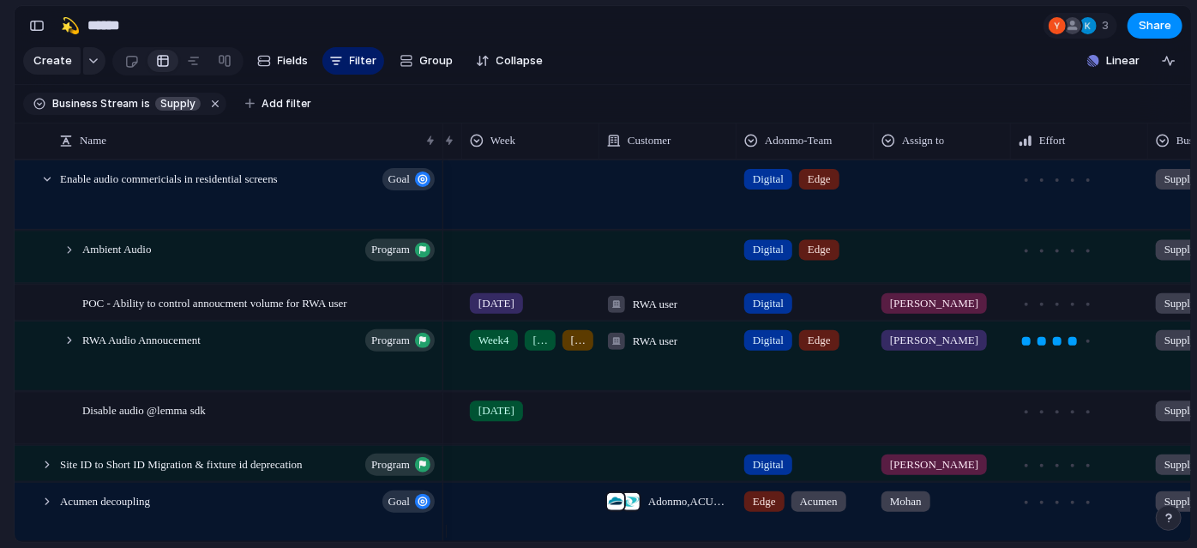
scroll to position [0, 762]
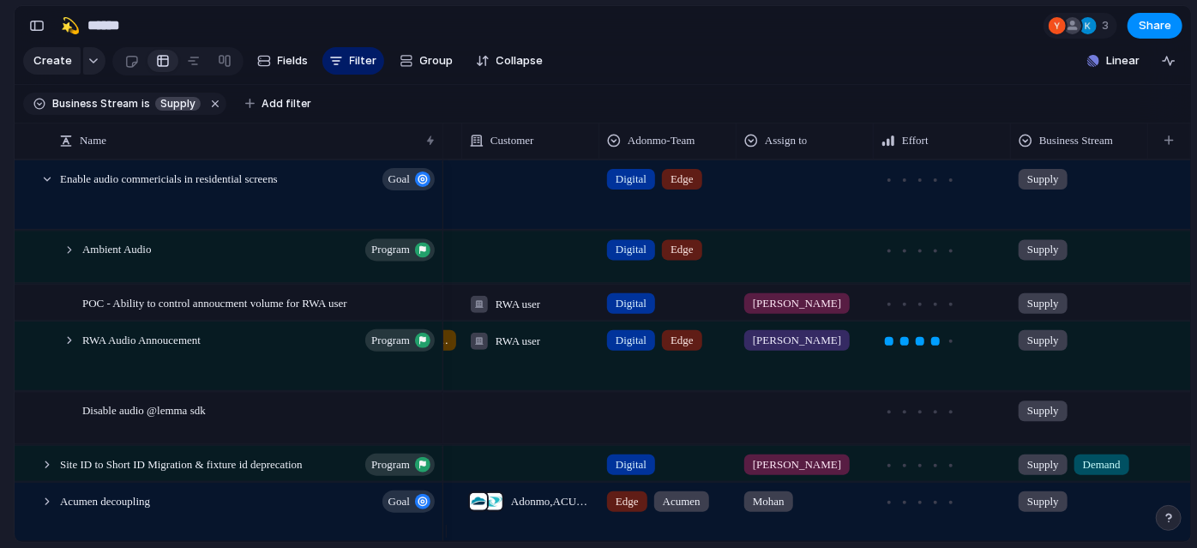
click at [666, 434] on div at bounding box center [667, 417] width 137 height 51
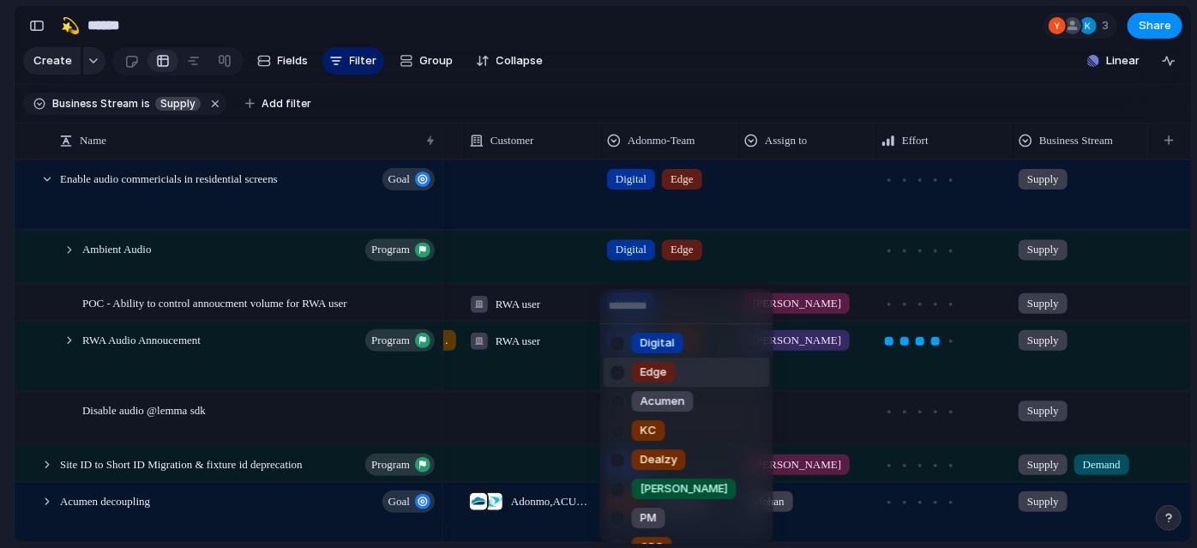
click at [626, 368] on div at bounding box center [618, 373] width 30 height 30
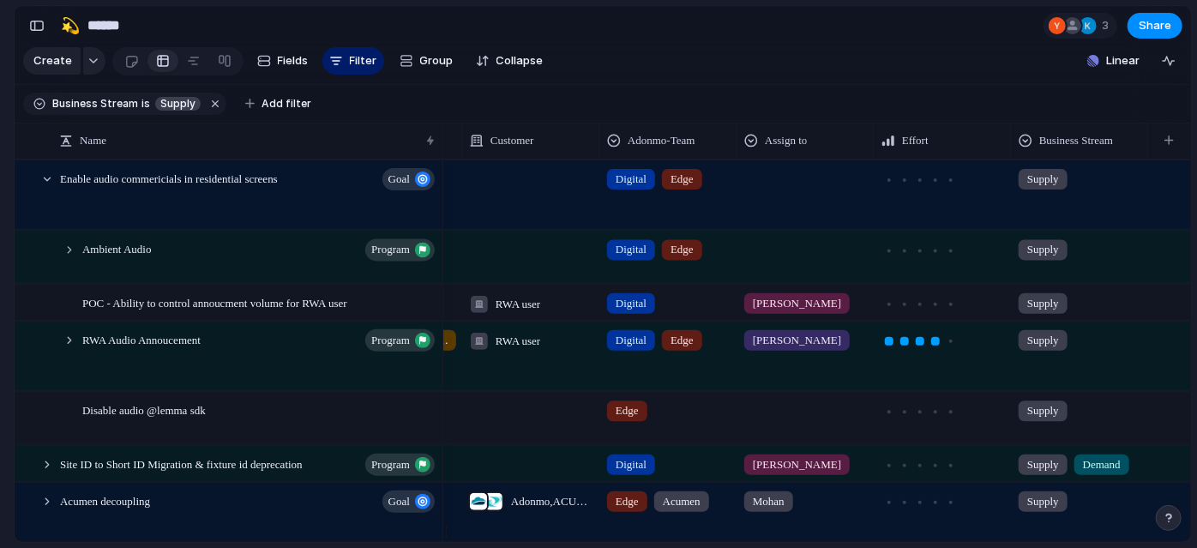
click at [782, 417] on div at bounding box center [806, 407] width 136 height 28
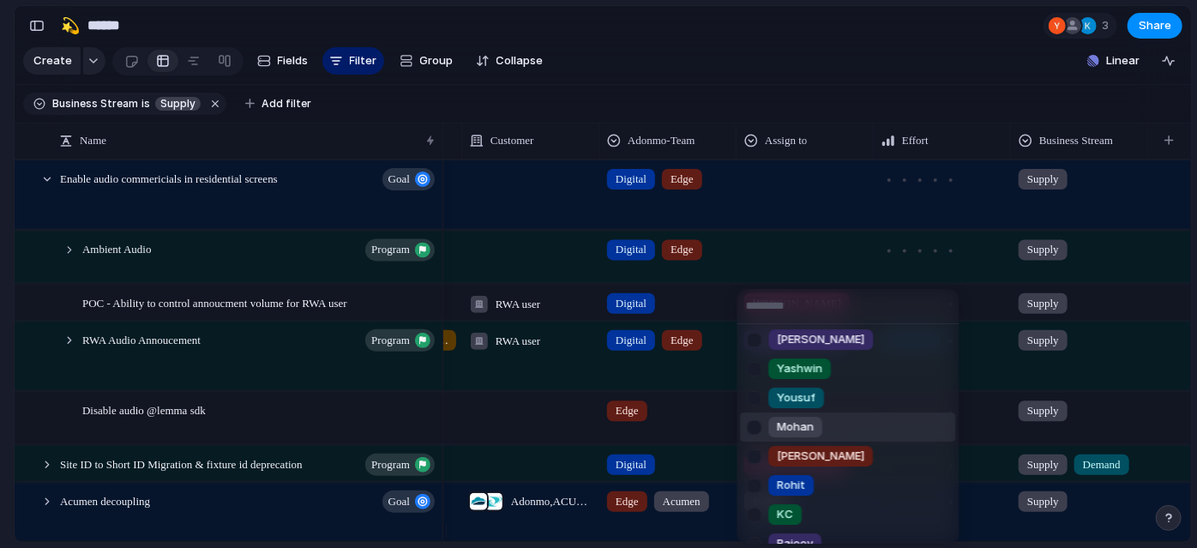
click at [761, 425] on div at bounding box center [755, 428] width 30 height 30
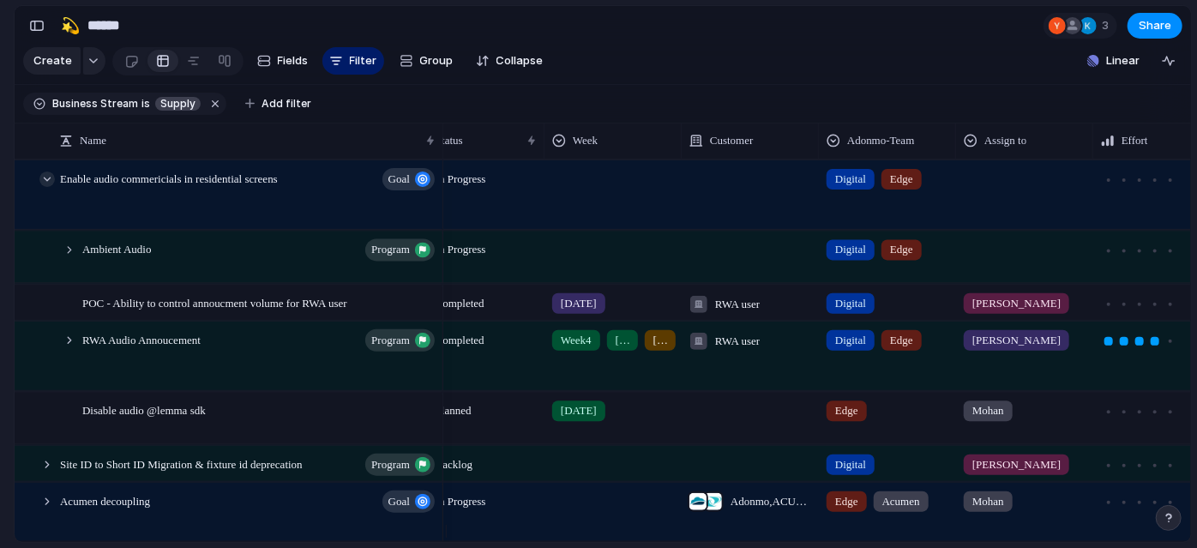
click at [44, 187] on div at bounding box center [46, 179] width 15 height 15
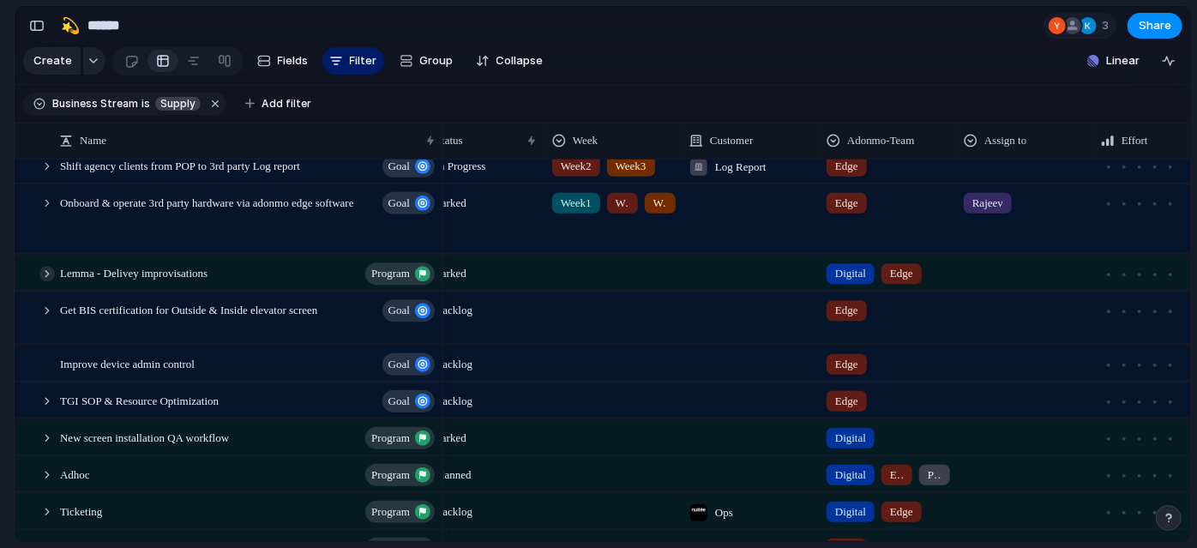
scroll to position [235, 0]
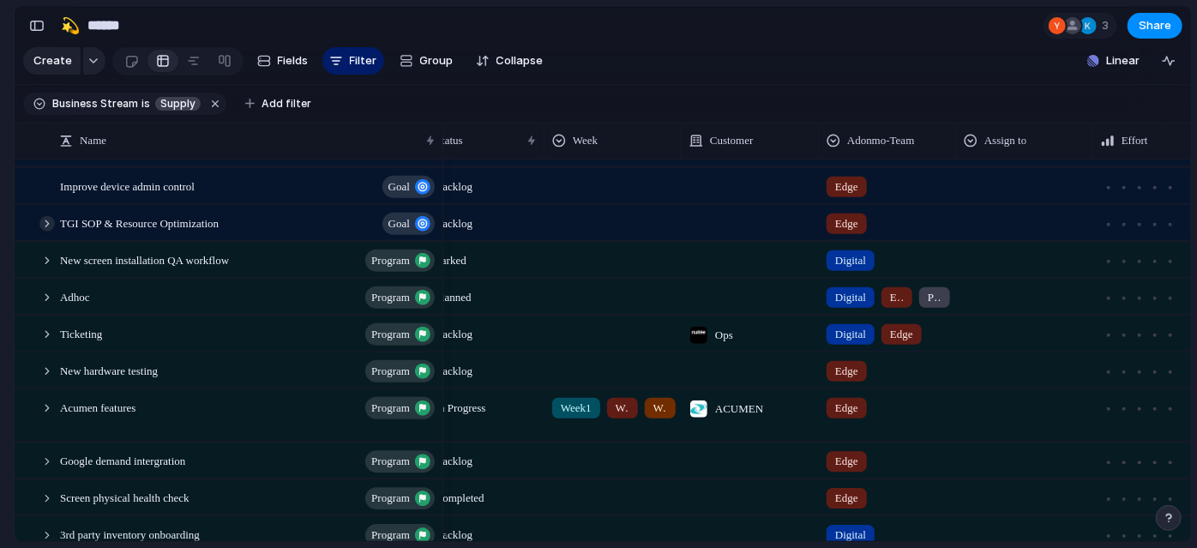
click at [45, 231] on div at bounding box center [46, 222] width 15 height 15
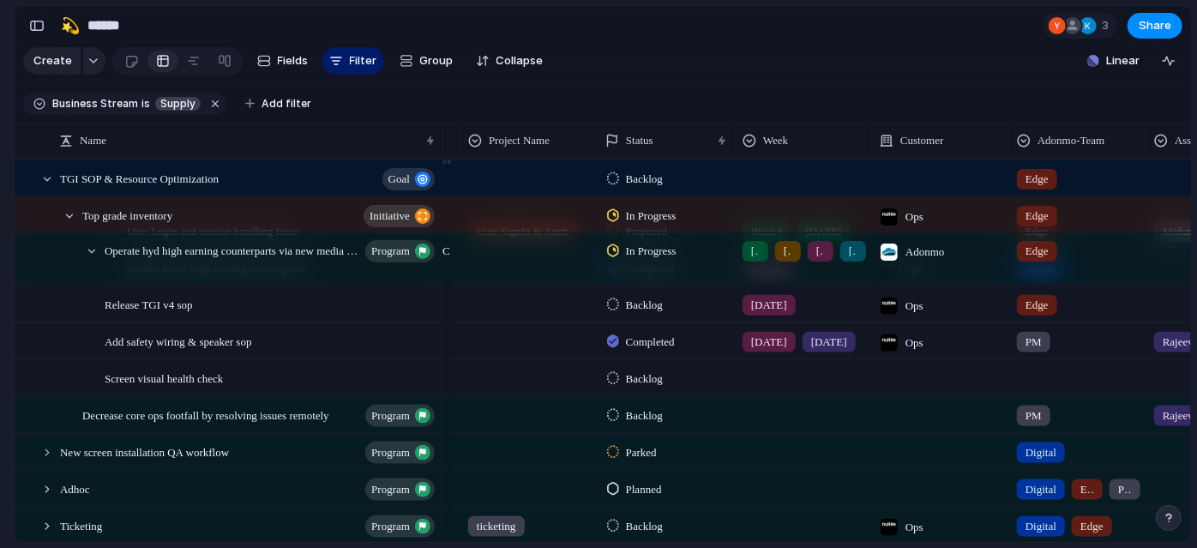
scroll to position [0, 352]
click at [630, 313] on span "Backlog" at bounding box center [644, 304] width 37 height 17
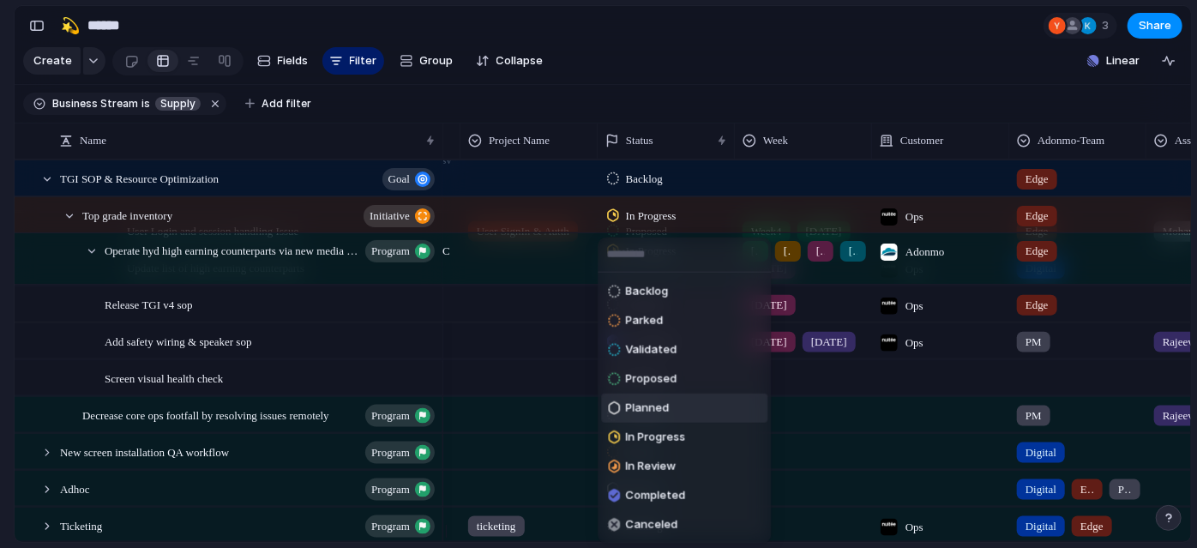
click at [645, 413] on span "Planned" at bounding box center [647, 408] width 44 height 17
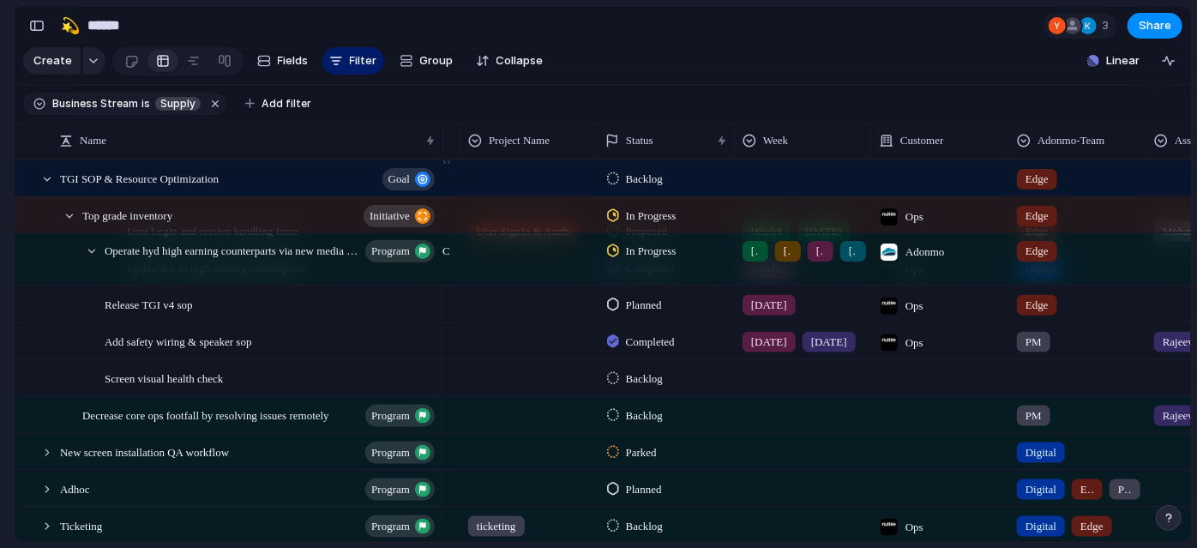
click at [636, 313] on span "Planned" at bounding box center [644, 304] width 36 height 17
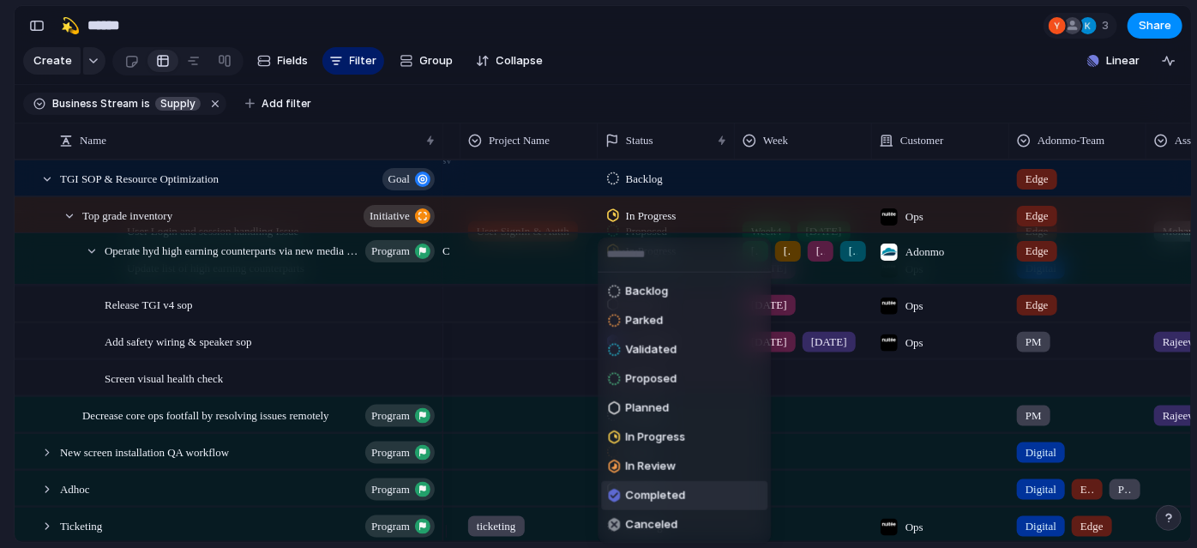
click at [672, 491] on span "Completed" at bounding box center [655, 495] width 60 height 17
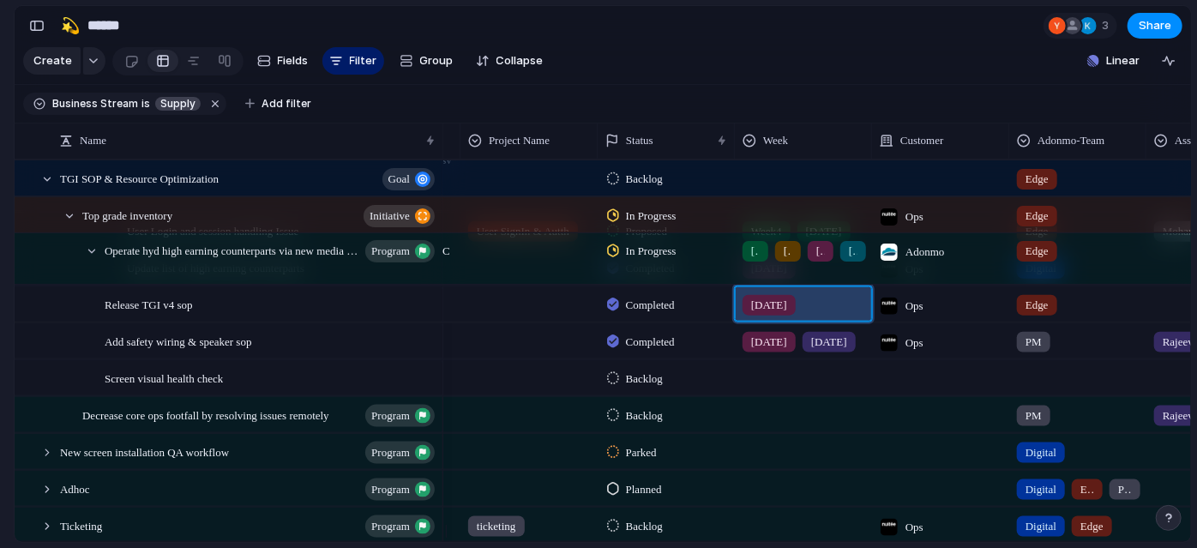
click at [837, 312] on div "[DATE]" at bounding box center [804, 300] width 136 height 28
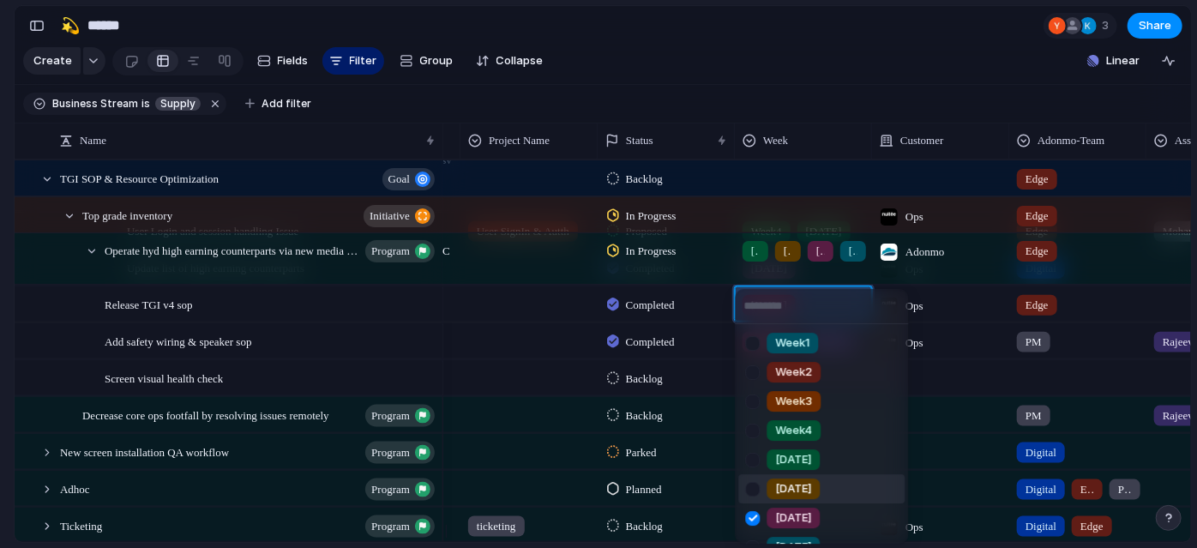
scroll to position [101, 0]
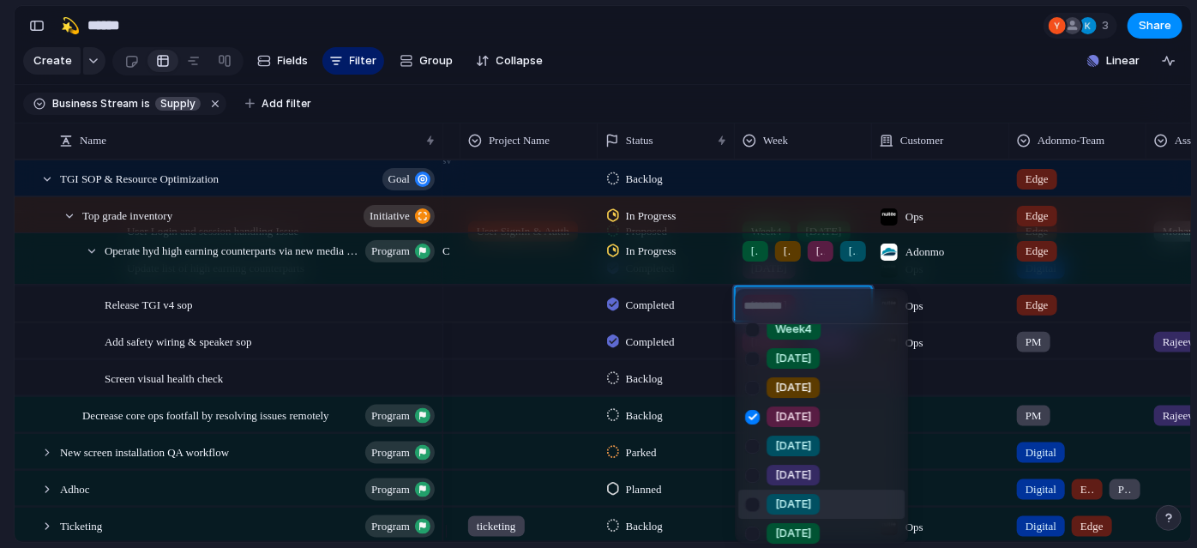
click at [752, 503] on div at bounding box center [753, 505] width 30 height 30
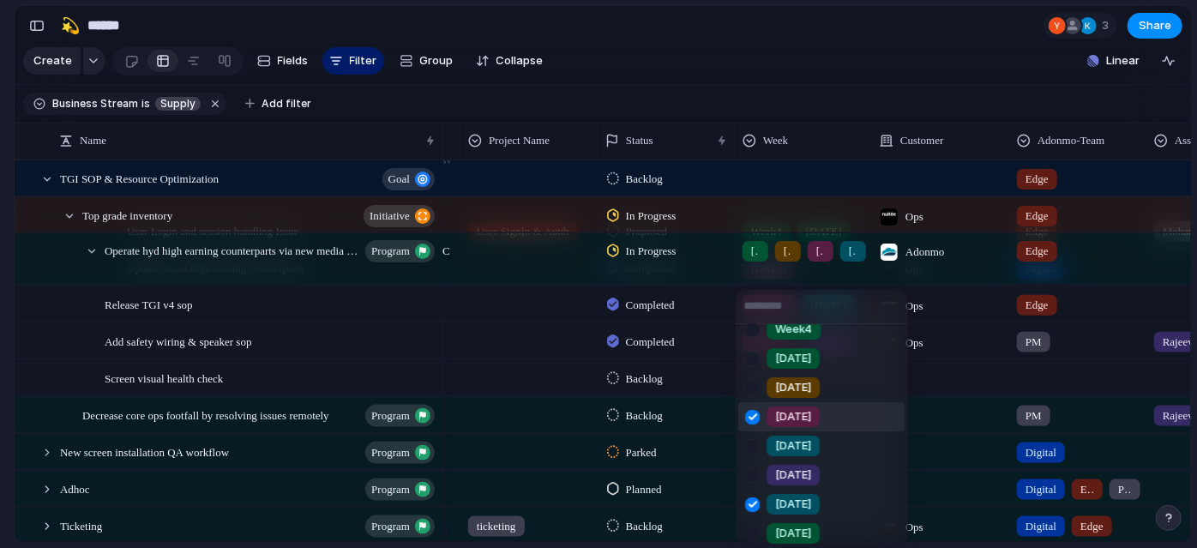
click at [752, 411] on div at bounding box center [753, 417] width 30 height 30
click at [268, 313] on div "Week1 Week2 Week3 Week4 [DATE] [DATE] [DATE] [DATE] [DATE] [DATE] [DATE] [DATE]" at bounding box center [598, 274] width 1197 height 548
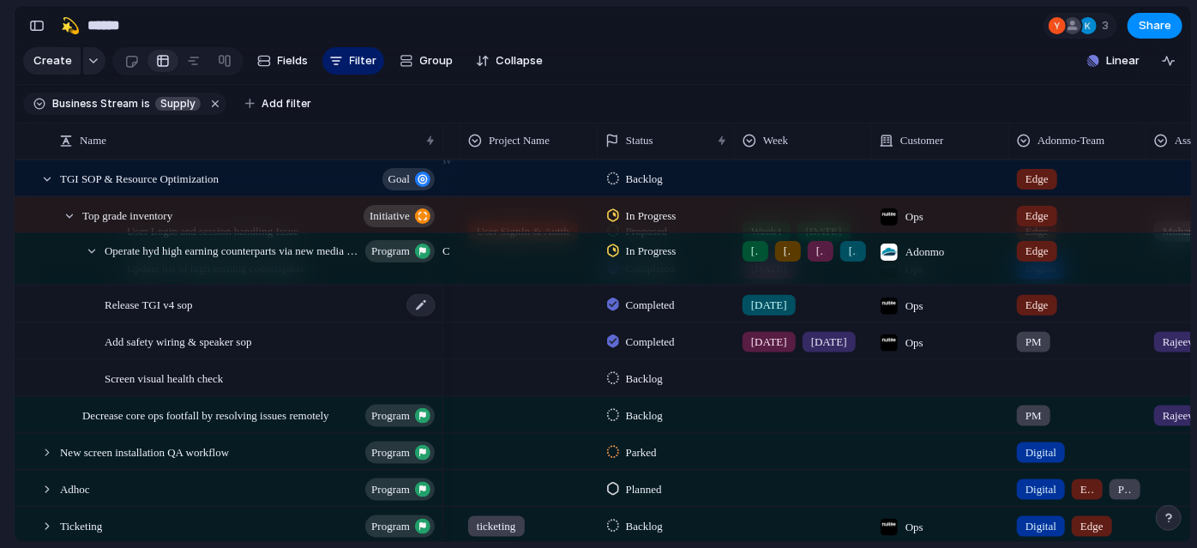
click at [247, 316] on div "Release TGI v4 sop" at bounding box center [271, 303] width 333 height 35
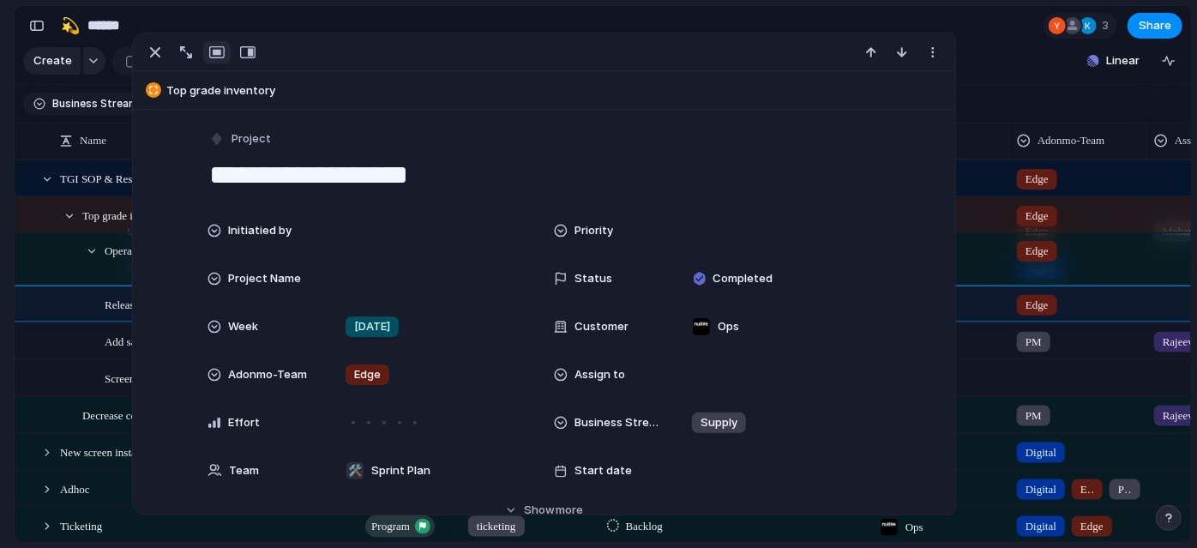
click at [455, 176] on textarea "**********" at bounding box center [544, 175] width 672 height 36
type textarea "**********"
click at [0, 306] on section "🛠️ Sprint Plan Projects 🍎 June- Digital Plan 🧊 July Test 🤖 Week2 🍎 July- Supply…" at bounding box center [94, 268] width 189 height 267
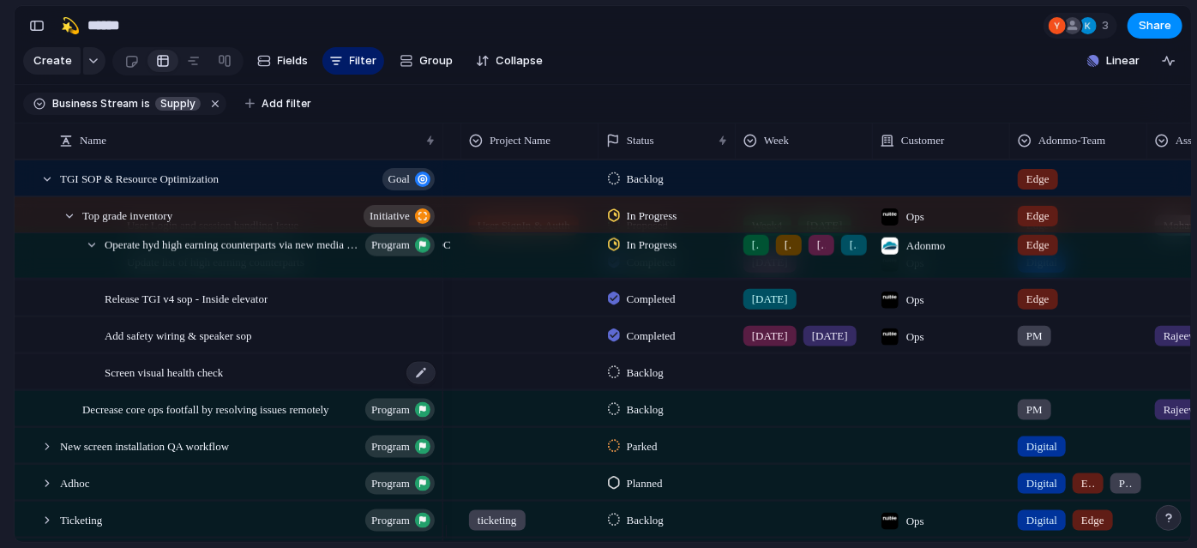
scroll to position [0, 348]
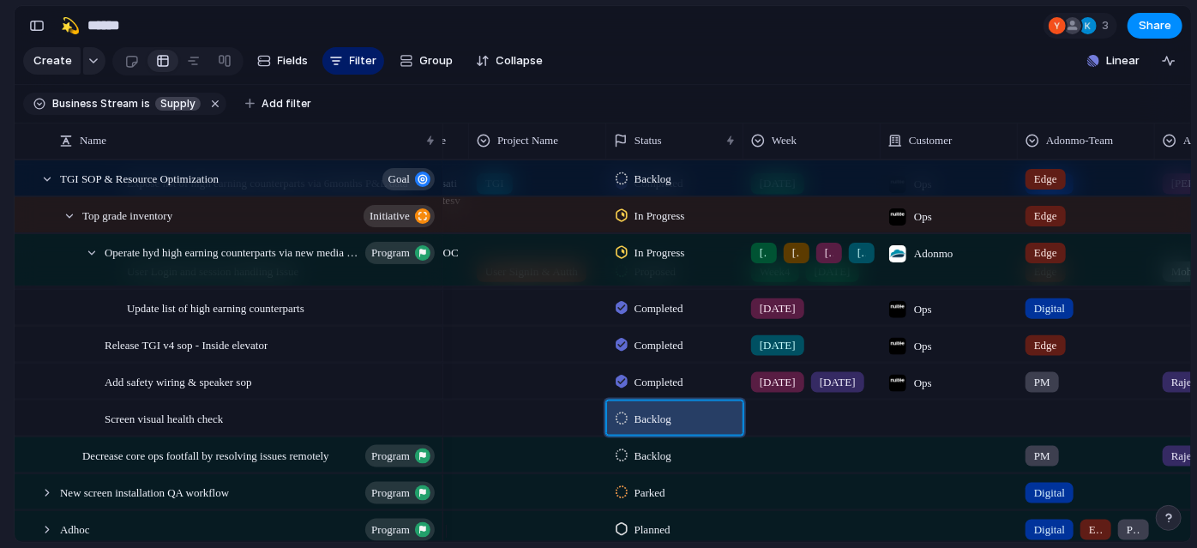
click at [667, 427] on span "Backlog" at bounding box center [653, 418] width 37 height 17
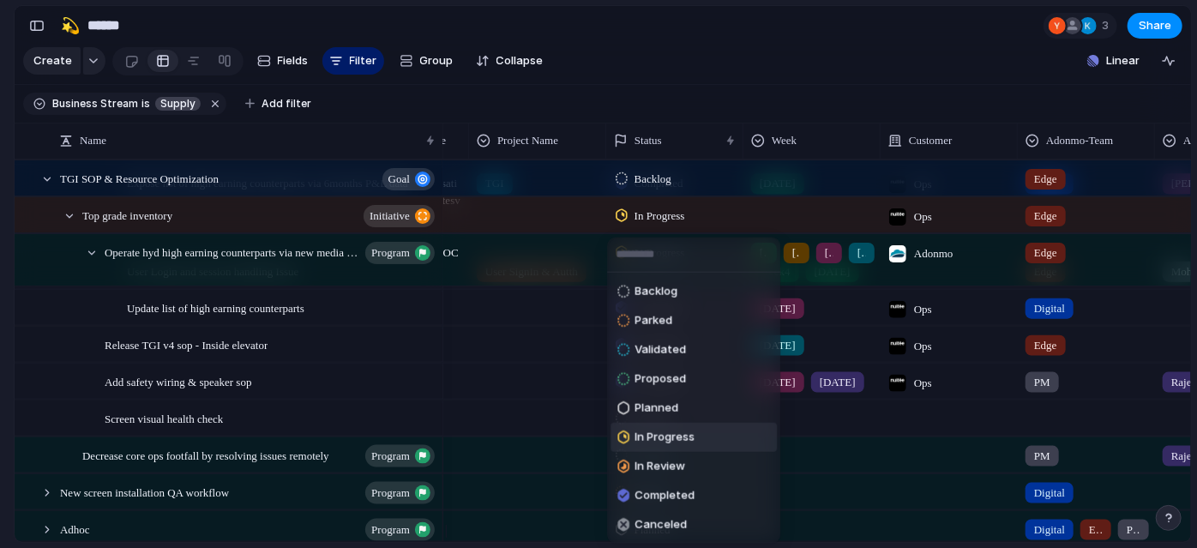
click at [664, 450] on li "In Progress" at bounding box center [694, 437] width 166 height 29
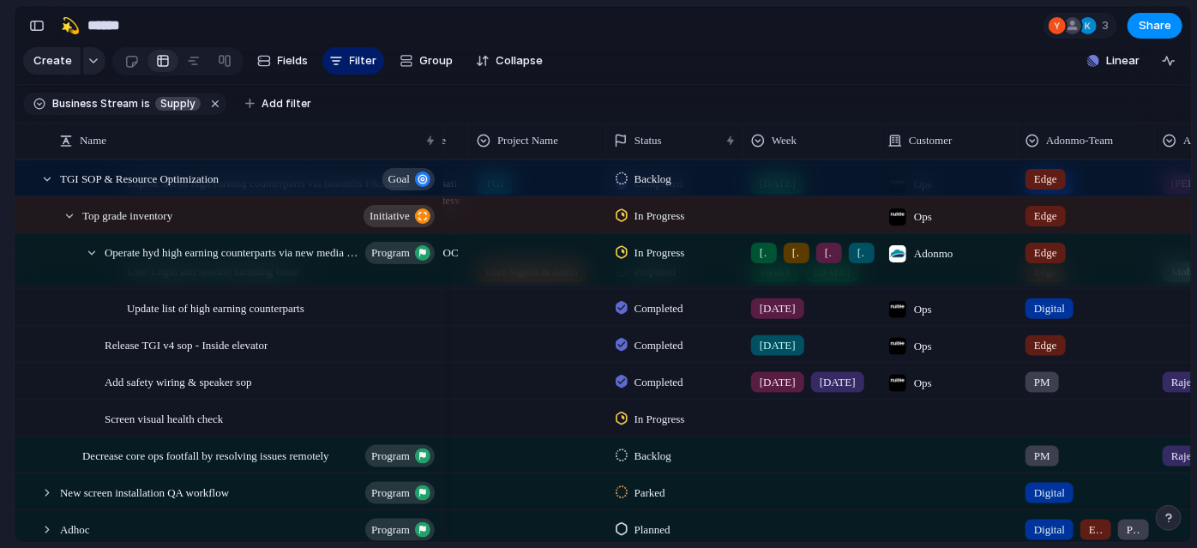
click at [780, 435] on div at bounding box center [812, 417] width 137 height 35
click at [0, 378] on div "Week1 Week2 Week3 Week4 [DATE] [DATE] [DATE] [DATE] [DATE] [DATE] [DATE] [DATE]" at bounding box center [598, 274] width 1197 height 548
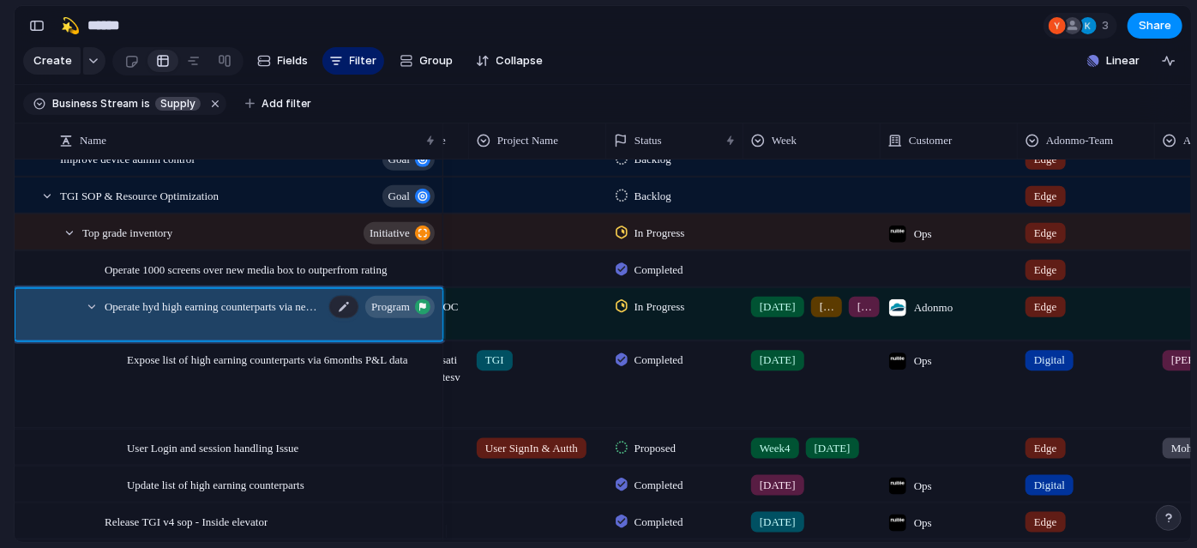
click at [208, 315] on span "Operate hyd high earning counterparts via new media box to outperform rating" at bounding box center [215, 305] width 220 height 20
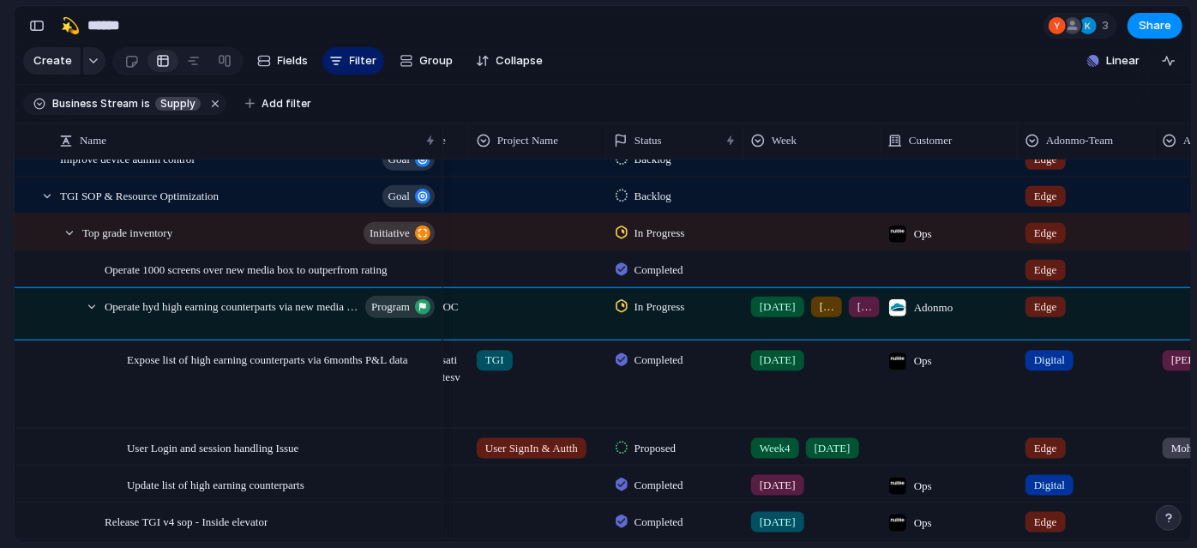
click at [0, 331] on section "🛠️ Sprint Plan Projects 🍎 June- Digital Plan 🧊 July Test 🤖 Week2 🍎 July- Supply…" at bounding box center [94, 268] width 189 height 267
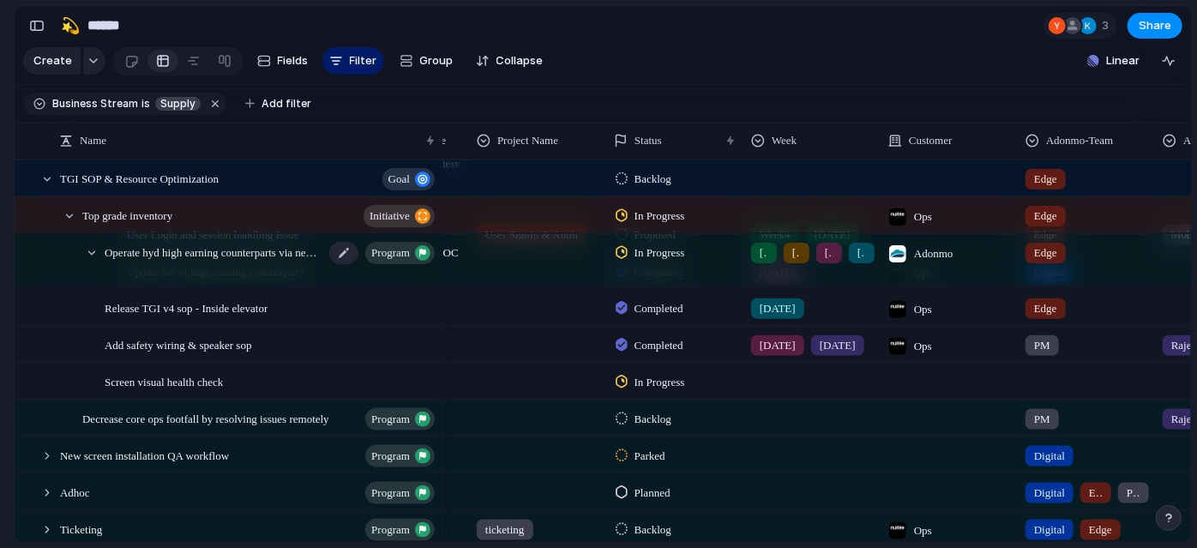
click at [239, 285] on div "Operate hyd high earning counterparts via new media box to outperform rating pr…" at bounding box center [271, 260] width 333 height 51
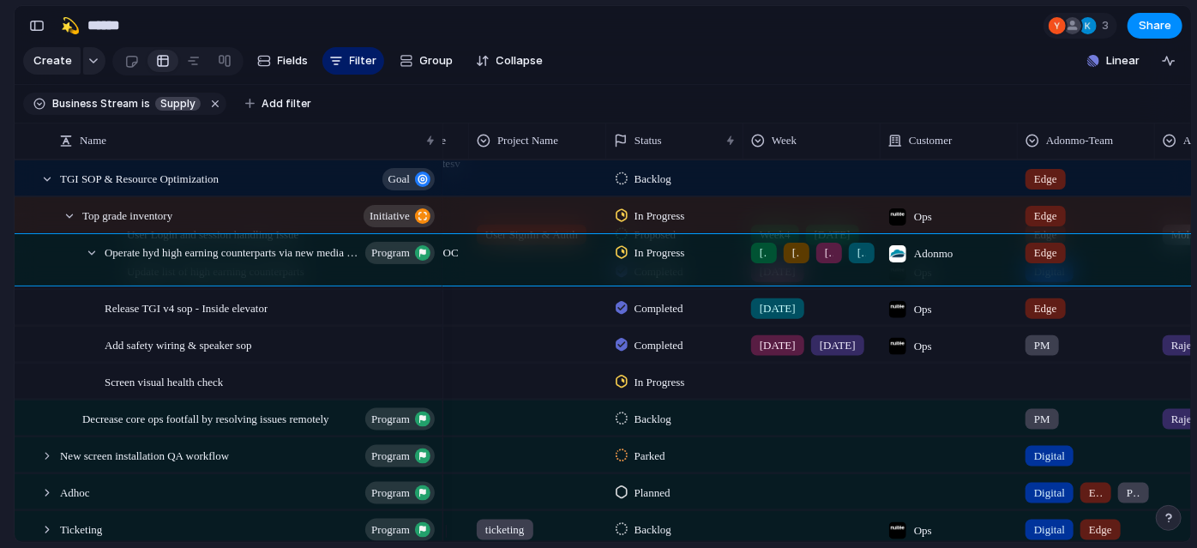
click at [0, 314] on section "🛠️ Sprint Plan Projects 🍎 June- Digital Plan 🧊 July Test 🤖 Week2 🍎 July- Supply…" at bounding box center [94, 268] width 189 height 267
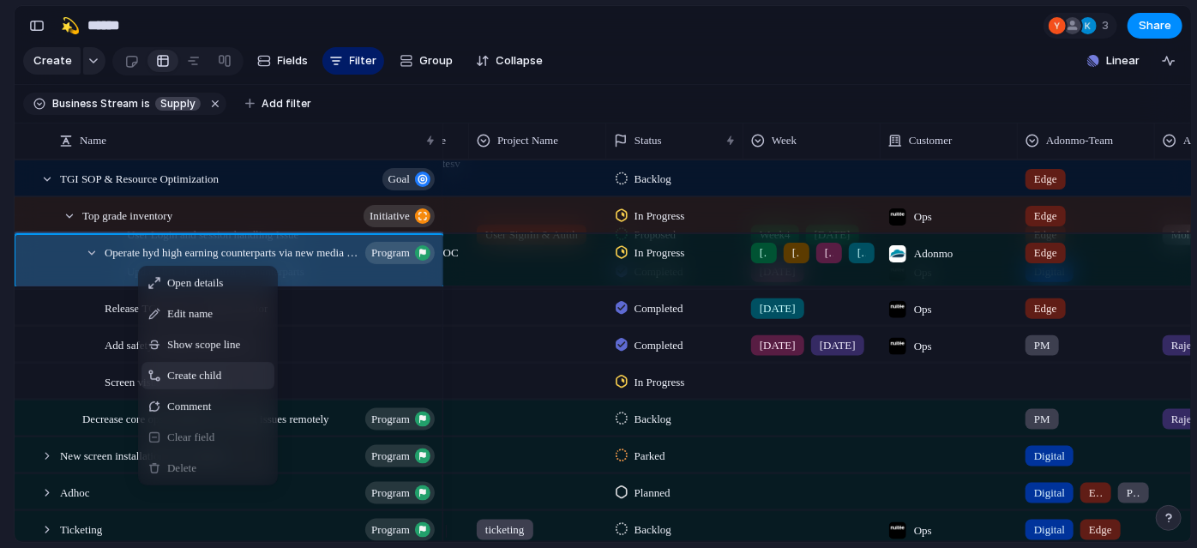
click at [265, 389] on div "Create child" at bounding box center [208, 375] width 133 height 27
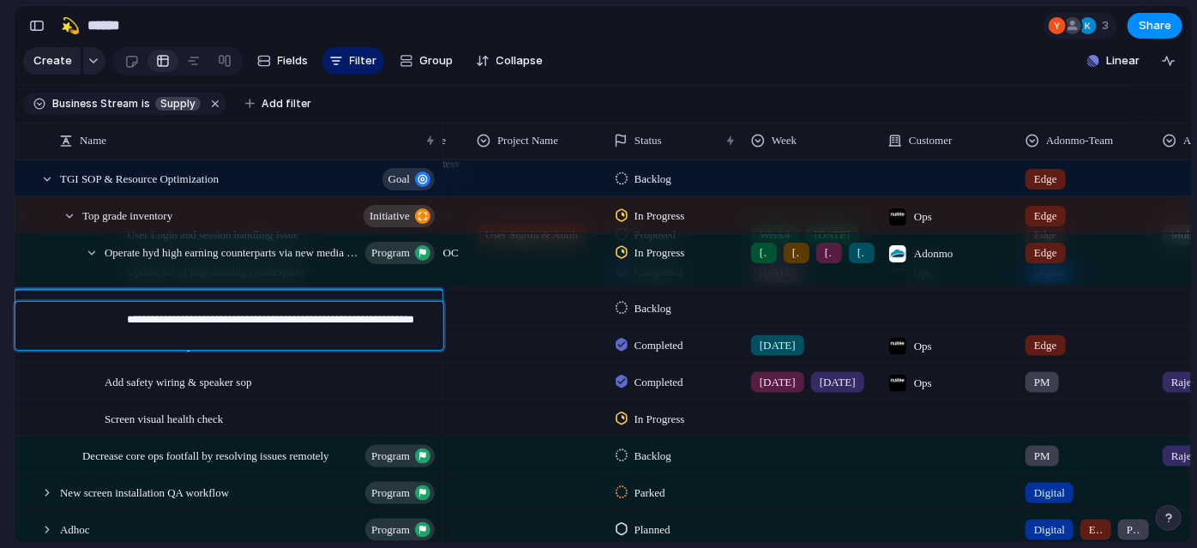
type textarea "**********"
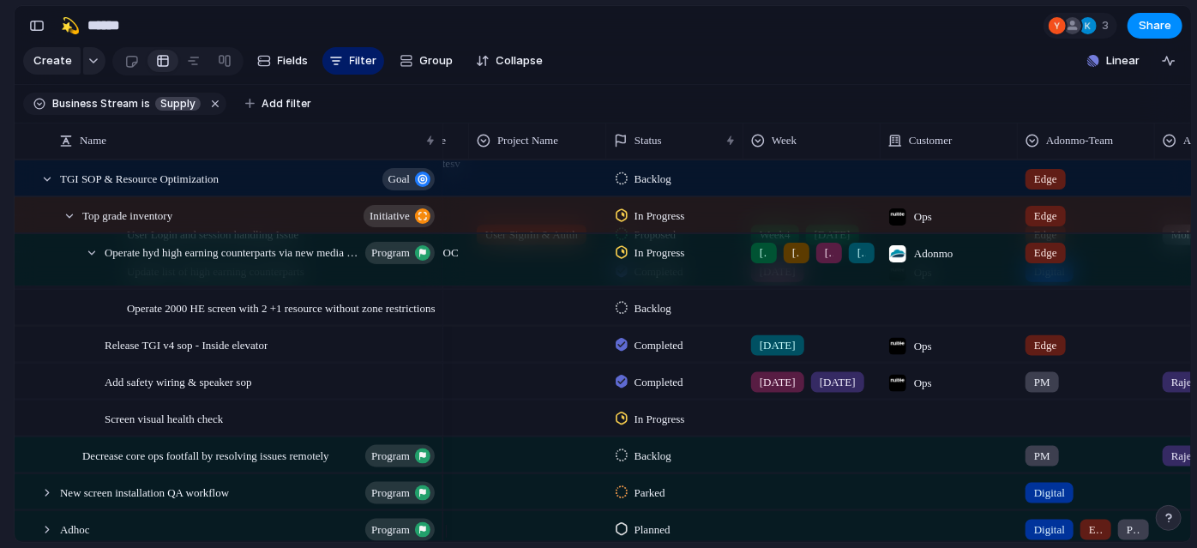
click at [645, 316] on span "Backlog" at bounding box center [653, 307] width 37 height 17
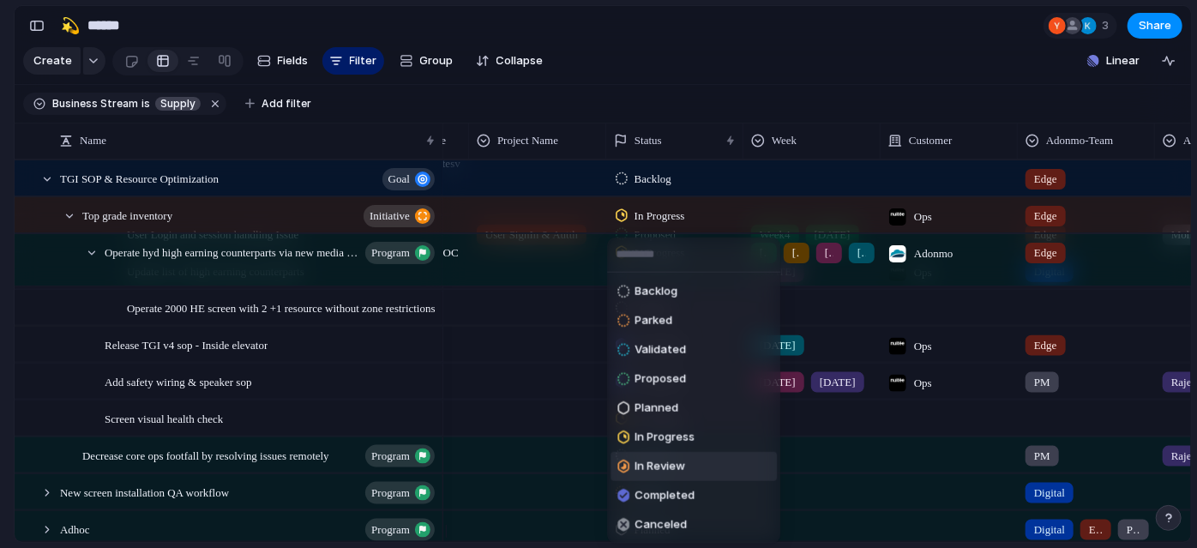
click at [679, 464] on span "In Review" at bounding box center [660, 466] width 51 height 17
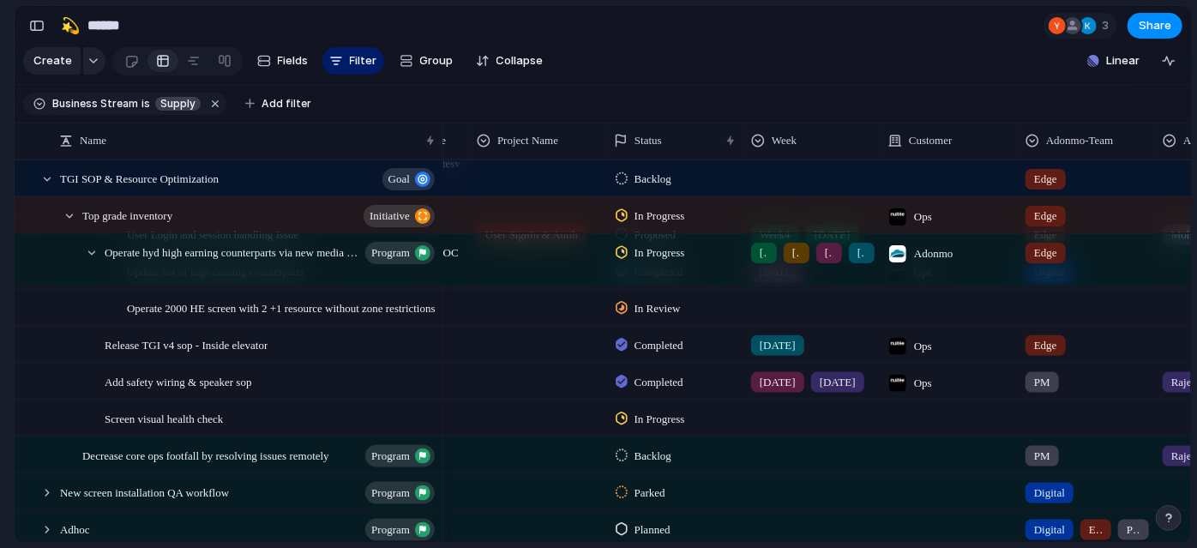
click at [821, 318] on div at bounding box center [812, 304] width 136 height 28
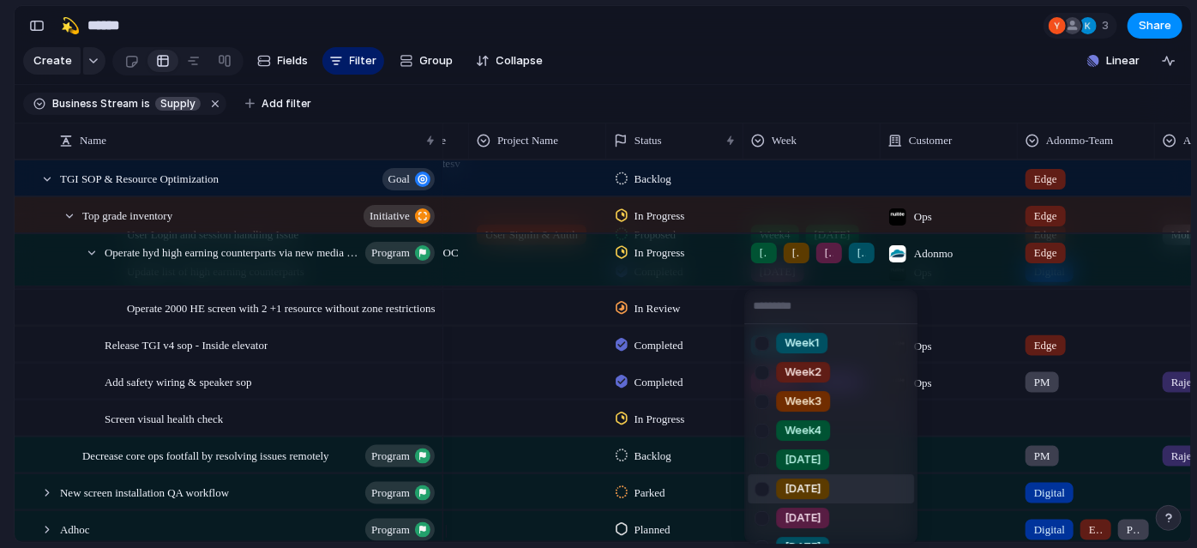
scroll to position [139, 0]
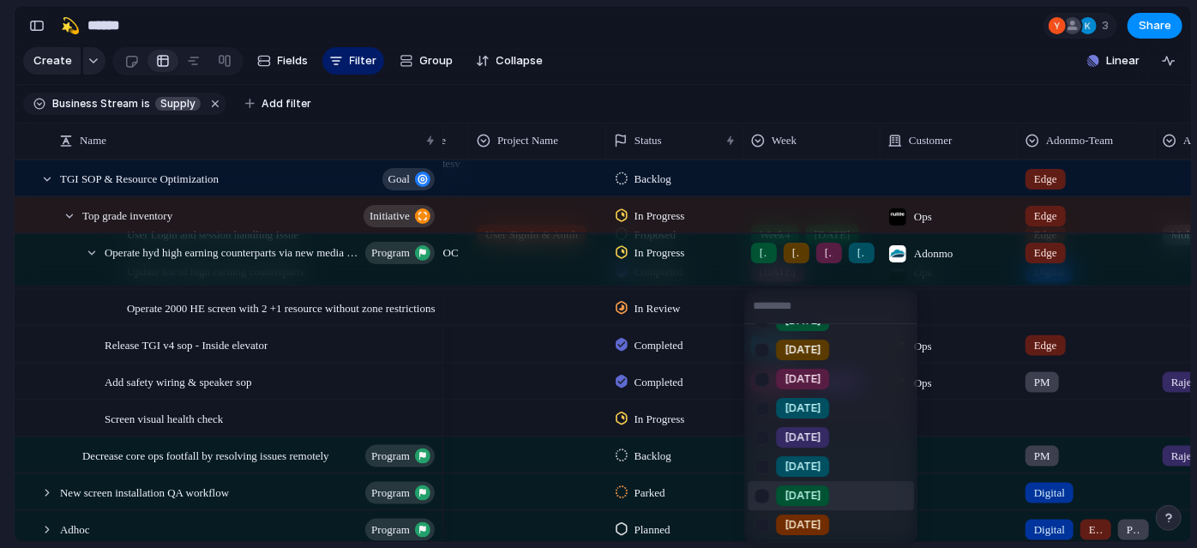
click at [765, 491] on div at bounding box center [762, 496] width 30 height 30
click at [762, 477] on div at bounding box center [762, 467] width 30 height 30
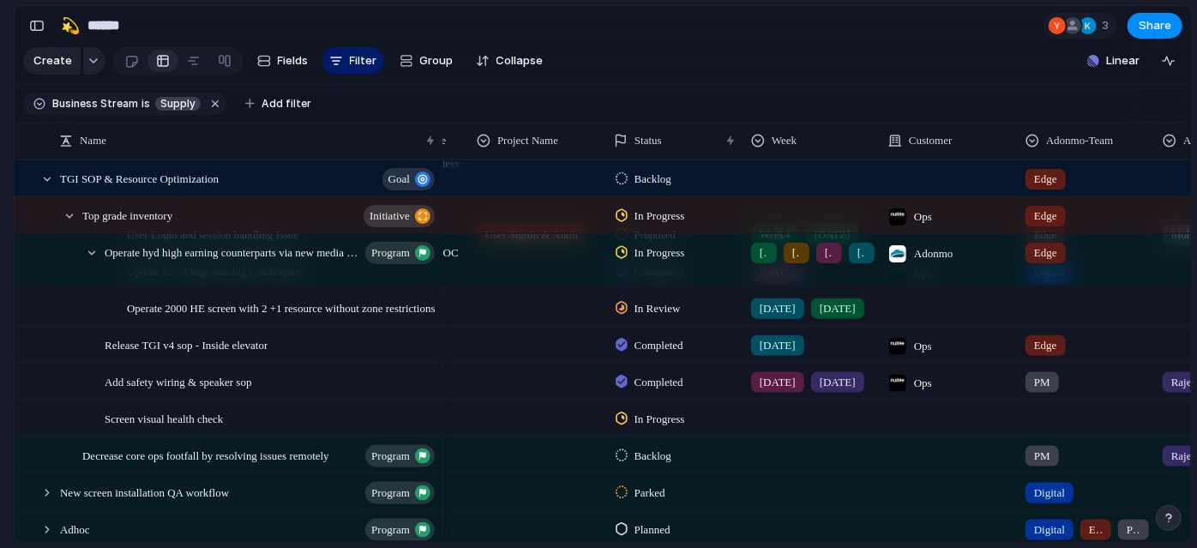
click at [954, 319] on div at bounding box center [949, 306] width 137 height 35
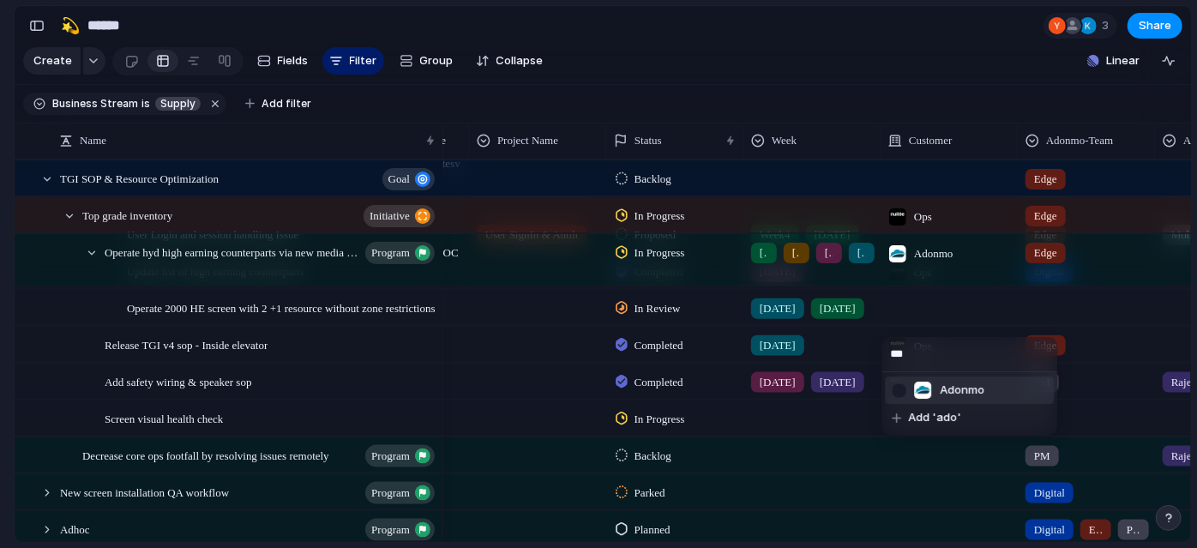
type input "****"
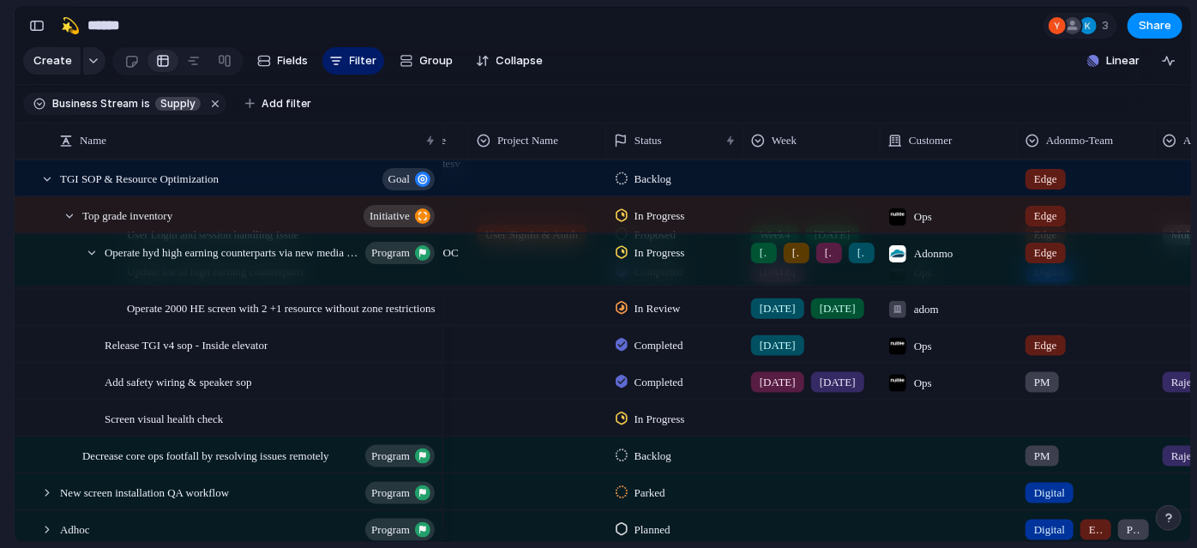
click at [954, 318] on div "adom" at bounding box center [950, 304] width 136 height 28
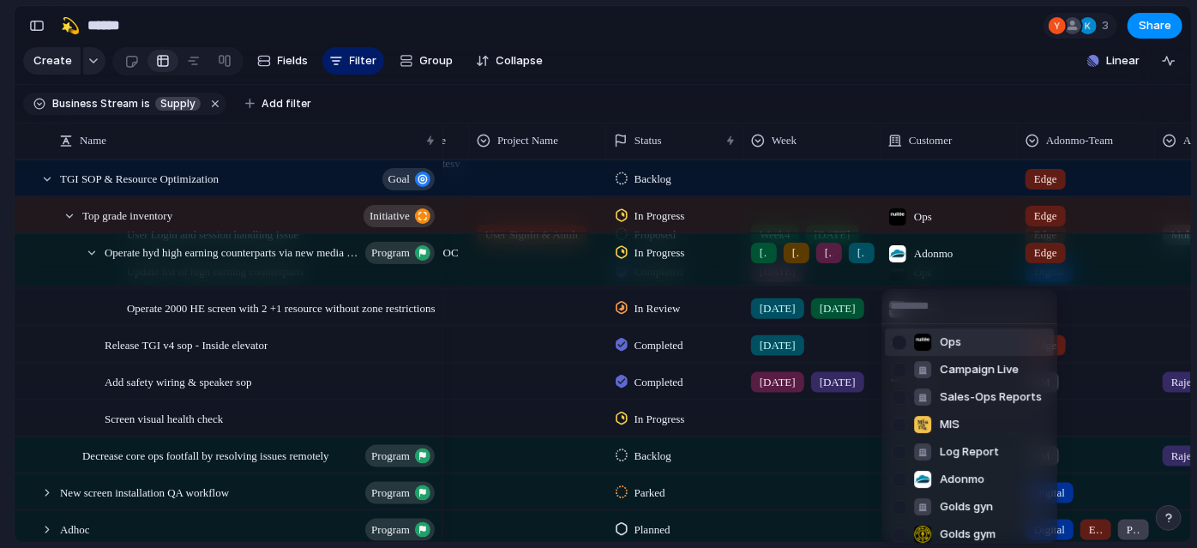
click at [956, 334] on span "Ops" at bounding box center [950, 342] width 21 height 17
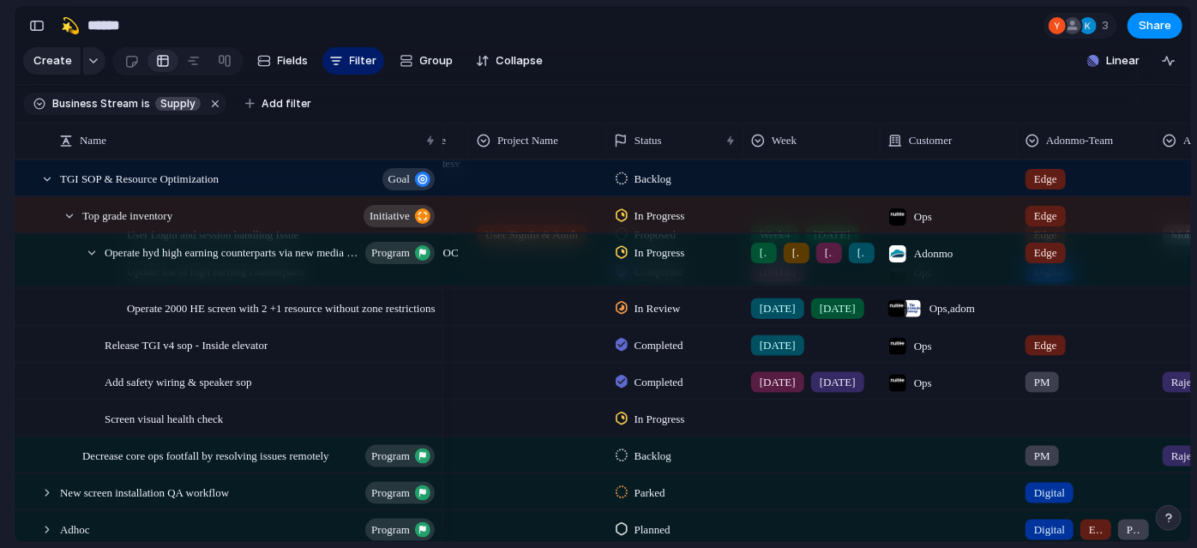
click at [964, 316] on span "Ops , adom" at bounding box center [952, 307] width 45 height 17
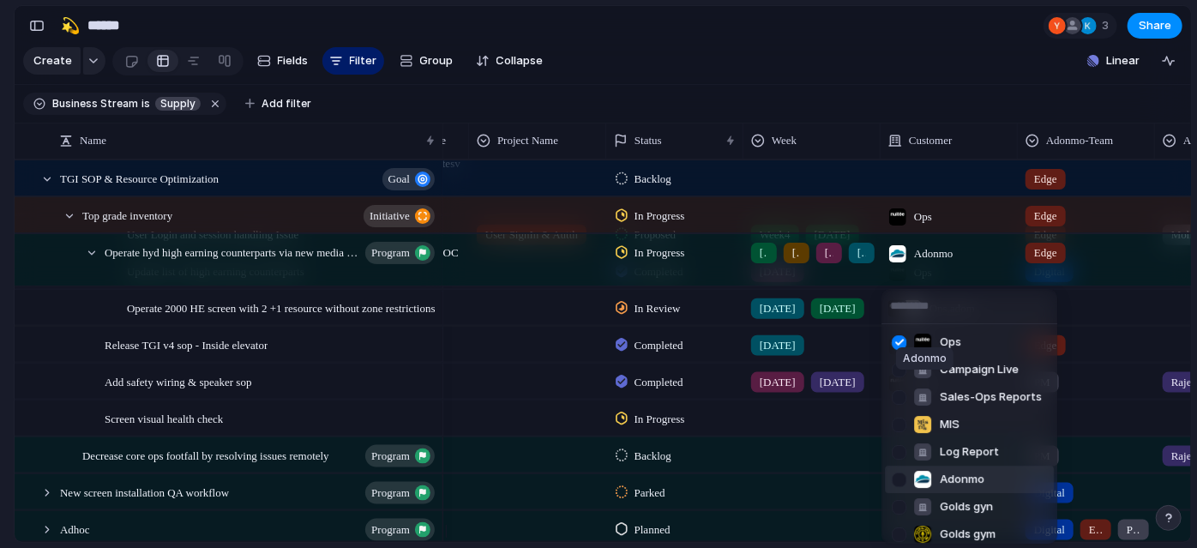
scroll to position [201, 0]
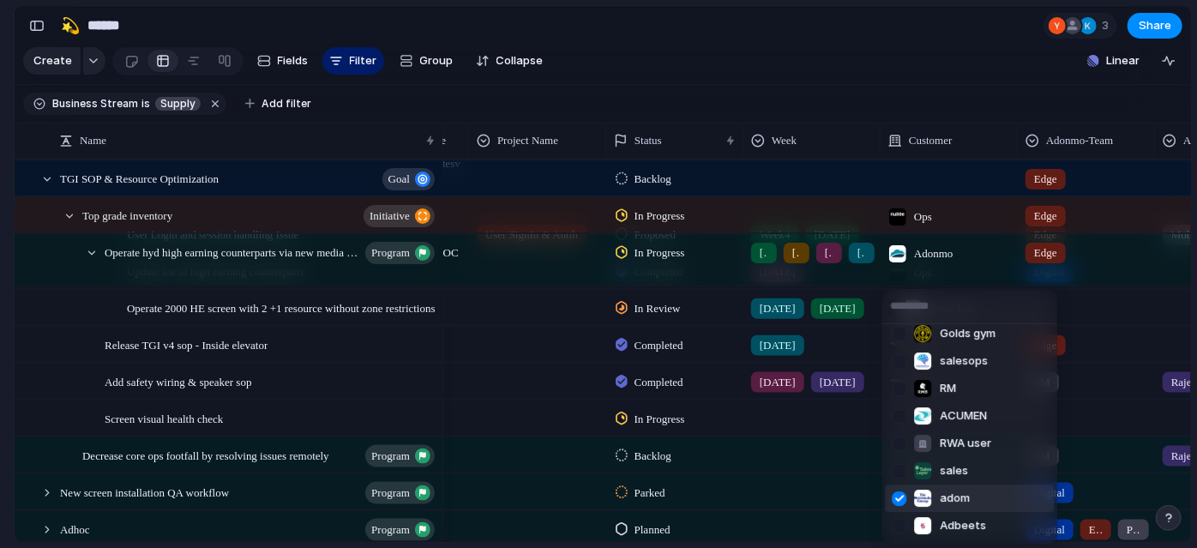
click at [903, 497] on div at bounding box center [899, 499] width 30 height 30
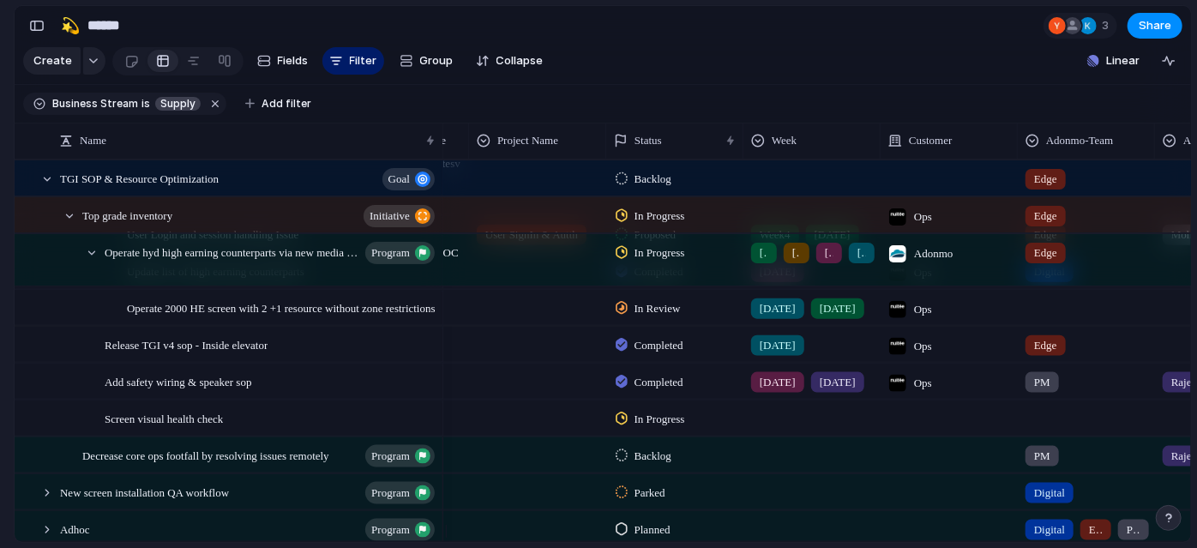
click at [1058, 318] on div at bounding box center [1087, 304] width 136 height 28
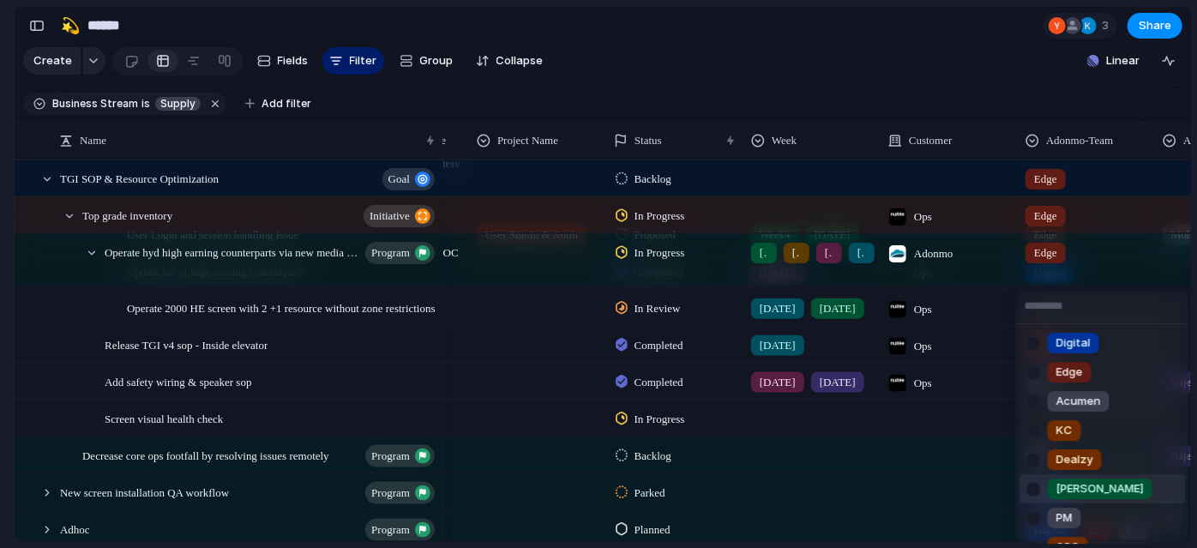
scroll to position [22, 0]
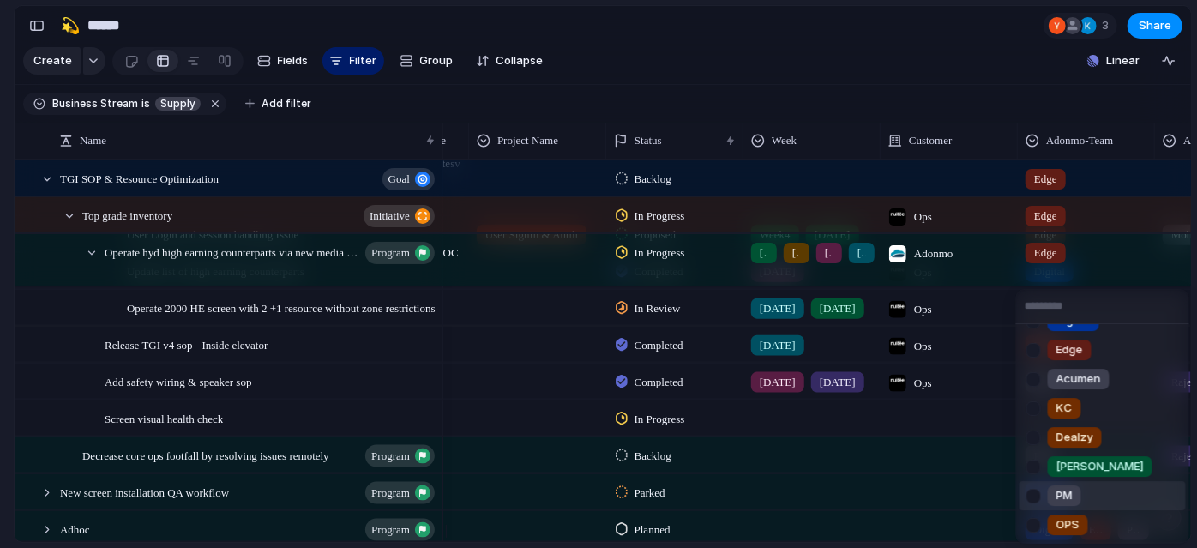
click at [1041, 491] on div at bounding box center [1034, 496] width 30 height 30
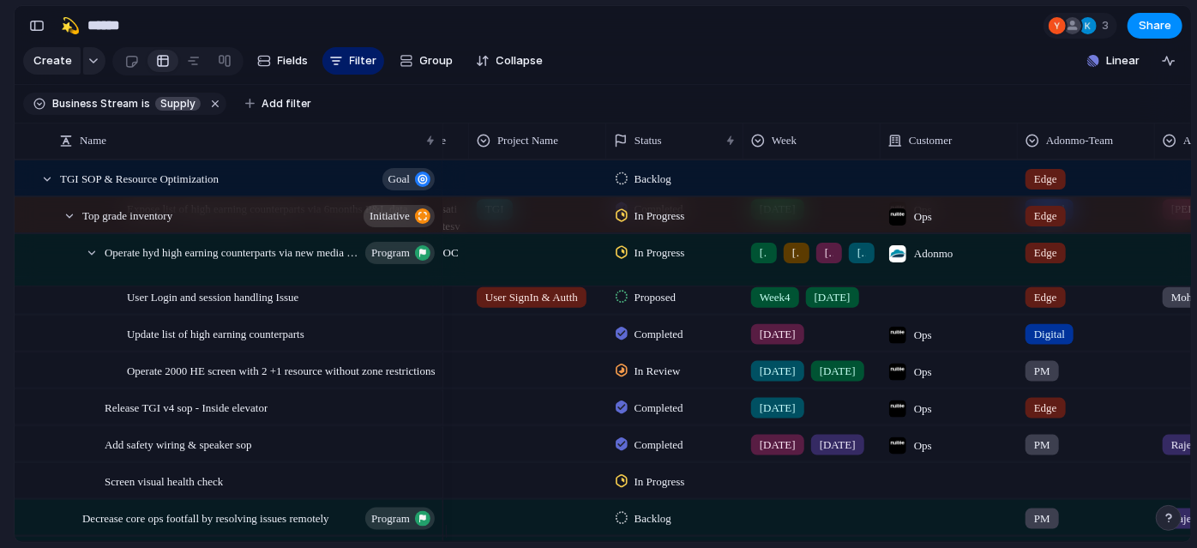
scroll to position [557, 0]
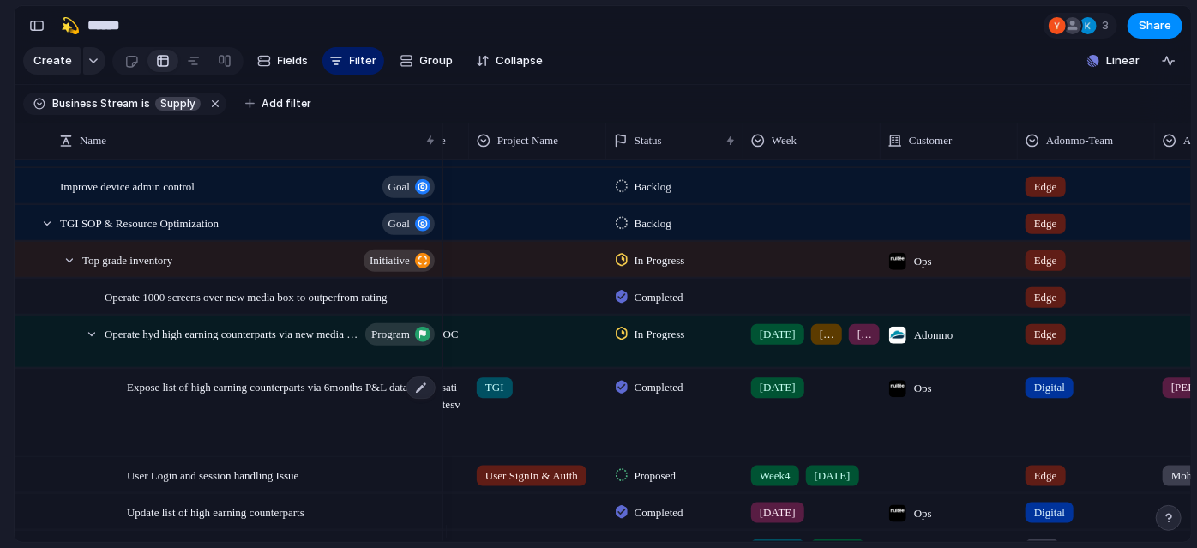
click at [305, 434] on div "Expose list of high earning counterparts via 6months P&L data" at bounding box center [282, 413] width 310 height 86
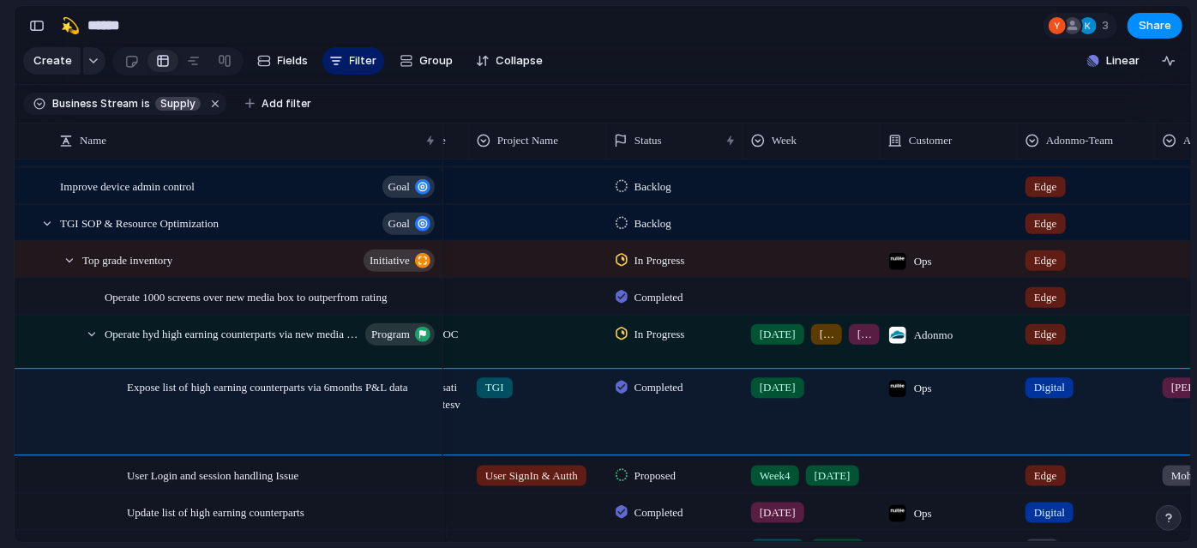
click at [0, 472] on section "Keep using Index You've crossed the free limit of 300 items Upgrade plan" at bounding box center [7, 466] width 14 height 163
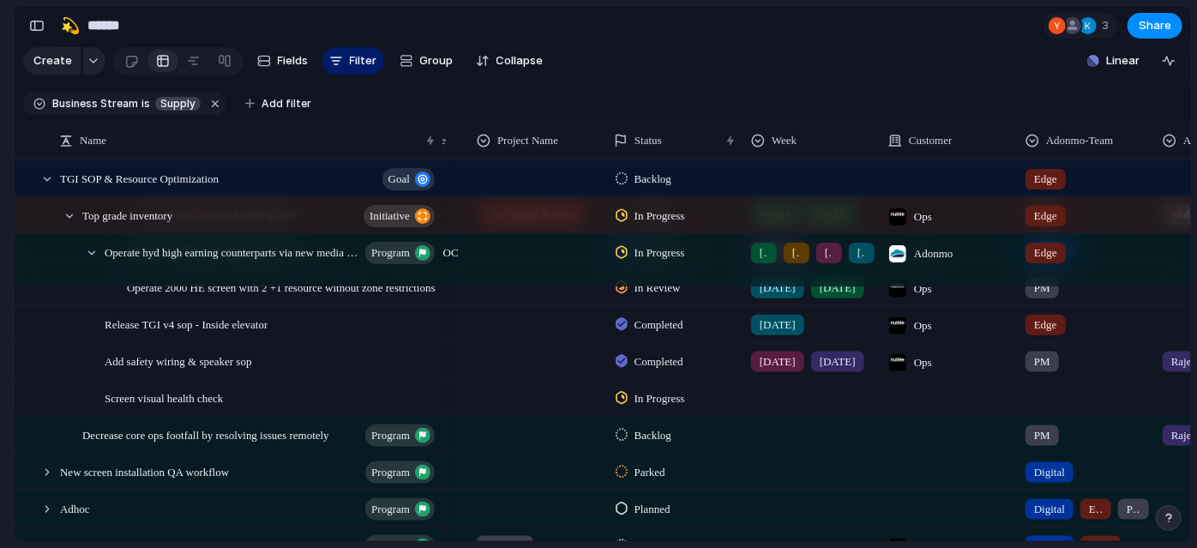
scroll to position [658, 0]
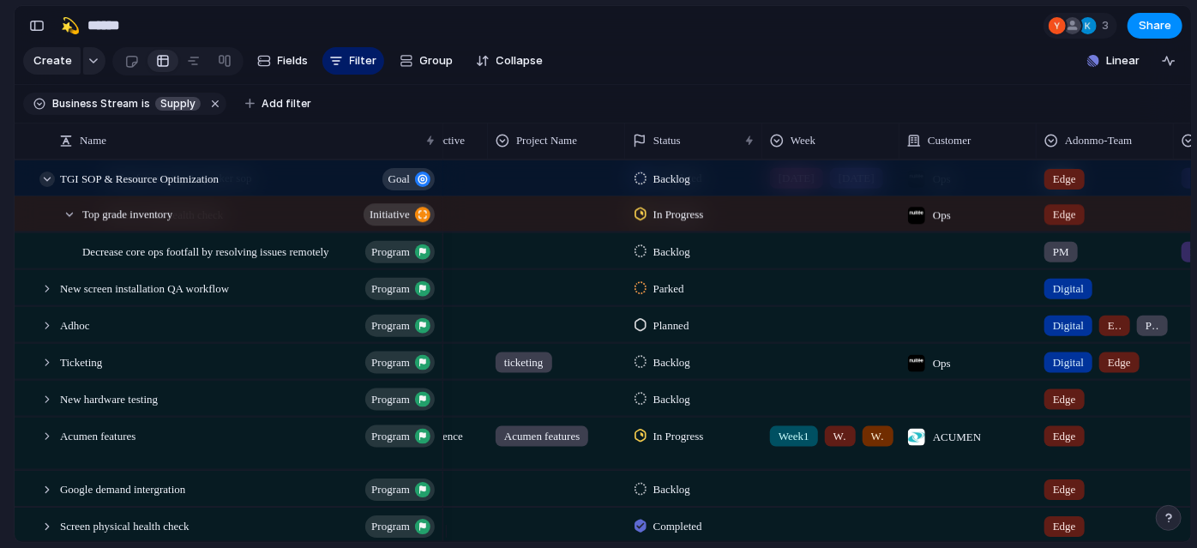
click at [48, 187] on div at bounding box center [46, 179] width 15 height 15
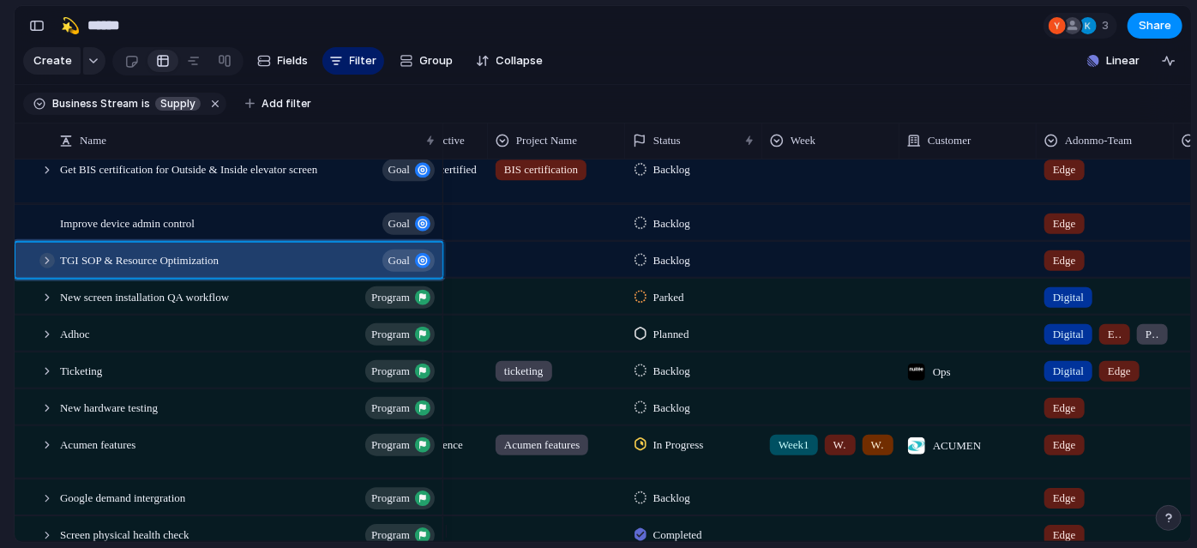
click at [45, 268] on div at bounding box center [46, 259] width 15 height 15
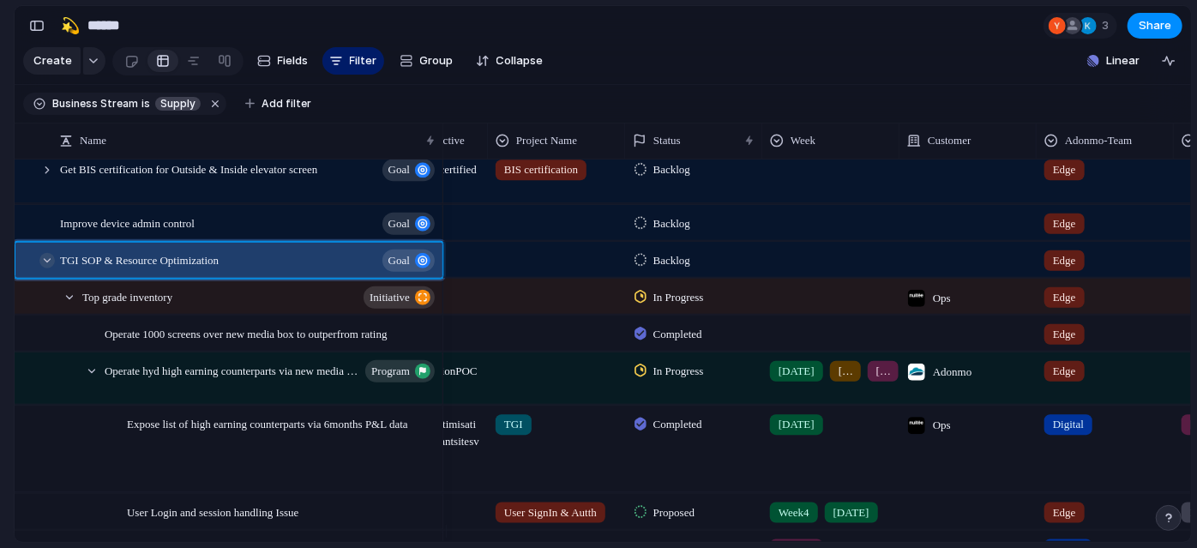
click at [45, 268] on div at bounding box center [46, 259] width 15 height 15
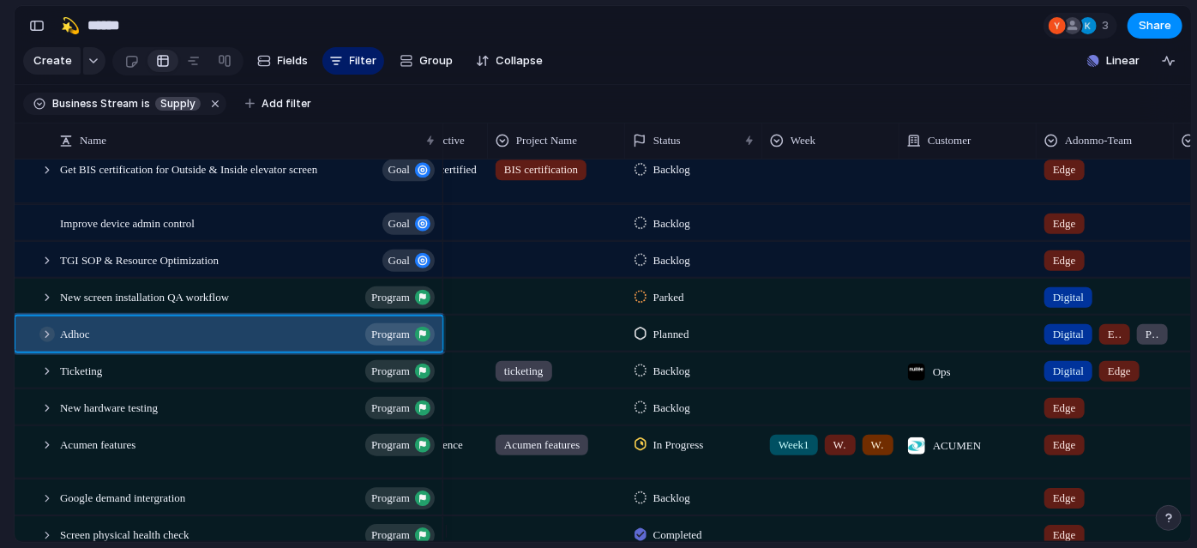
click at [44, 341] on div at bounding box center [46, 333] width 15 height 15
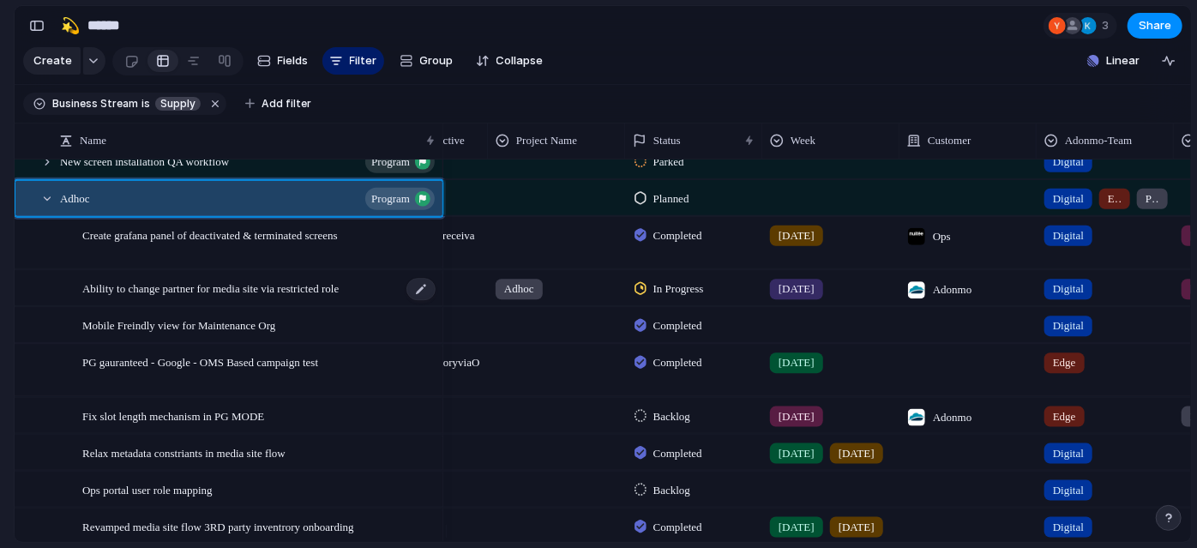
scroll to position [502, 0]
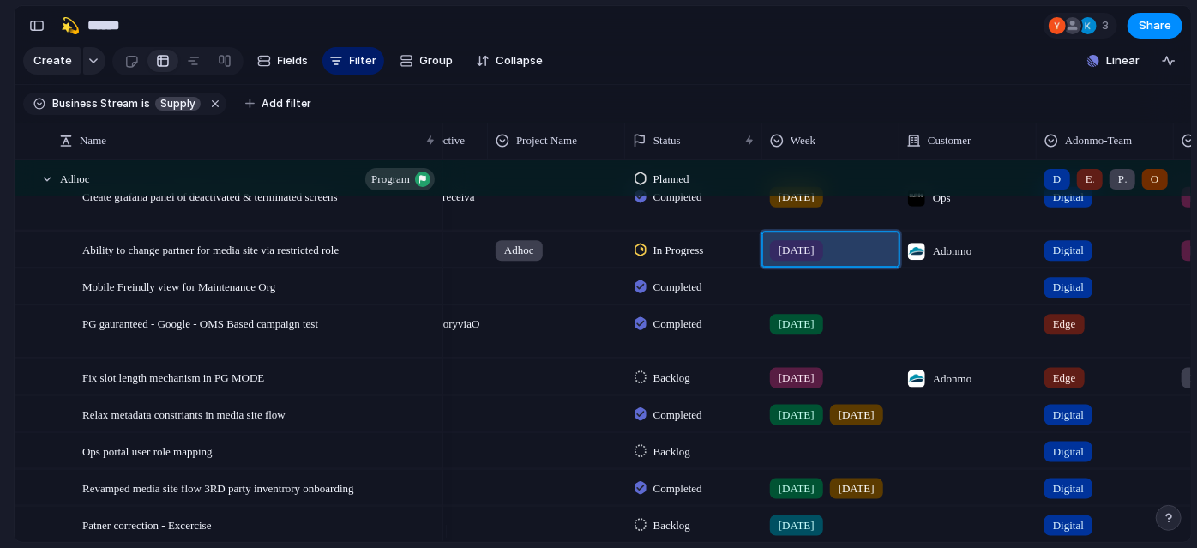
click at [848, 261] on div "[DATE]" at bounding box center [831, 246] width 136 height 28
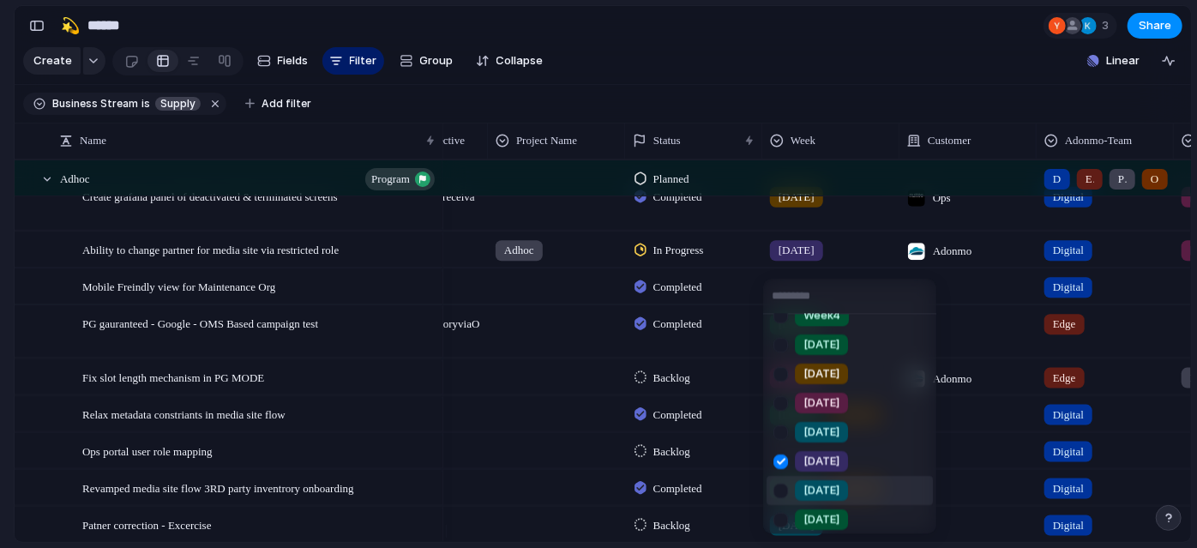
click at [786, 494] on div at bounding box center [781, 491] width 30 height 30
click at [780, 518] on div at bounding box center [781, 520] width 30 height 30
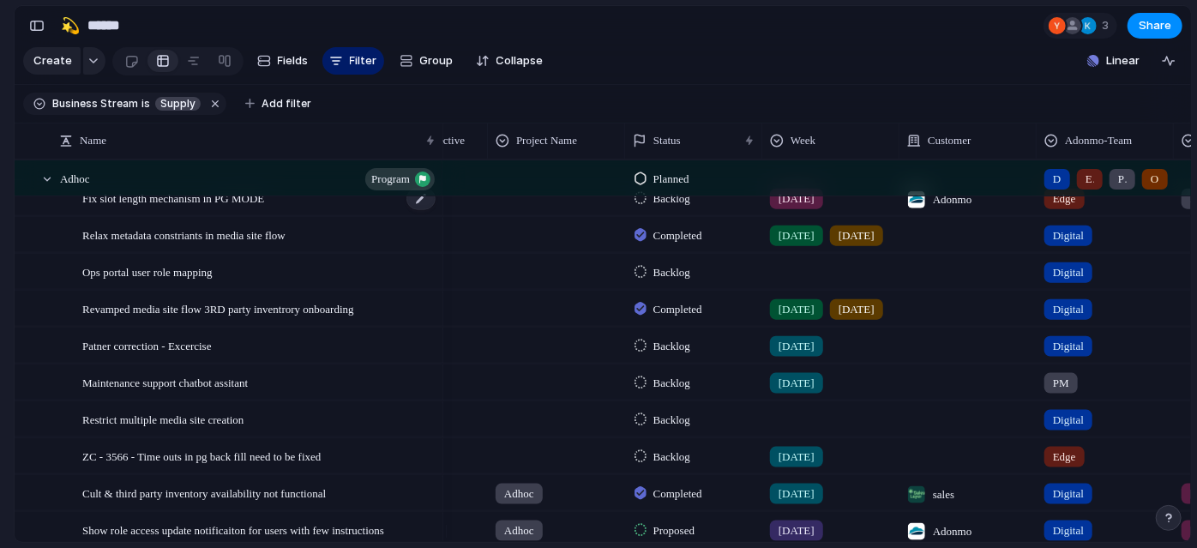
scroll to position [800, 0]
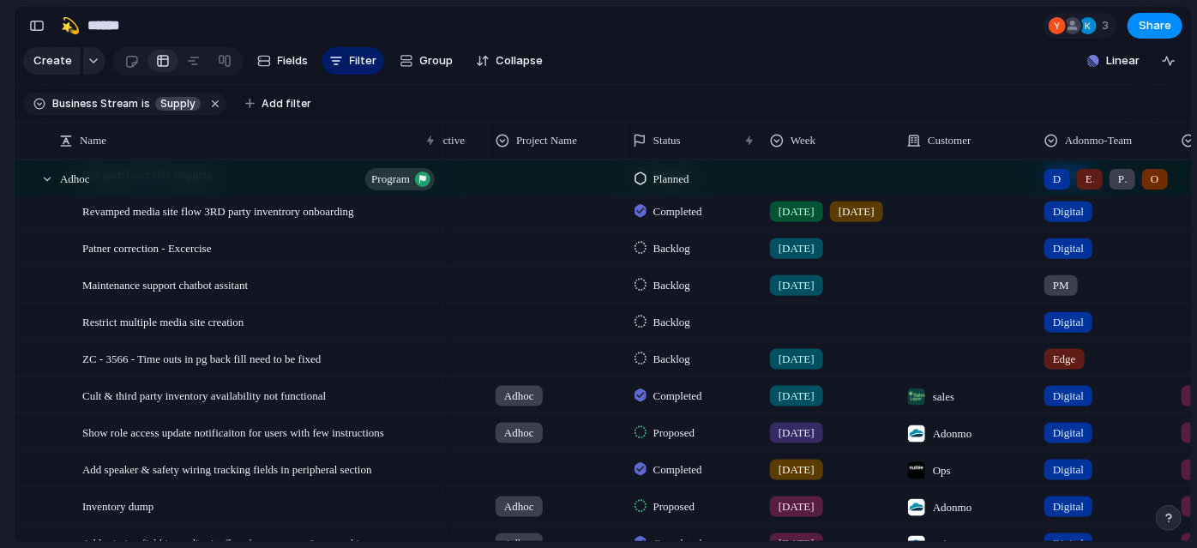
click at [377, 374] on div "ZC - 3566 - Time outs in pg back fill need to be fixed" at bounding box center [259, 357] width 355 height 35
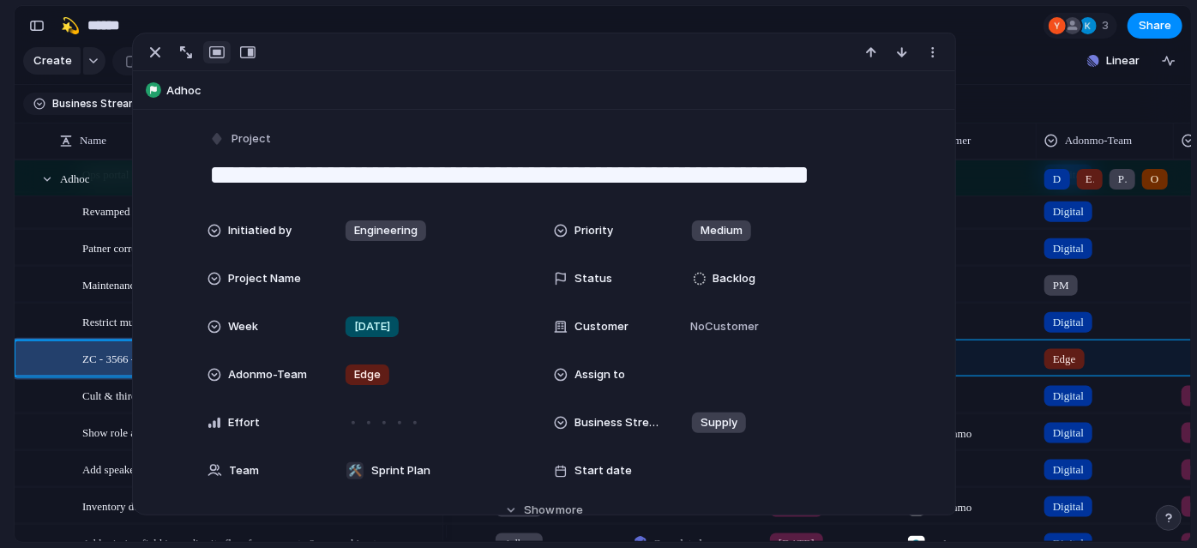
click at [0, 343] on section "🛠️ Sprint Plan Projects 🍎 June- Digital Plan 🧊 July Test 🤖 Week2 🍎 July- Supply…" at bounding box center [94, 268] width 189 height 267
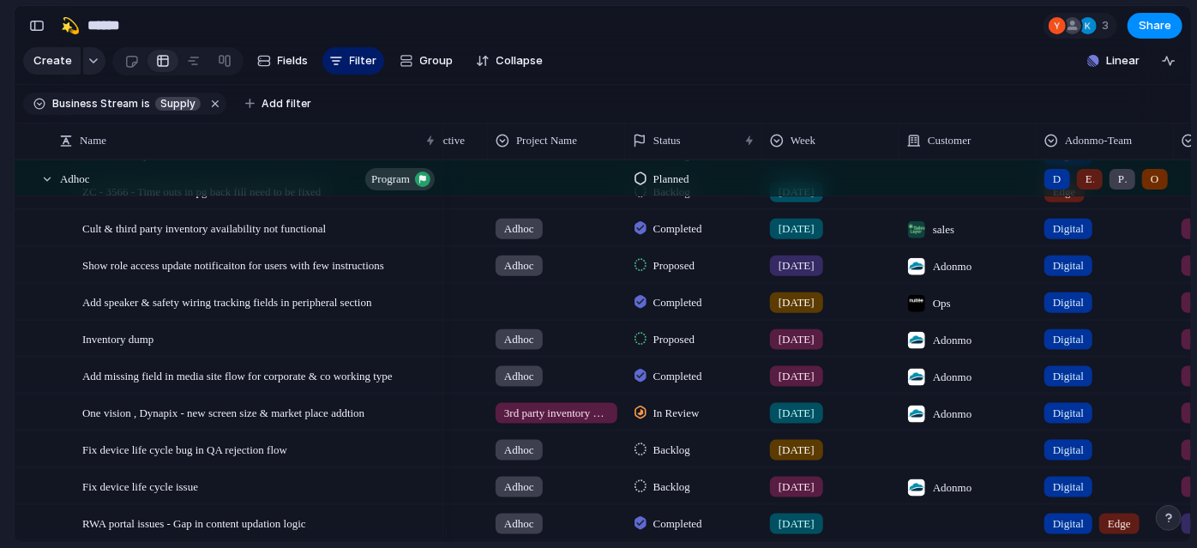
scroll to position [1006, 0]
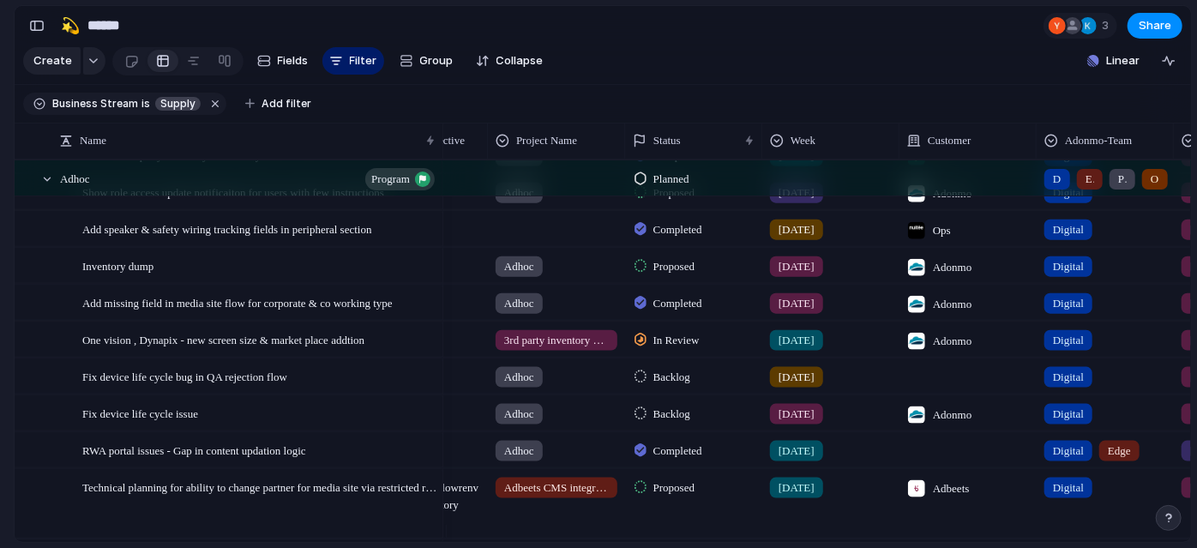
click at [684, 348] on span "In Review" at bounding box center [677, 339] width 46 height 17
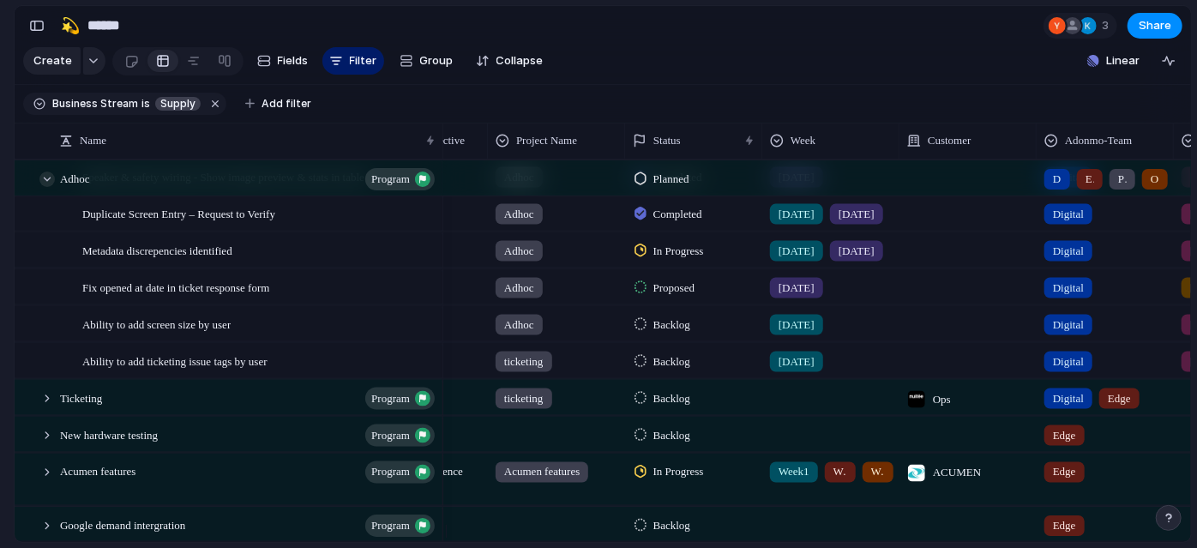
click at [45, 187] on div at bounding box center [46, 179] width 15 height 15
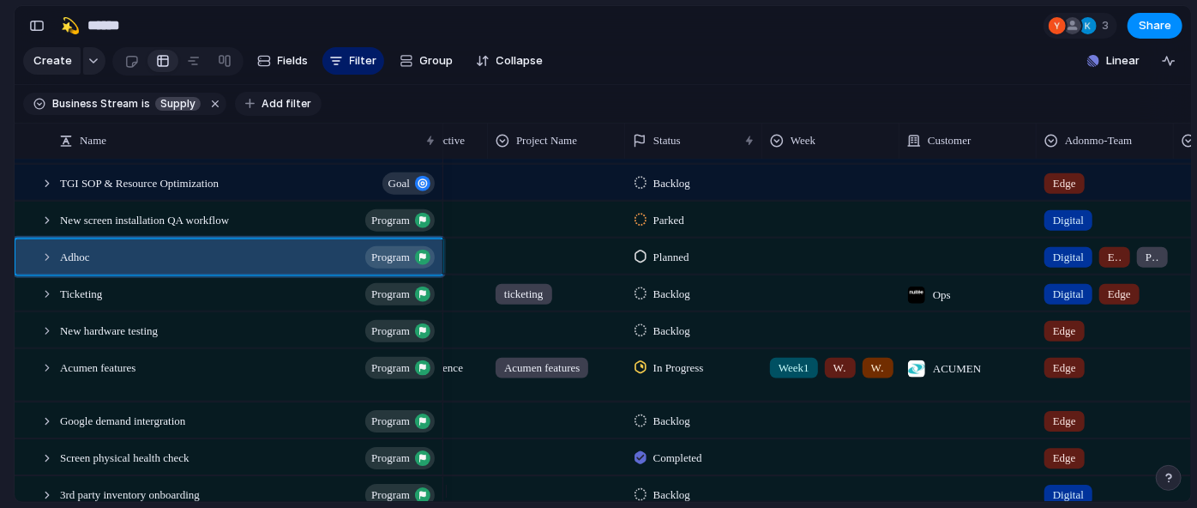
click at [304, 110] on button "Add filter" at bounding box center [278, 104] width 87 height 24
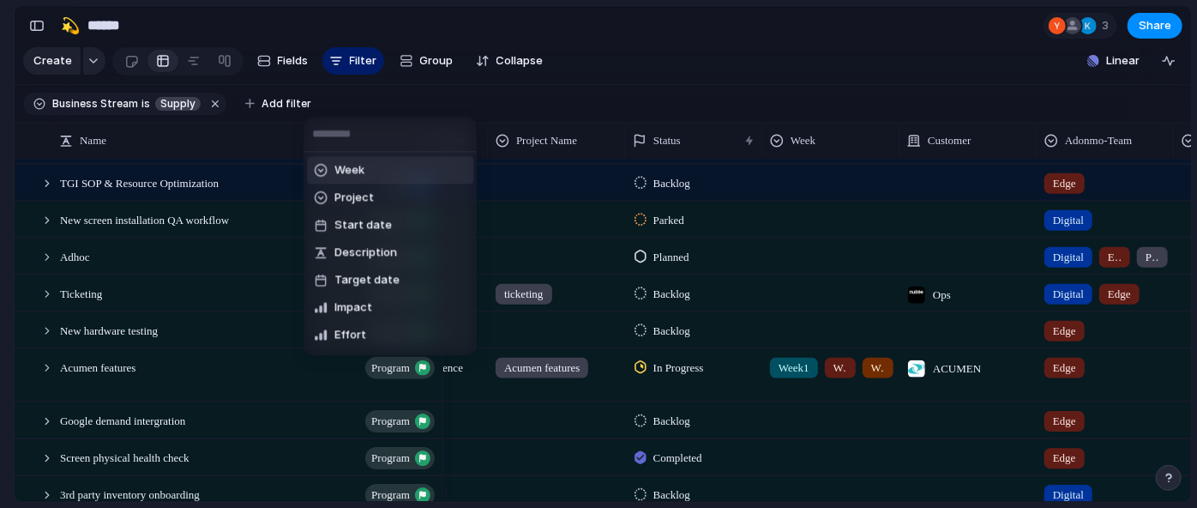
click at [370, 161] on li "Week" at bounding box center [390, 169] width 166 height 27
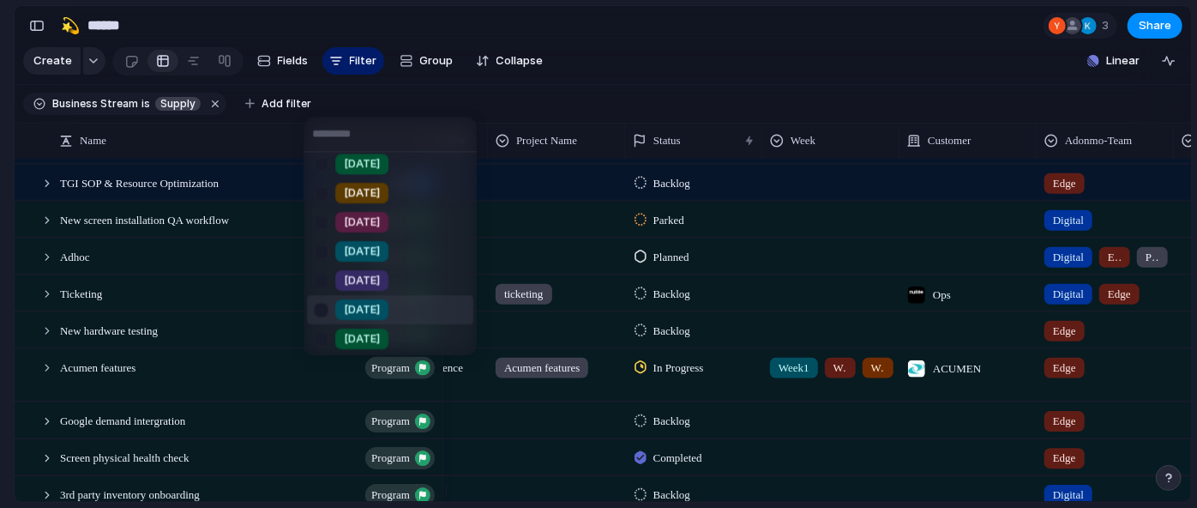
click at [318, 304] on div at bounding box center [321, 310] width 30 height 30
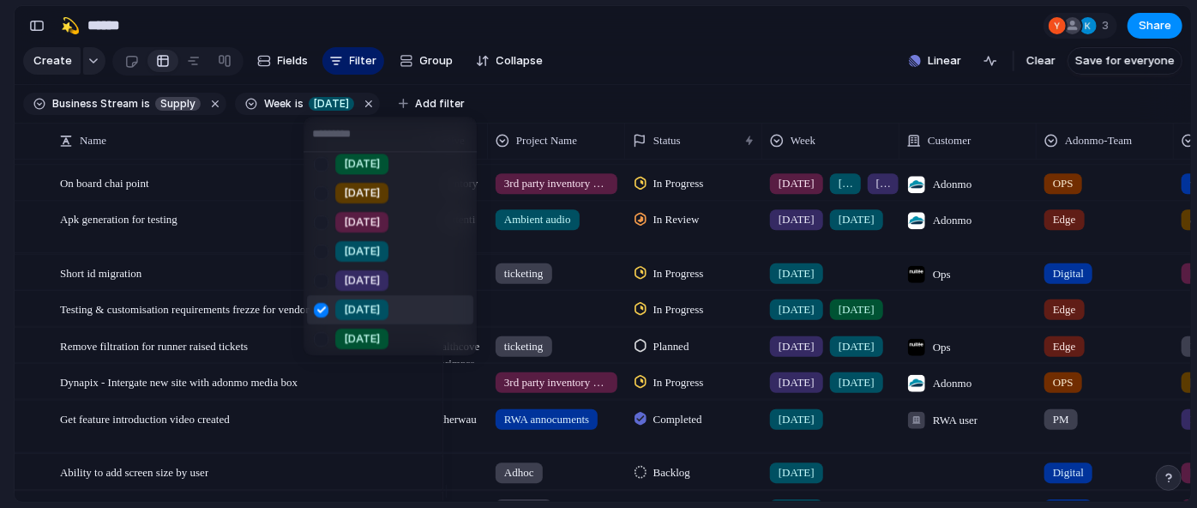
click at [318, 333] on div at bounding box center [321, 339] width 30 height 30
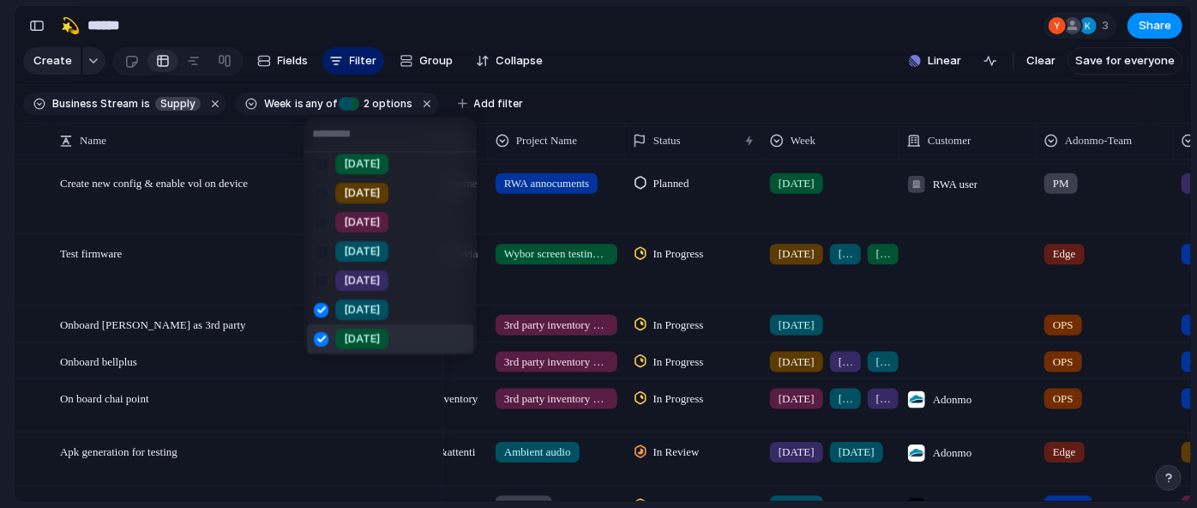
click at [0, 264] on div "Week1 Week2 Week3 Week4 [DATE] [DATE] [DATE] [DATE] [DATE] [DATE] [DATE] [DATE]…" at bounding box center [598, 254] width 1197 height 508
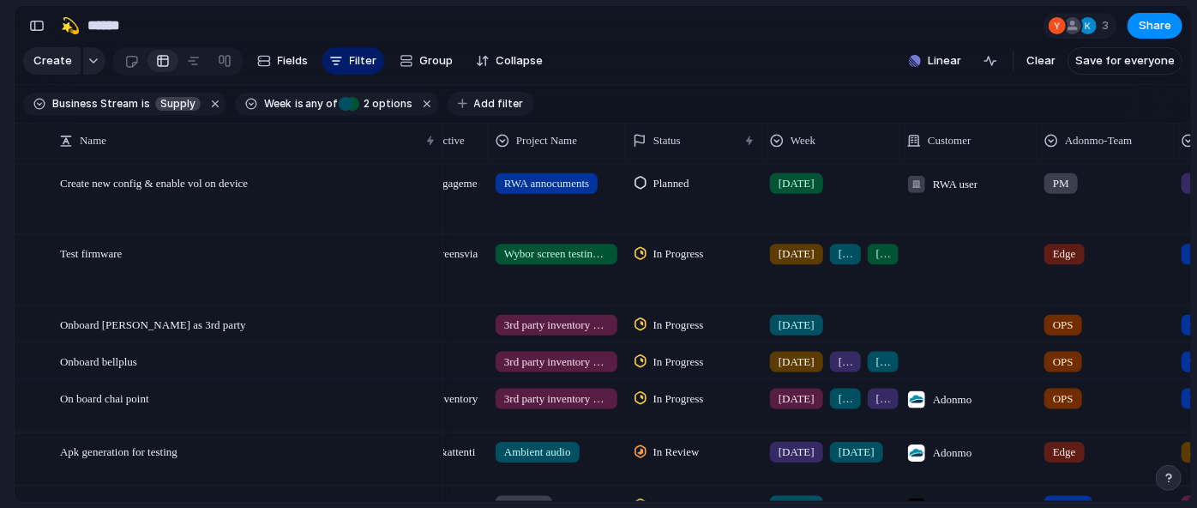
click at [503, 107] on span "Add filter" at bounding box center [499, 103] width 50 height 15
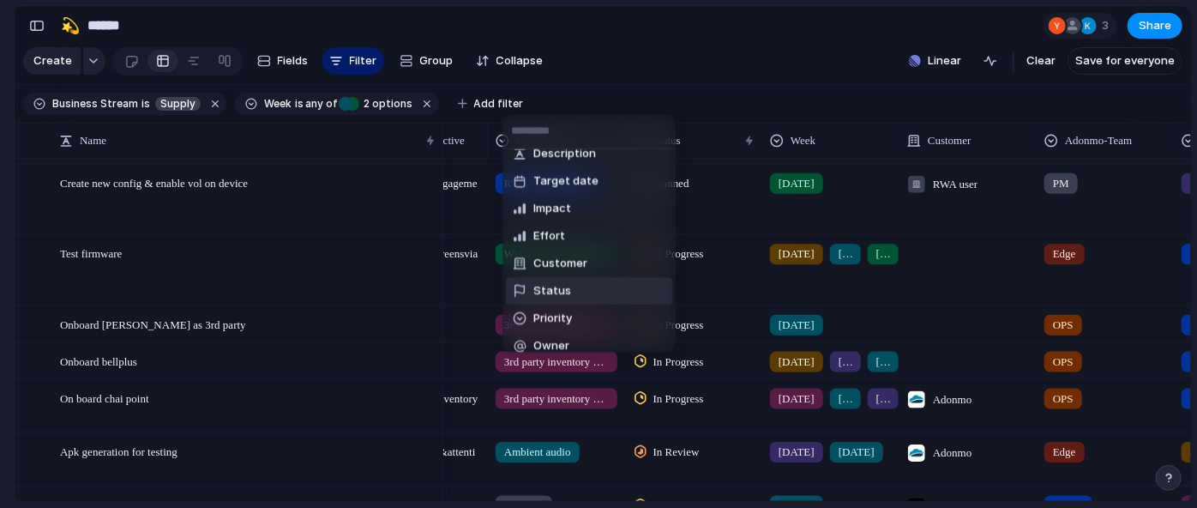
click at [551, 280] on li "Status" at bounding box center [589, 290] width 166 height 27
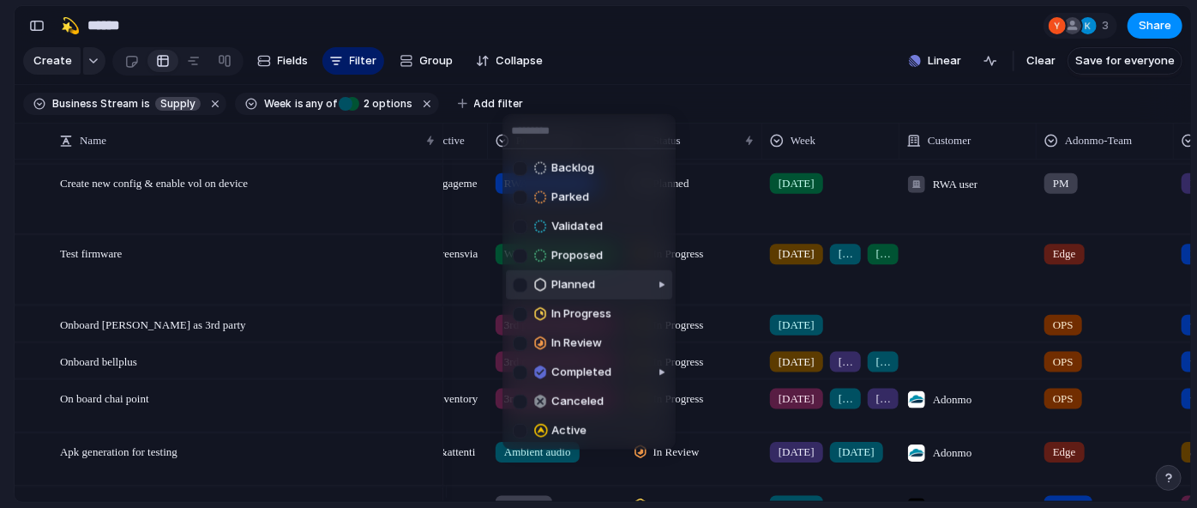
click at [520, 291] on div at bounding box center [520, 284] width 15 height 15
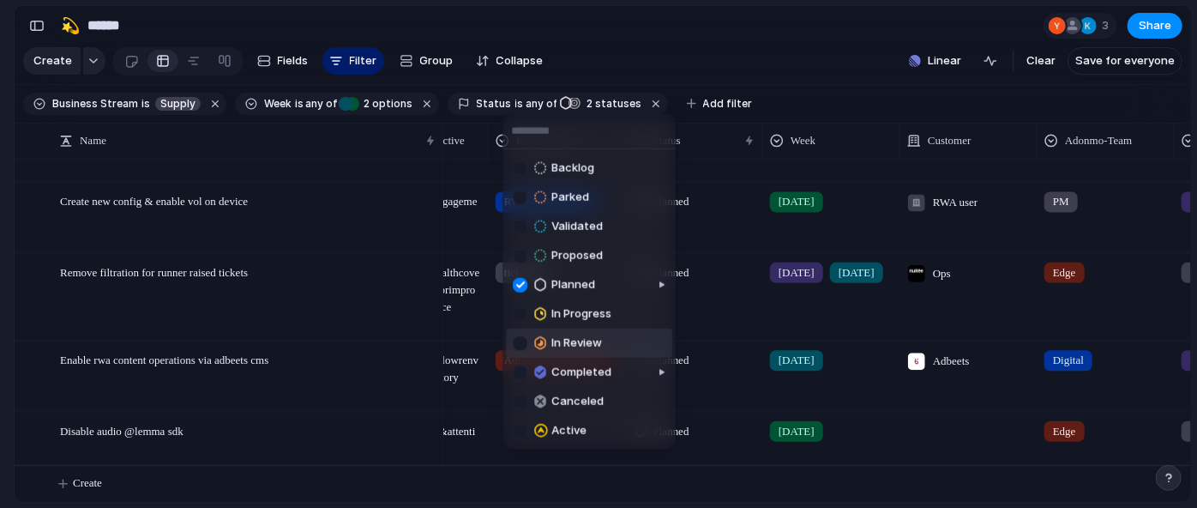
drag, startPoint x: 518, startPoint y: 315, endPoint x: 523, endPoint y: 337, distance: 22.9
click at [523, 337] on ul "Backlog Parked Validated Proposed Planned In Progress In Review Completed Cance…" at bounding box center [589, 299] width 173 height 300
click at [523, 337] on div at bounding box center [520, 342] width 15 height 15
click at [519, 316] on div at bounding box center [520, 313] width 15 height 15
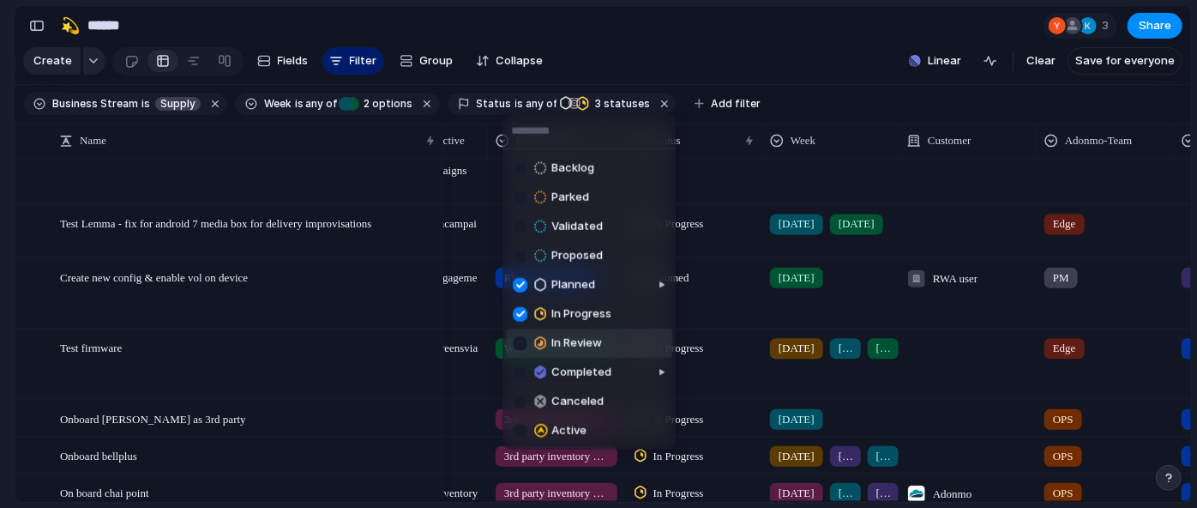
click at [520, 347] on div at bounding box center [520, 342] width 15 height 15
click at [521, 376] on div at bounding box center [520, 371] width 15 height 15
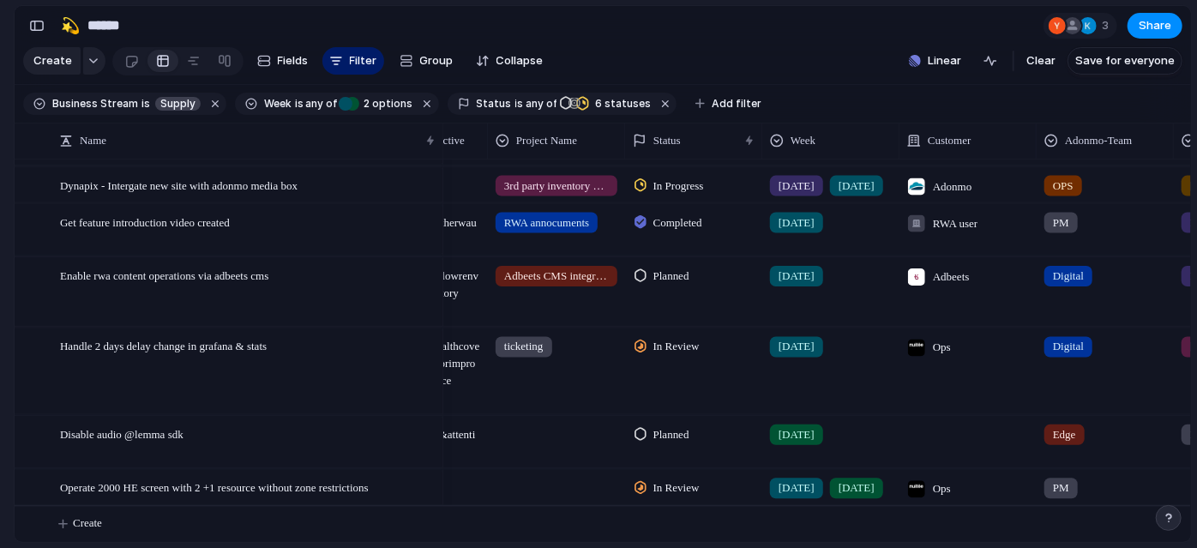
scroll to position [768, 0]
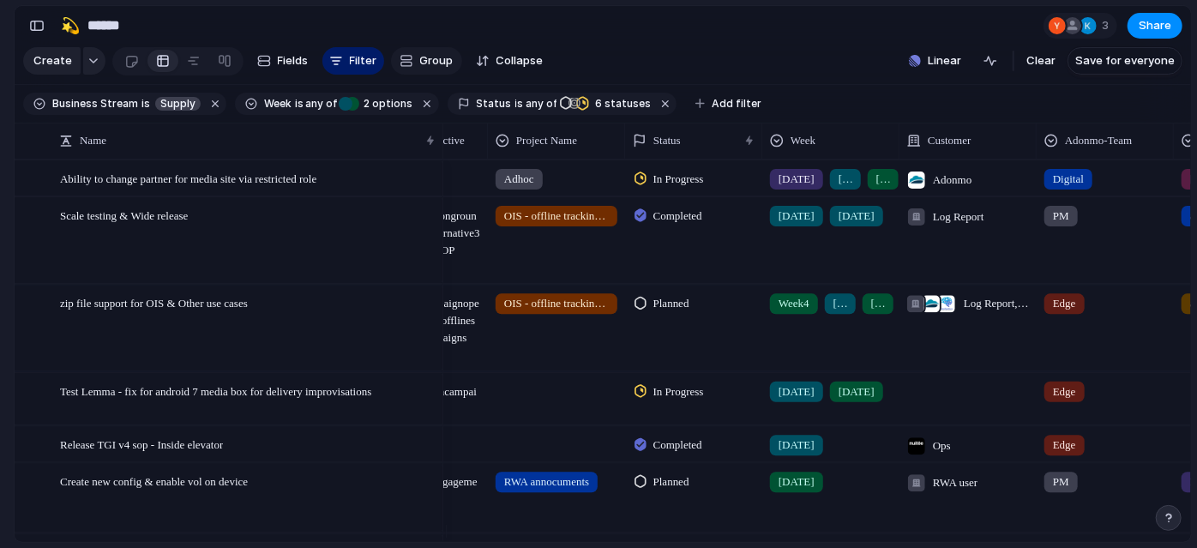
click at [434, 68] on span "Group" at bounding box center [436, 60] width 33 height 17
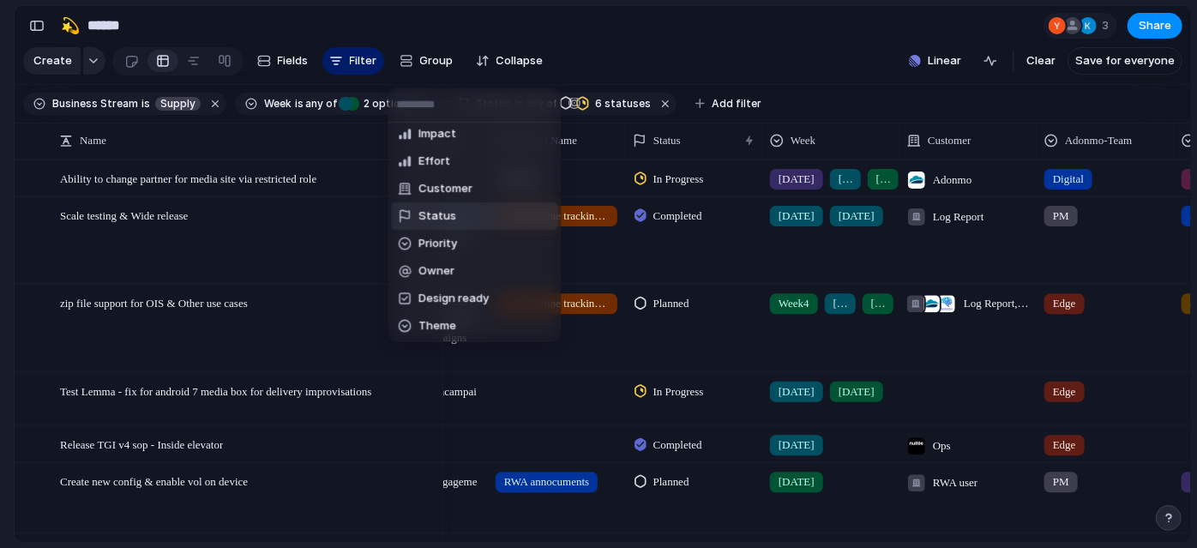
scroll to position [90, 0]
